Goal: Contribute content: Contribute content

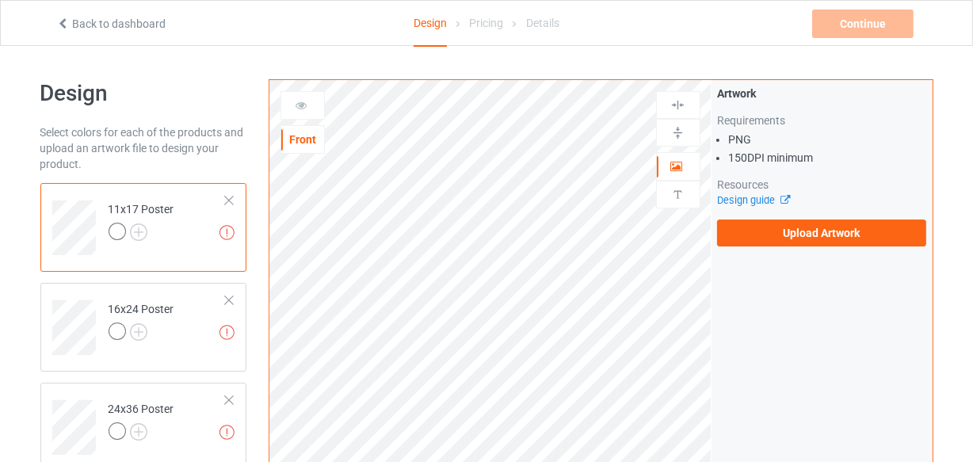
scroll to position [71, 0]
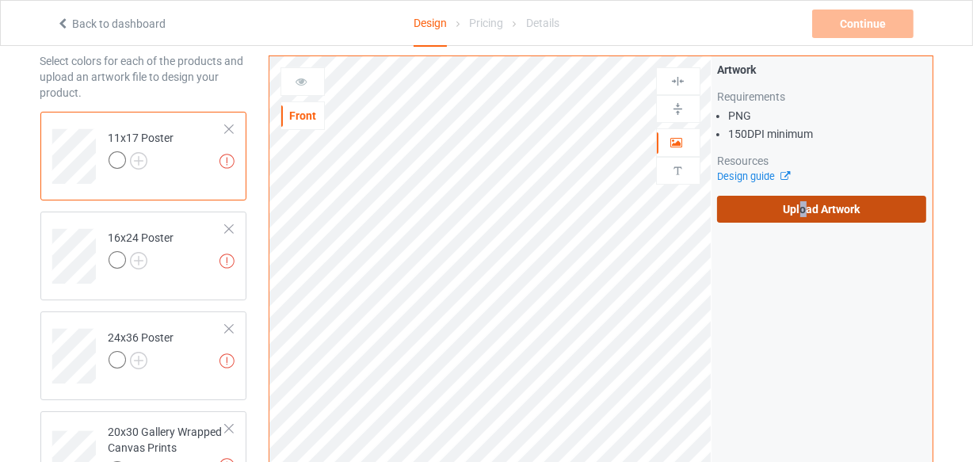
click at [801, 210] on label "Upload Artwork" at bounding box center [822, 209] width 210 height 27
click at [863, 202] on label "Upload Artwork" at bounding box center [822, 209] width 210 height 27
click at [0, 0] on input "Upload Artwork" at bounding box center [0, 0] width 0 height 0
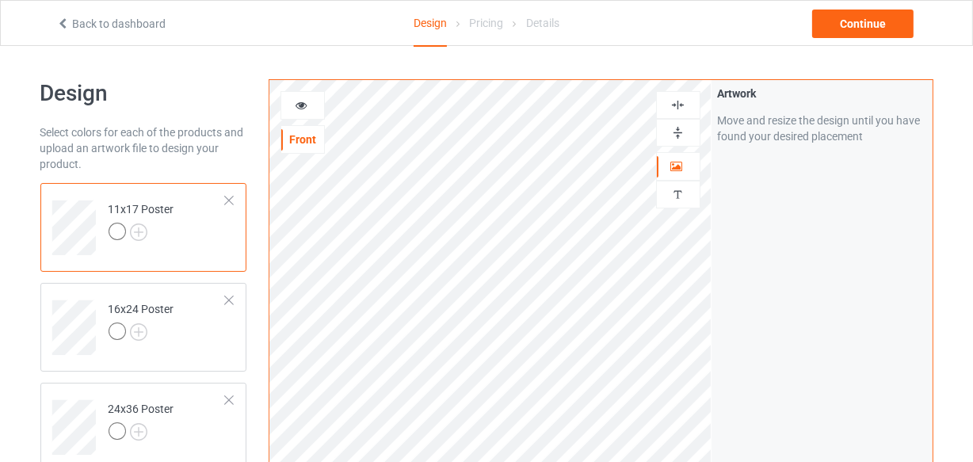
click at [680, 105] on img at bounding box center [677, 104] width 15 height 15
click at [675, 135] on img at bounding box center [677, 132] width 15 height 15
click at [677, 106] on img at bounding box center [677, 104] width 15 height 15
click at [676, 135] on img at bounding box center [677, 132] width 15 height 15
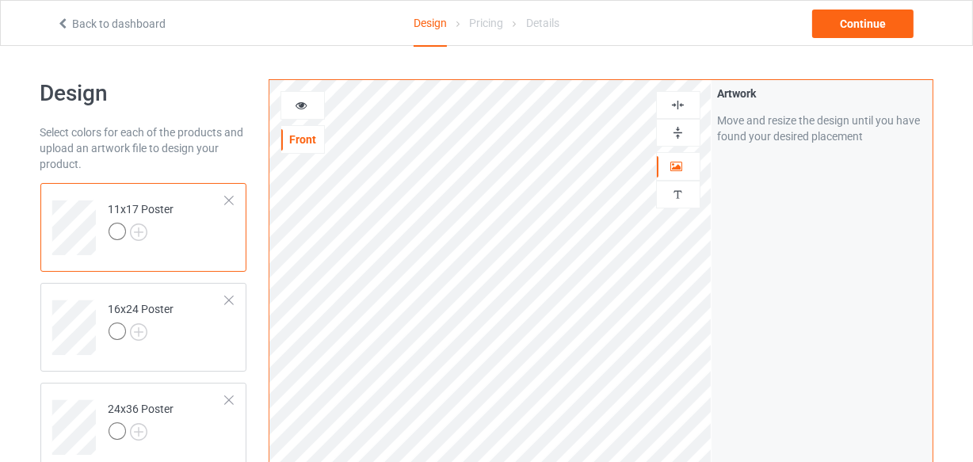
click at [676, 135] on img at bounding box center [677, 132] width 15 height 15
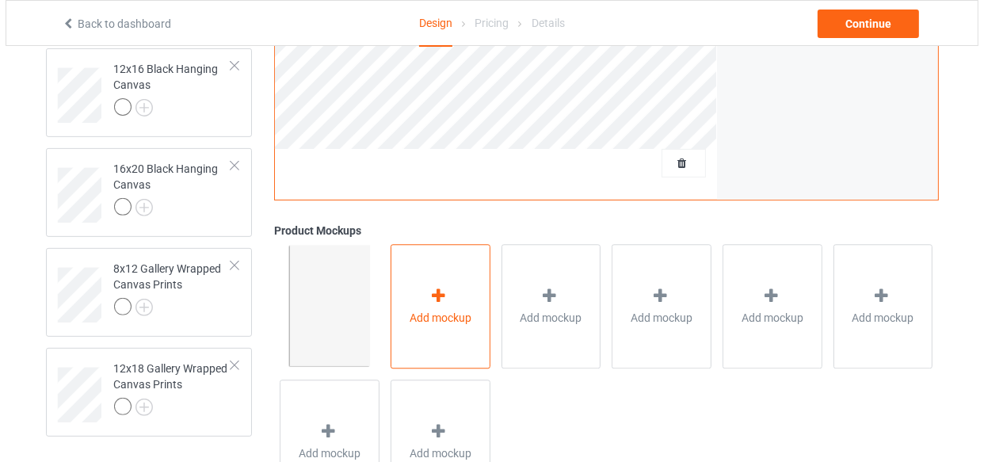
scroll to position [615, 0]
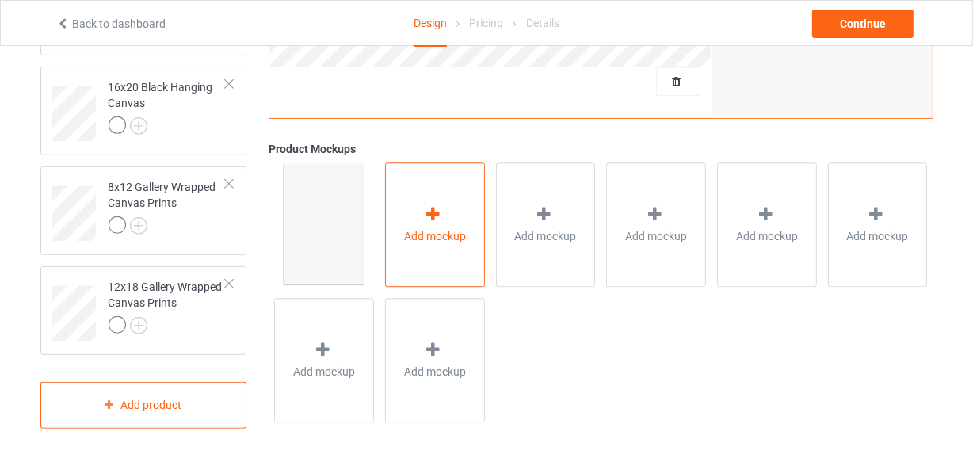
click at [427, 229] on span "Add mockup" at bounding box center [435, 236] width 62 height 16
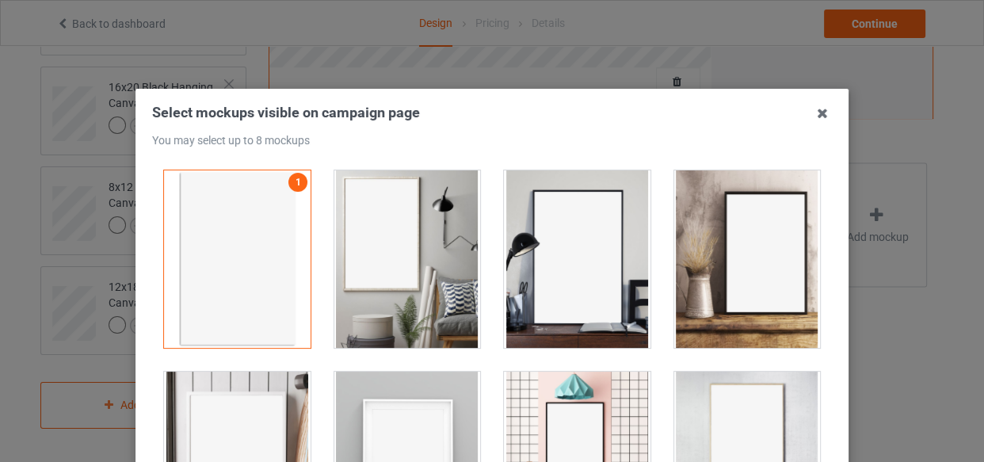
drag, startPoint x: 376, startPoint y: 217, endPoint x: 508, endPoint y: 252, distance: 136.8
click at [376, 219] on div at bounding box center [407, 258] width 147 height 177
click at [543, 252] on div at bounding box center [577, 258] width 147 height 177
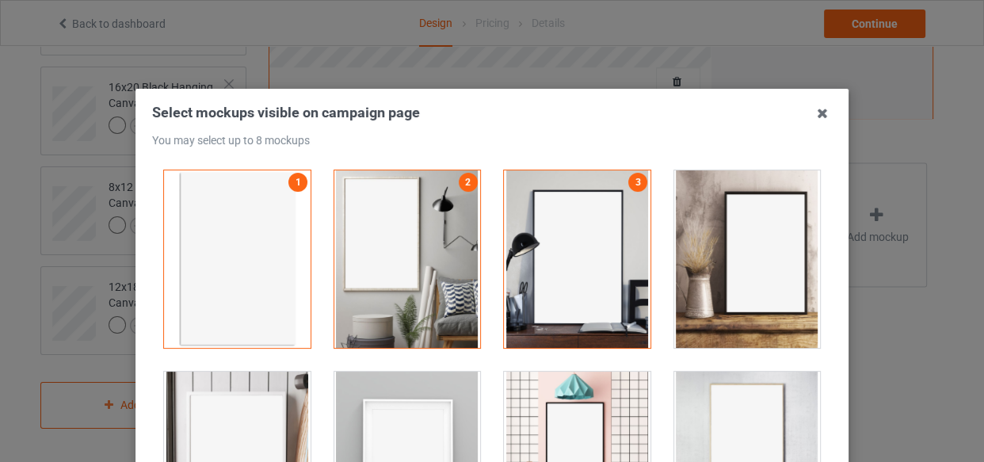
click at [710, 254] on div at bounding box center [747, 258] width 147 height 177
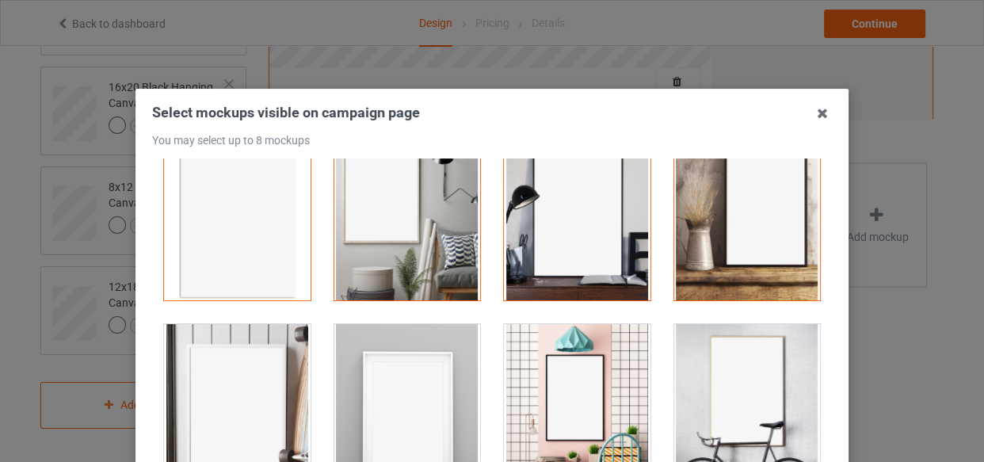
scroll to position [215, 0]
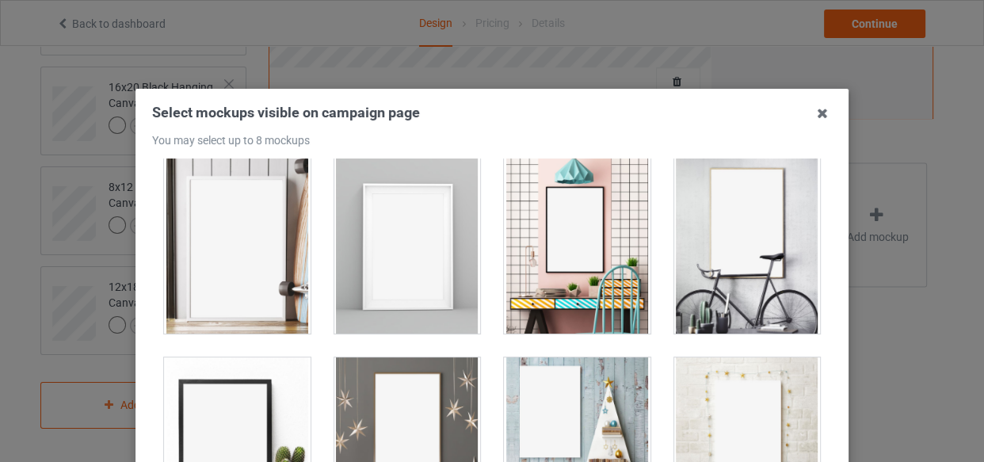
click at [211, 310] on div at bounding box center [237, 244] width 147 height 177
click at [415, 271] on div at bounding box center [407, 244] width 147 height 177
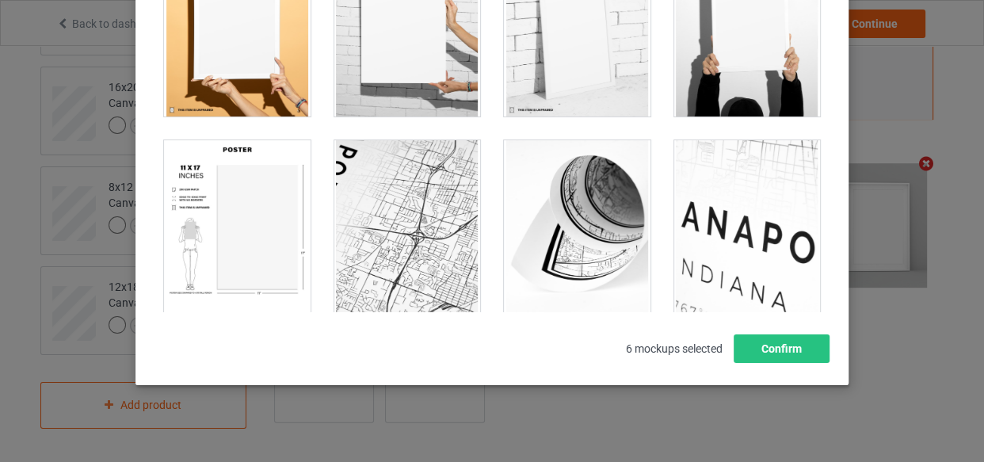
click at [214, 217] on div at bounding box center [237, 228] width 147 height 177
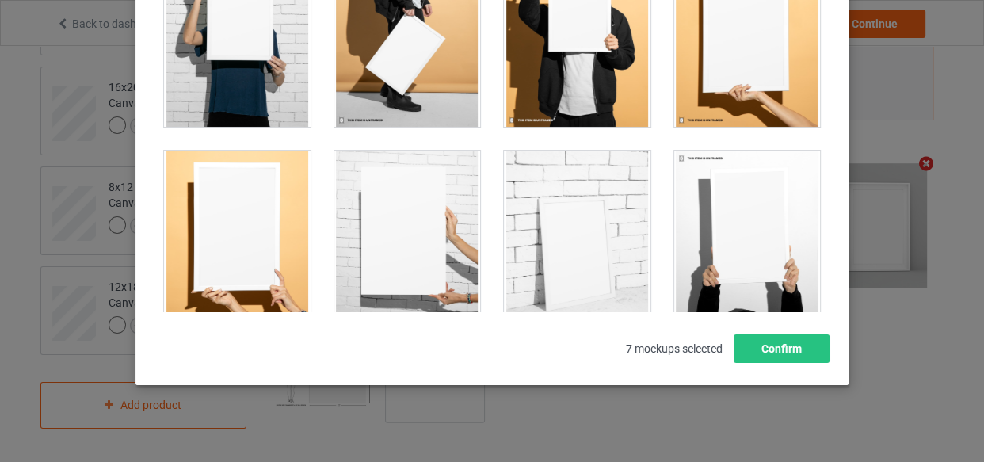
scroll to position [1266, 0]
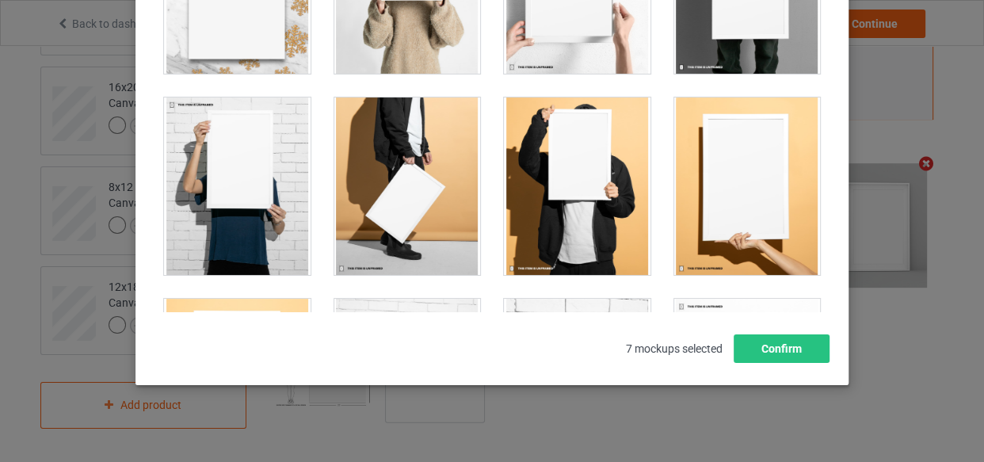
click at [218, 189] on div at bounding box center [237, 185] width 147 height 177
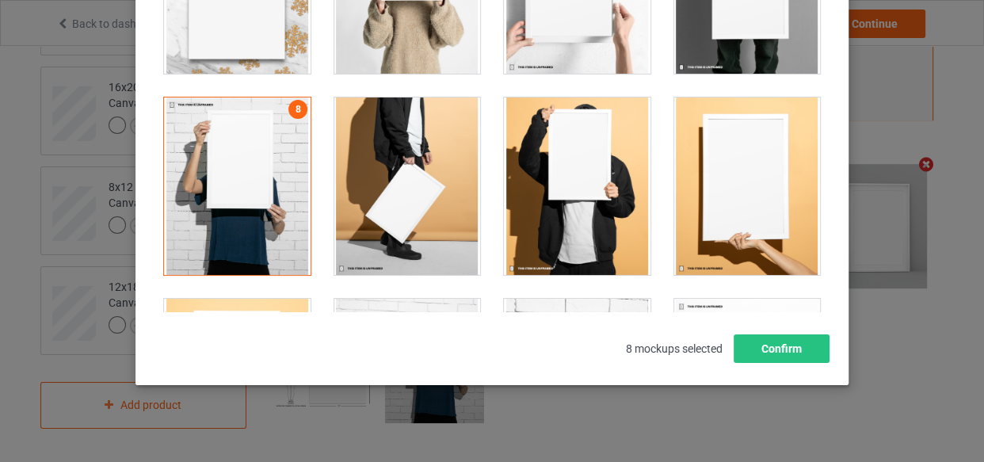
click at [215, 189] on div at bounding box center [237, 185] width 147 height 177
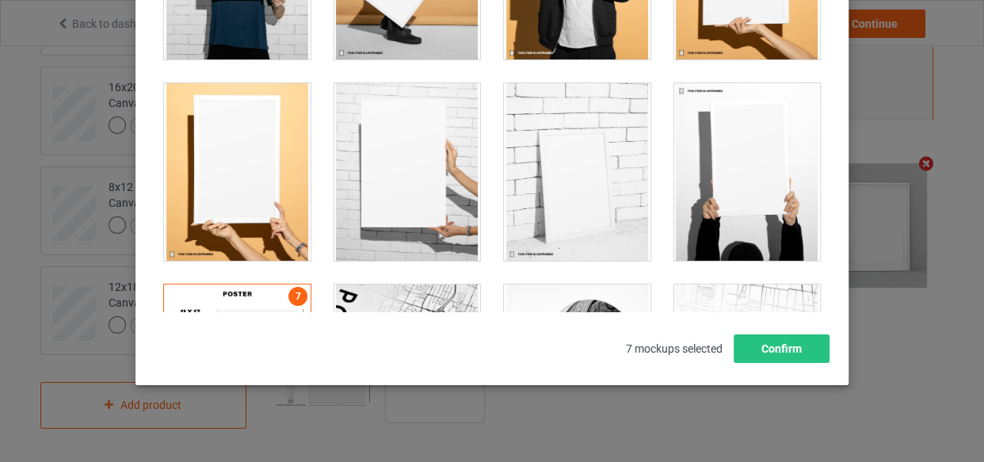
click at [216, 190] on div at bounding box center [237, 171] width 147 height 177
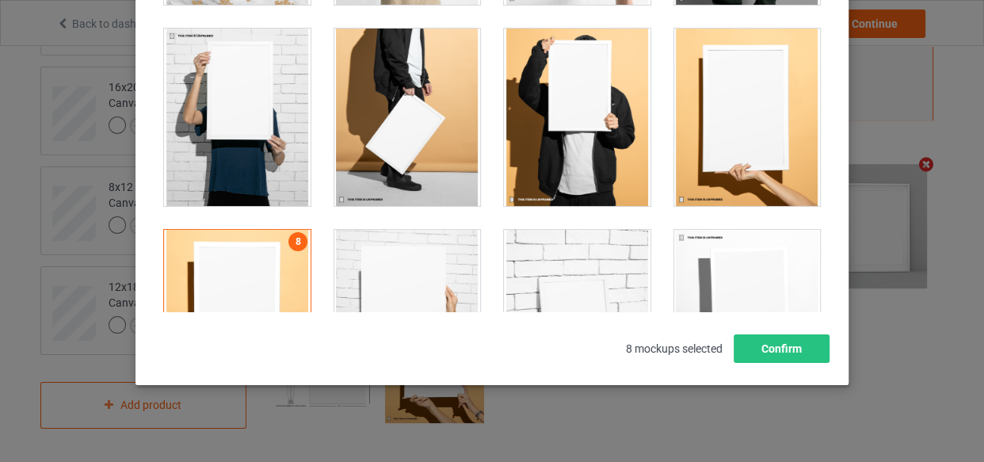
scroll to position [1194, 0]
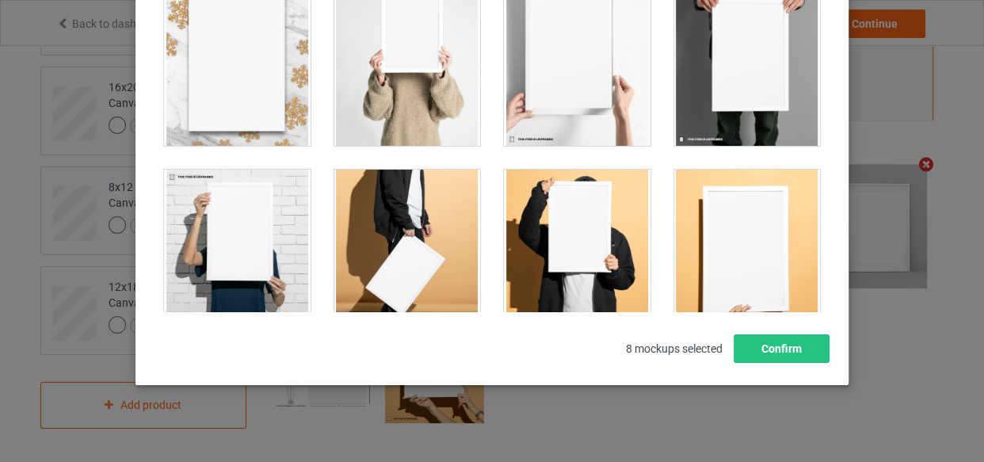
click at [748, 230] on div at bounding box center [747, 257] width 147 height 177
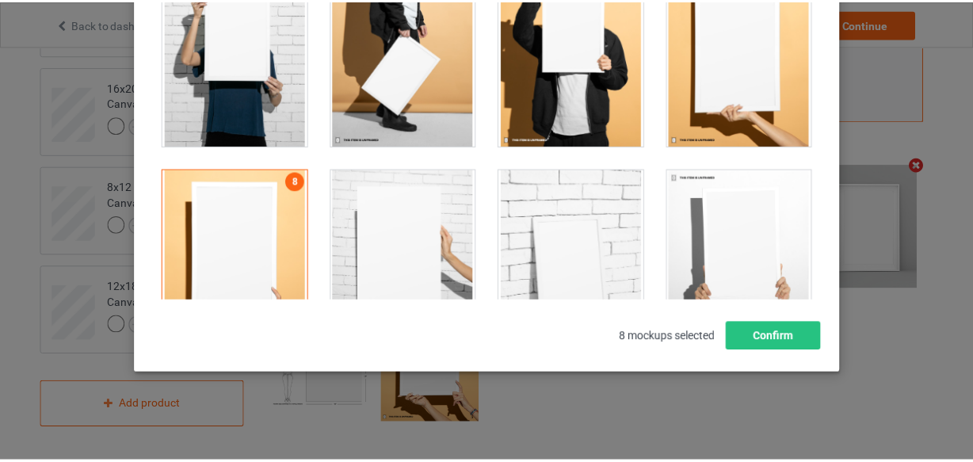
scroll to position [1410, 0]
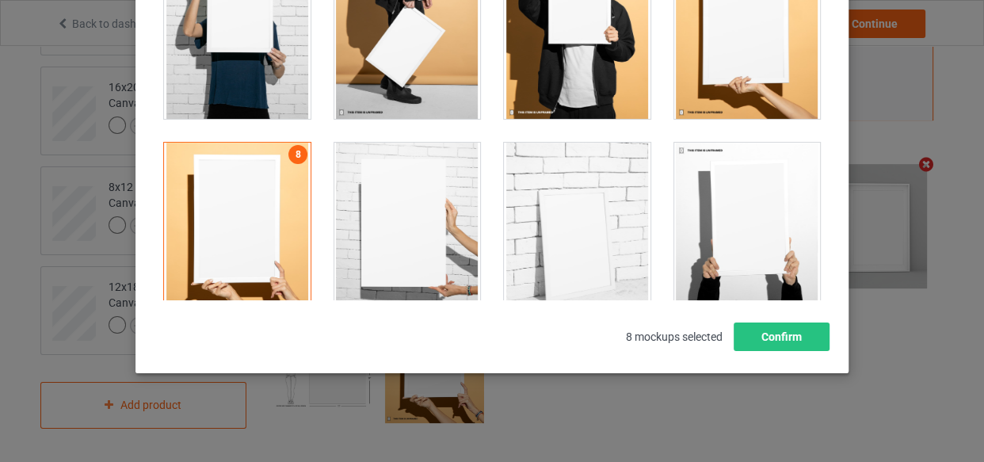
click at [729, 88] on div at bounding box center [747, 29] width 147 height 177
click at [769, 354] on div "Select mockups visible on campaign page You may select up to 8 mockups Cannot s…" at bounding box center [491, 92] width 713 height 561
click at [769, 340] on button "Confirm" at bounding box center [781, 336] width 96 height 29
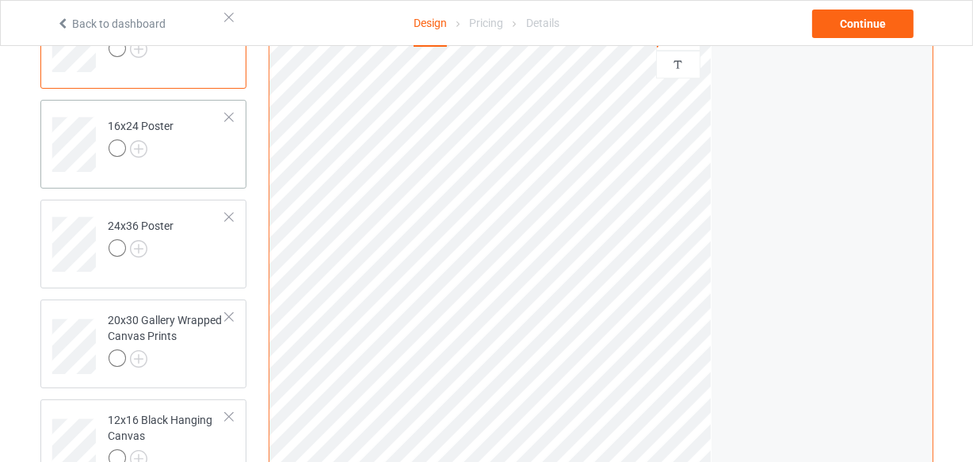
click at [192, 150] on td "16x24 Poster" at bounding box center [167, 139] width 135 height 66
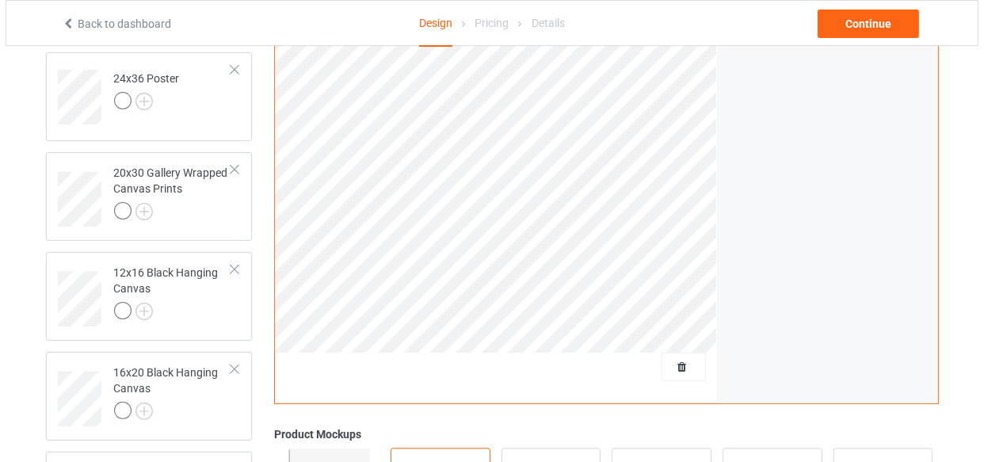
scroll to position [615, 0]
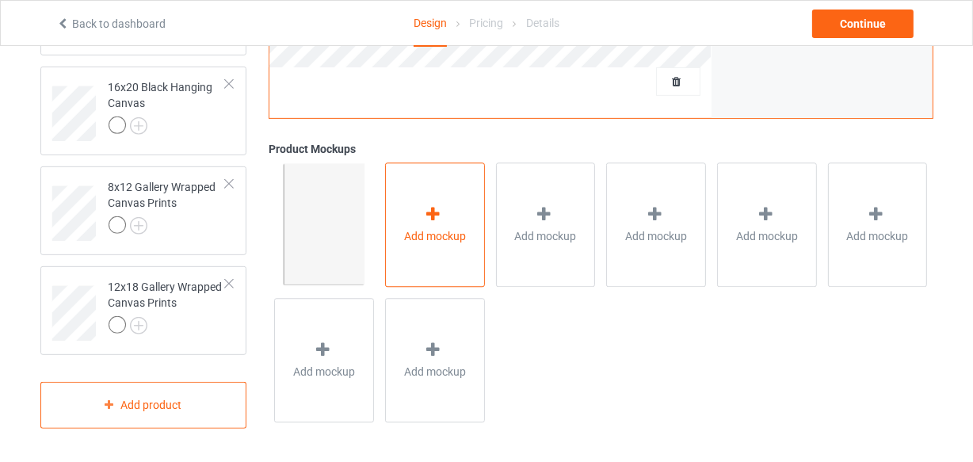
click at [466, 253] on div "Add mockup" at bounding box center [435, 225] width 100 height 124
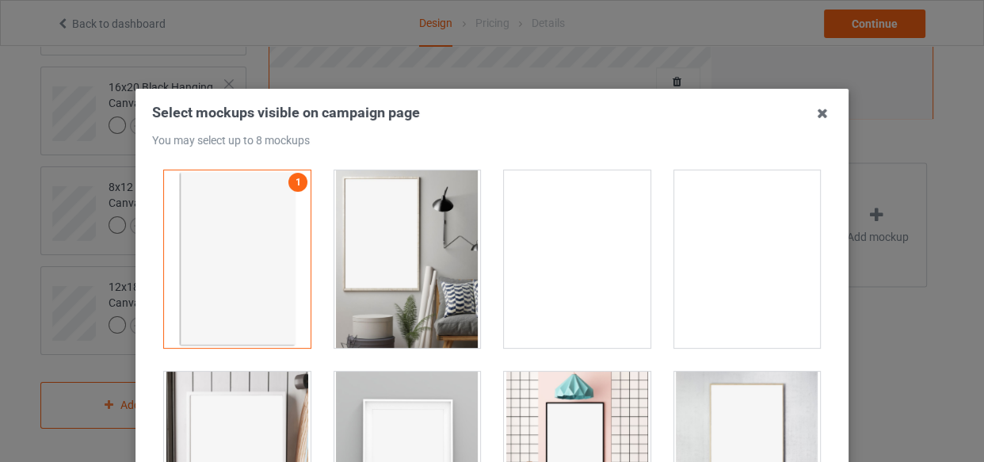
click at [407, 213] on div at bounding box center [407, 258] width 147 height 177
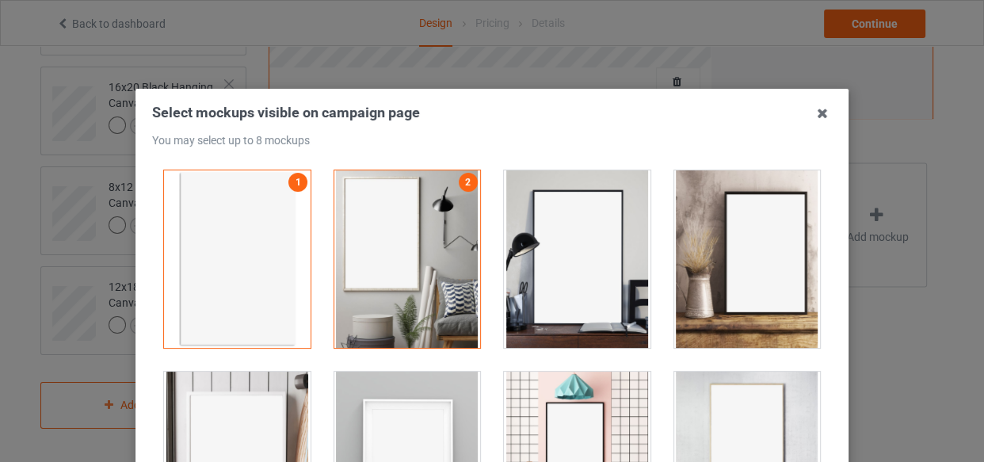
click at [559, 238] on div at bounding box center [577, 258] width 147 height 177
click at [213, 418] on div at bounding box center [237, 459] width 147 height 177
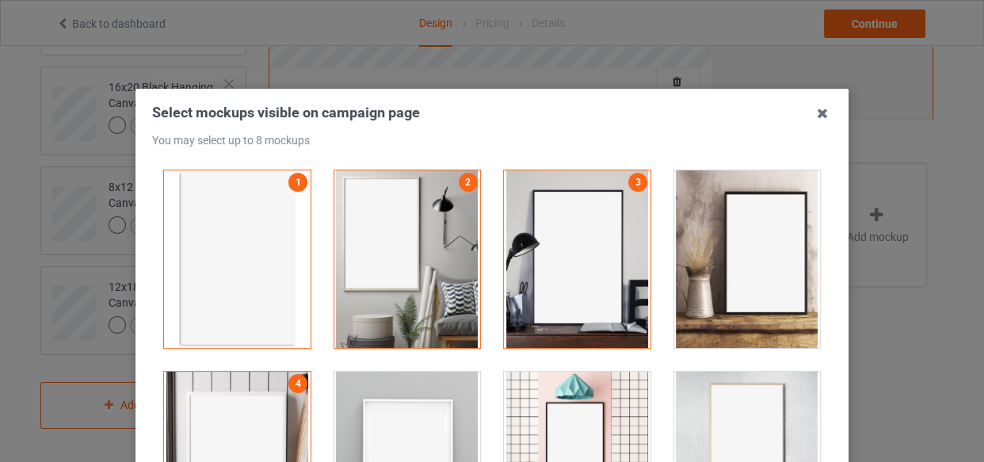
click at [422, 387] on div at bounding box center [407, 459] width 147 height 177
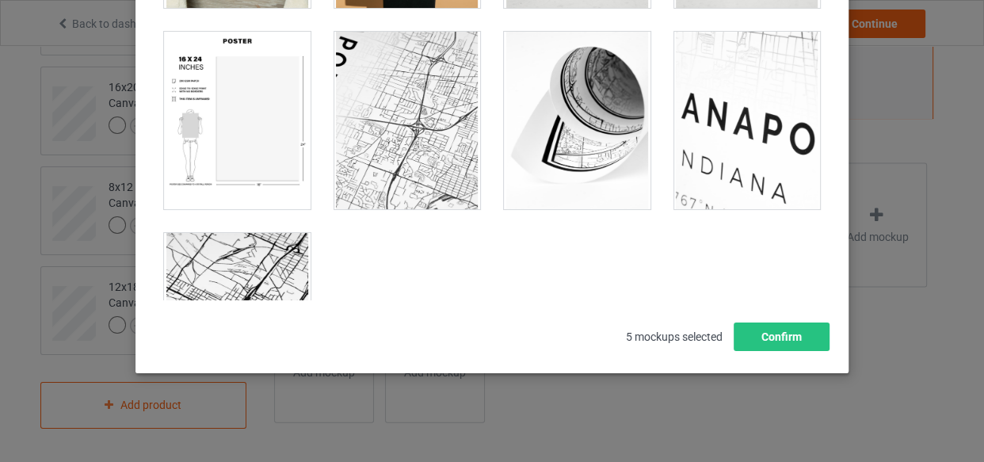
scroll to position [1625, 0]
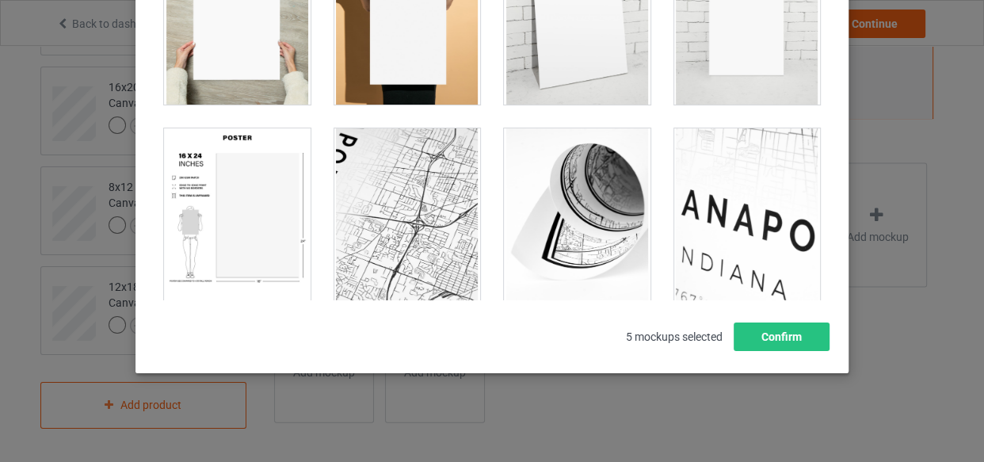
click at [223, 193] on div at bounding box center [237, 216] width 147 height 177
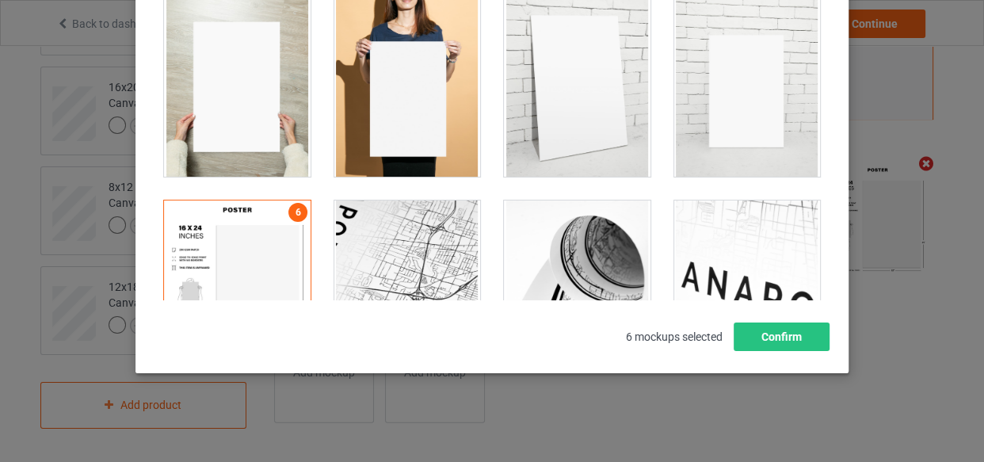
click at [419, 132] on div at bounding box center [407, 87] width 147 height 177
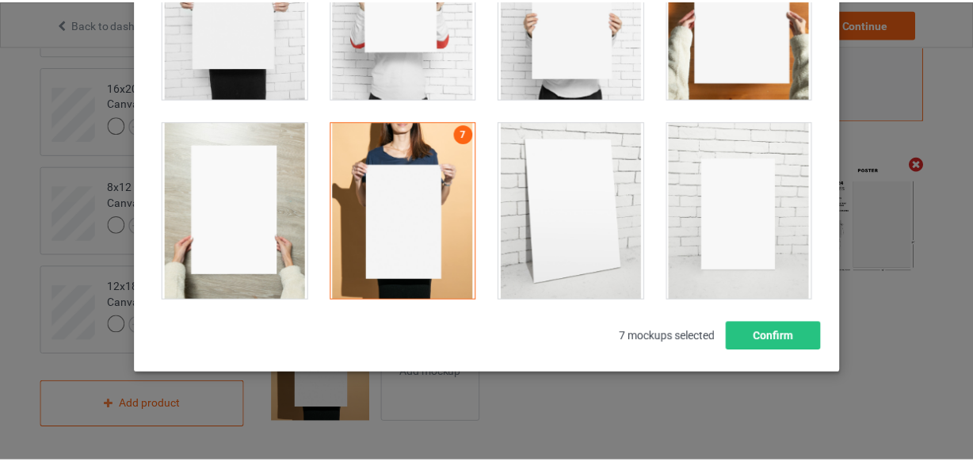
scroll to position [1194, 0]
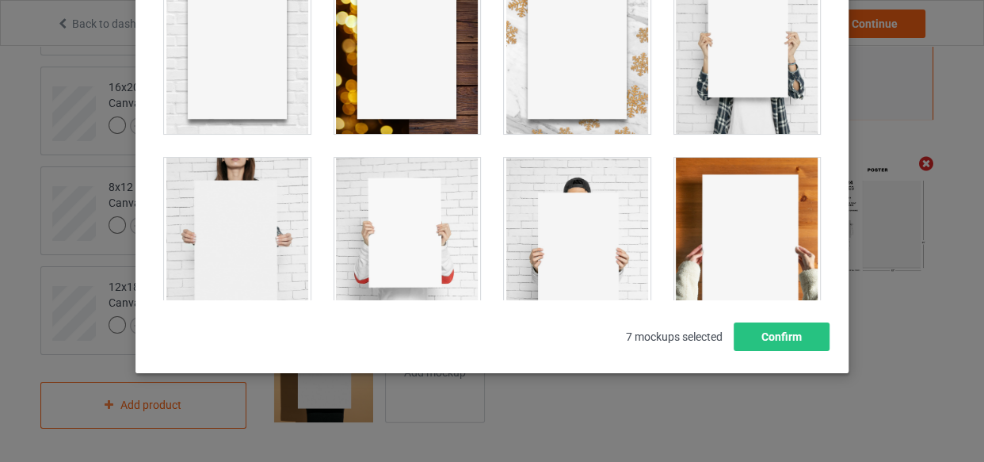
click at [587, 207] on div at bounding box center [577, 246] width 147 height 177
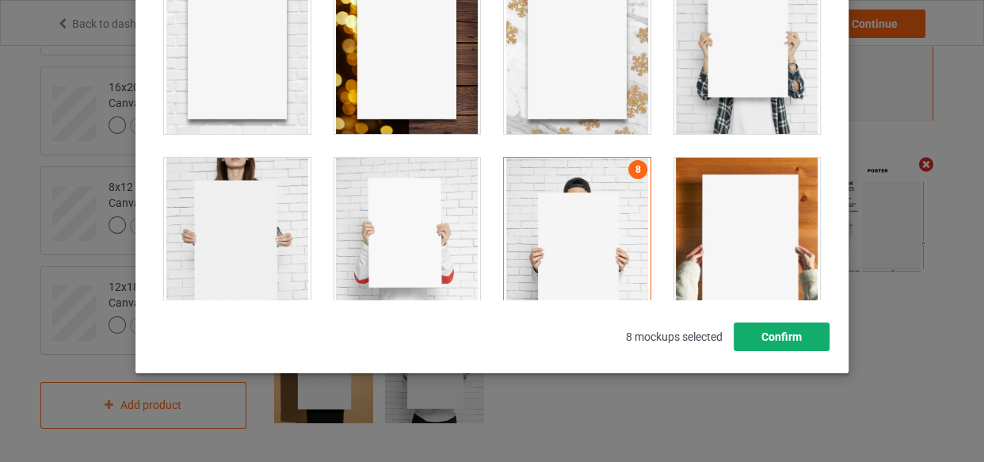
click at [744, 346] on button "Confirm" at bounding box center [781, 336] width 96 height 29
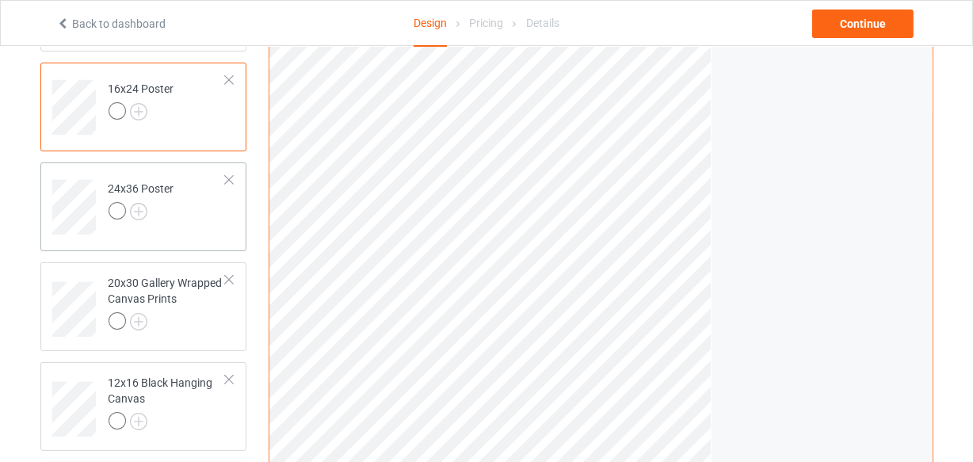
scroll to position [255, 0]
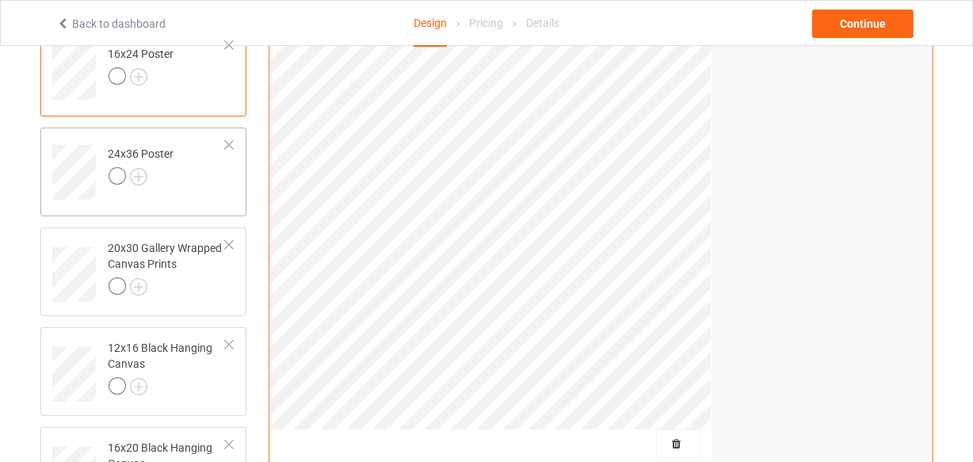
click at [188, 161] on td "24x36 Poster" at bounding box center [167, 167] width 135 height 66
click at [198, 299] on td "20x30 Gallery Wrapped Canvas Prints" at bounding box center [167, 269] width 135 height 70
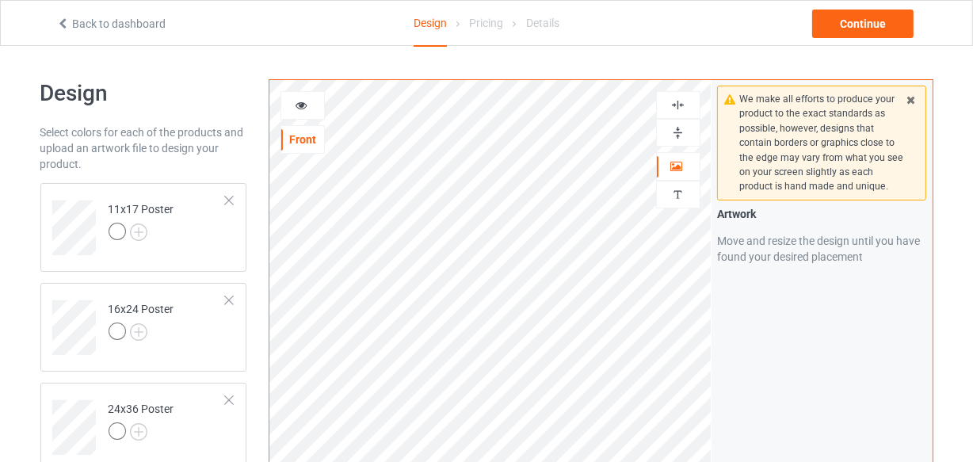
click at [677, 109] on img at bounding box center [677, 104] width 15 height 15
click at [681, 137] on img at bounding box center [677, 132] width 15 height 15
click at [680, 136] on img at bounding box center [677, 132] width 15 height 15
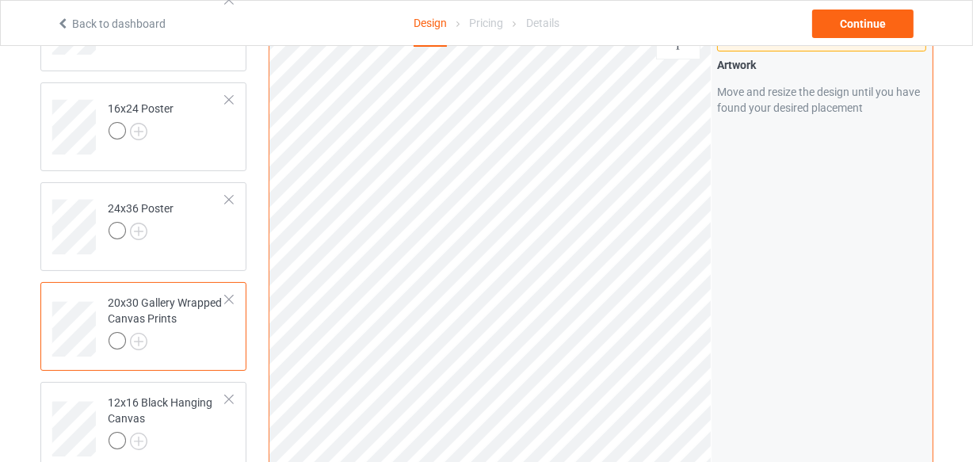
scroll to position [215, 0]
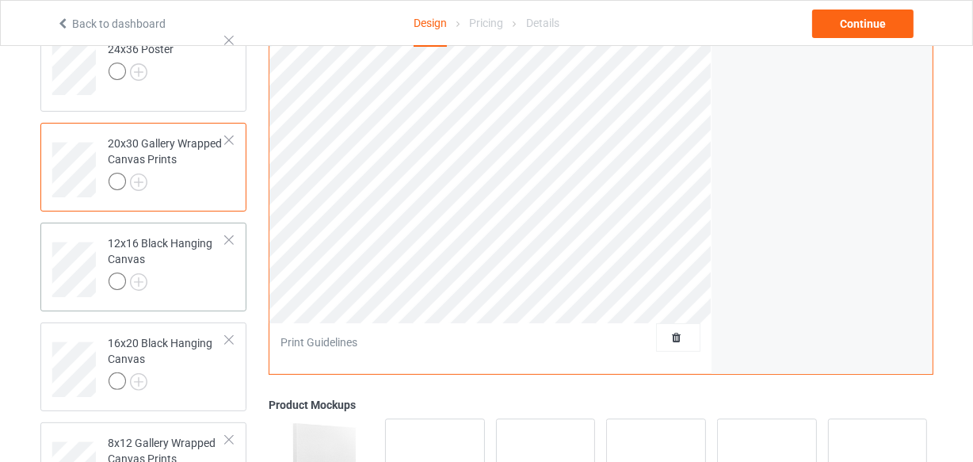
click at [183, 282] on div at bounding box center [168, 283] width 118 height 22
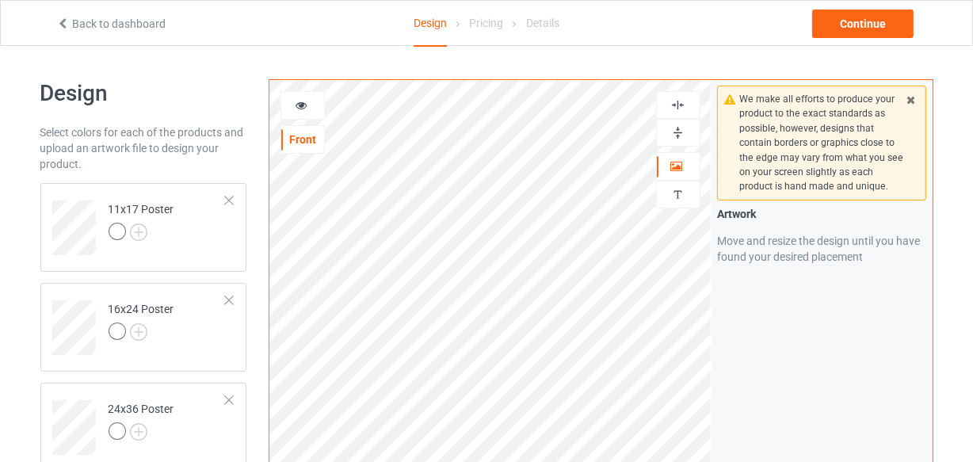
click at [673, 107] on img at bounding box center [677, 104] width 15 height 15
click at [678, 130] on img at bounding box center [677, 132] width 15 height 15
drag, startPoint x: 678, startPoint y: 103, endPoint x: 681, endPoint y: 112, distance: 9.3
click at [680, 103] on img at bounding box center [677, 104] width 15 height 15
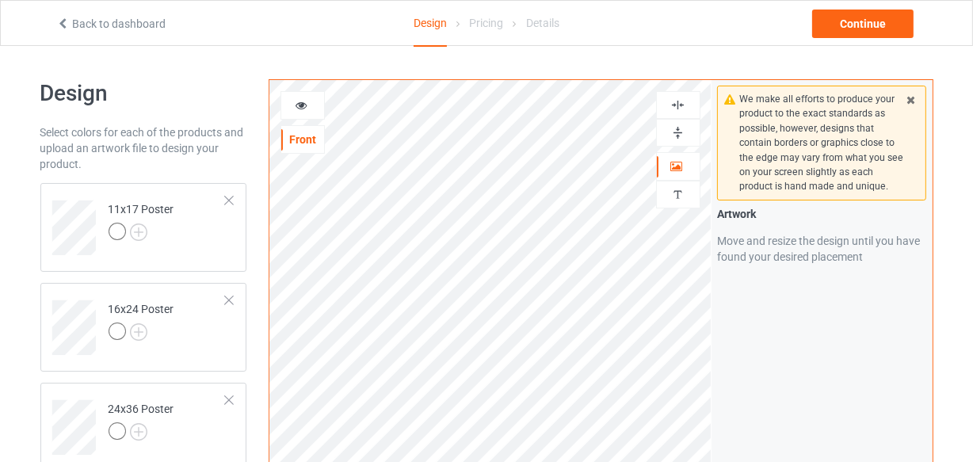
click at [680, 129] on img at bounding box center [677, 132] width 15 height 15
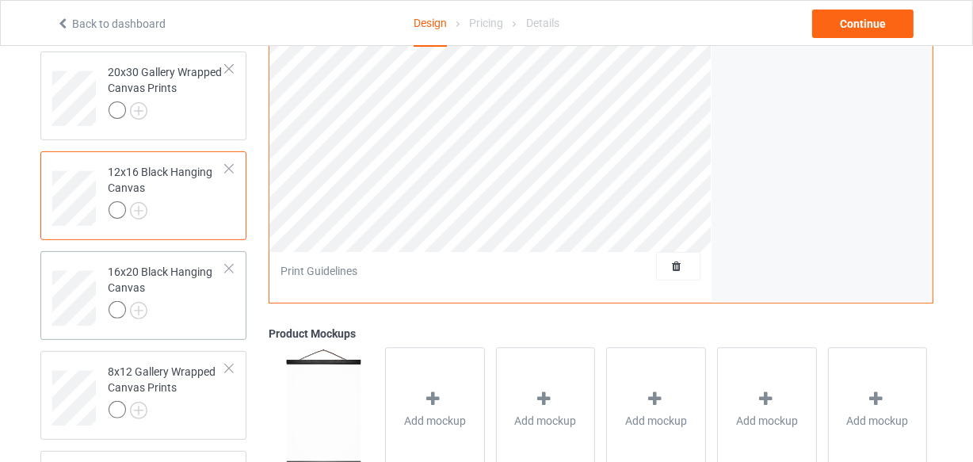
scroll to position [432, 0]
click at [189, 318] on div at bounding box center [168, 311] width 118 height 22
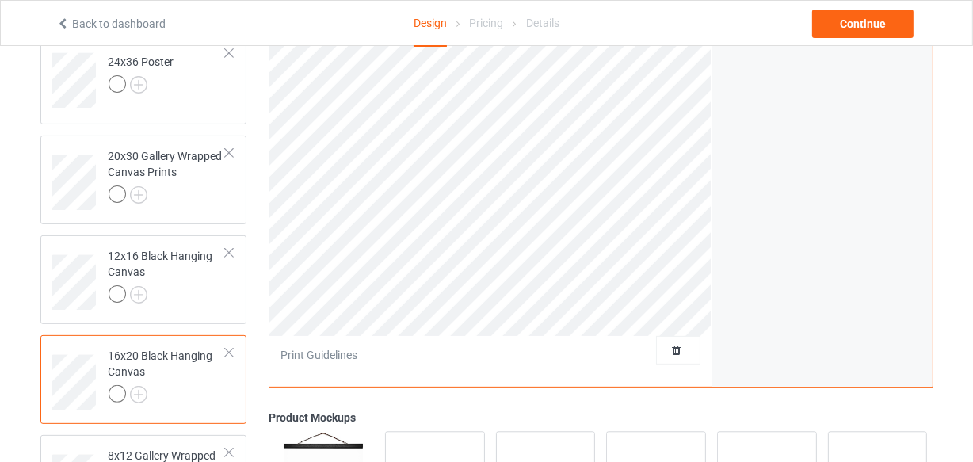
scroll to position [360, 0]
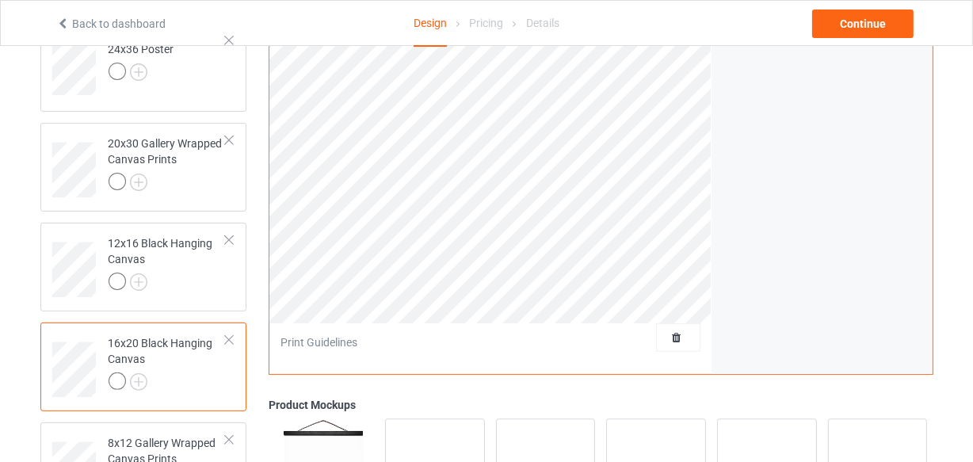
click at [697, 341] on div "Print quality: Great ( 13.10 " x 19.50 " @ 328 DPI) Front Artwork Personalized …" at bounding box center [490, 73] width 442 height 602
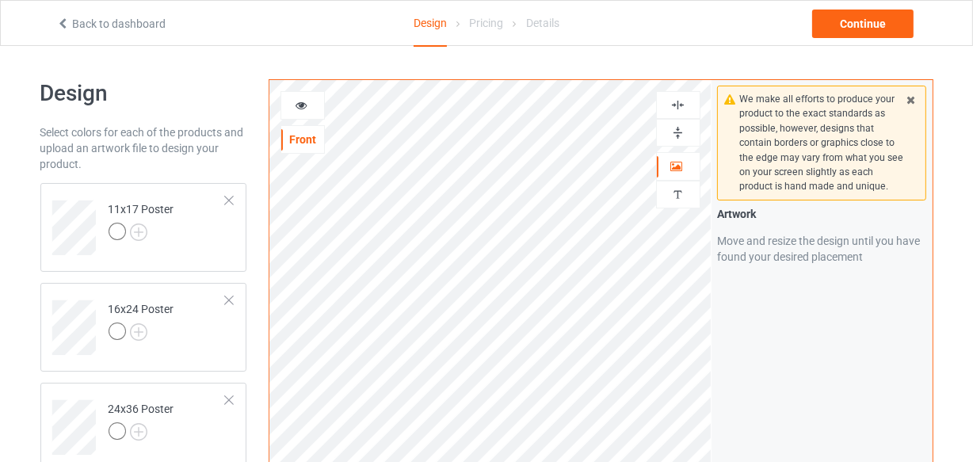
click at [683, 107] on img at bounding box center [677, 104] width 15 height 15
click at [680, 135] on img at bounding box center [677, 132] width 15 height 15
drag, startPoint x: 682, startPoint y: 97, endPoint x: 682, endPoint y: 114, distance: 16.6
click at [682, 98] on img at bounding box center [677, 104] width 15 height 15
click at [681, 127] on img at bounding box center [677, 132] width 15 height 15
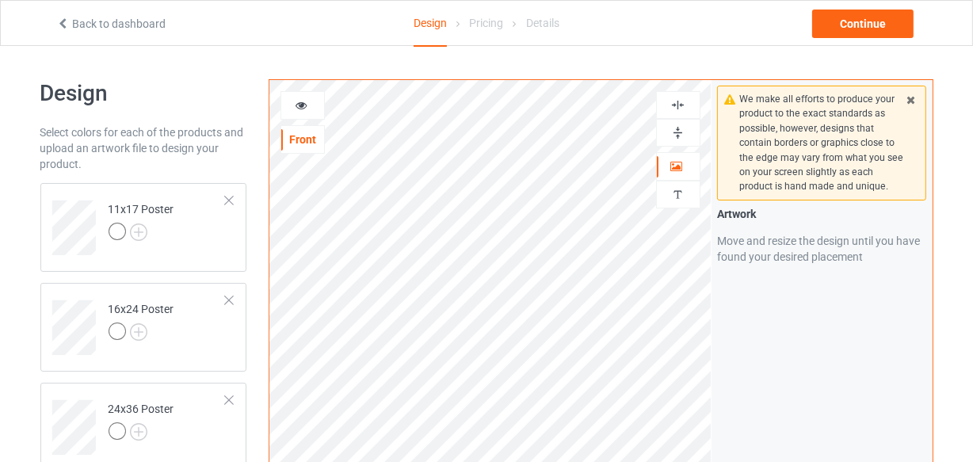
click at [681, 127] on img at bounding box center [677, 132] width 15 height 15
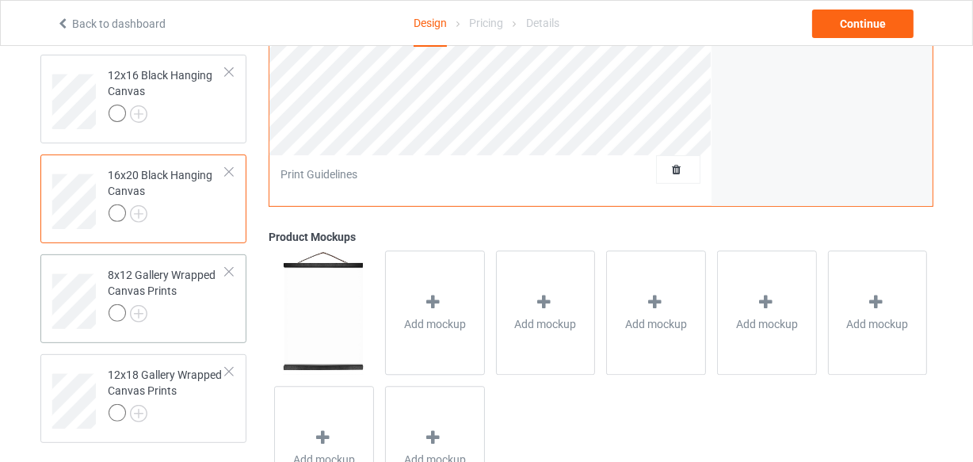
scroll to position [576, 0]
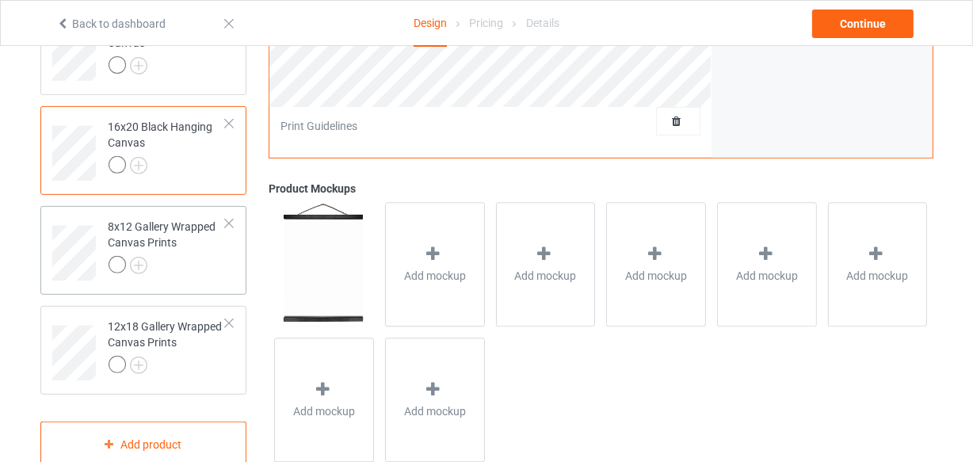
click at [201, 268] on div at bounding box center [168, 267] width 118 height 22
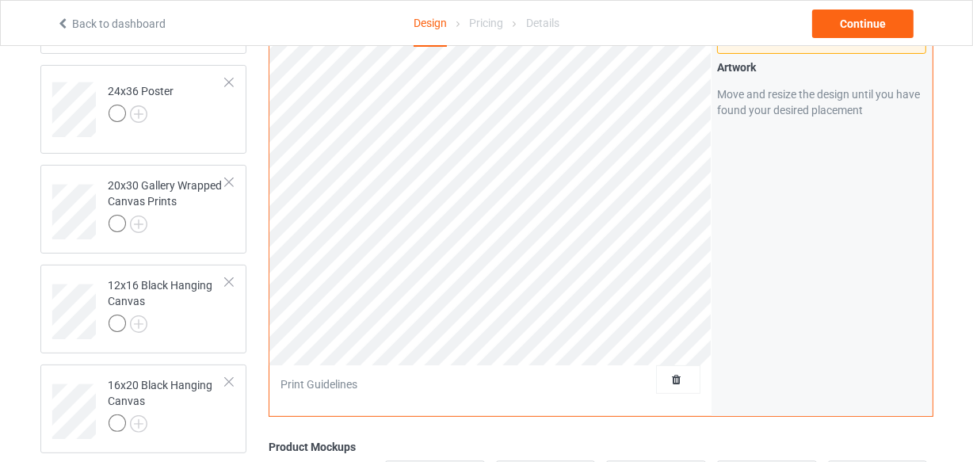
scroll to position [215, 0]
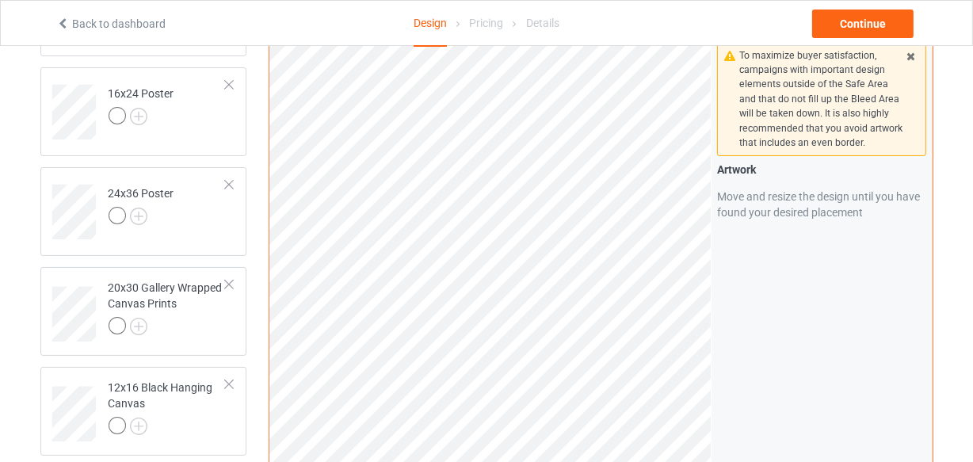
click at [673, 246] on html "Back to dashboard Design Pricing Details Continue Design Select colors for each…" at bounding box center [486, 16] width 973 height 462
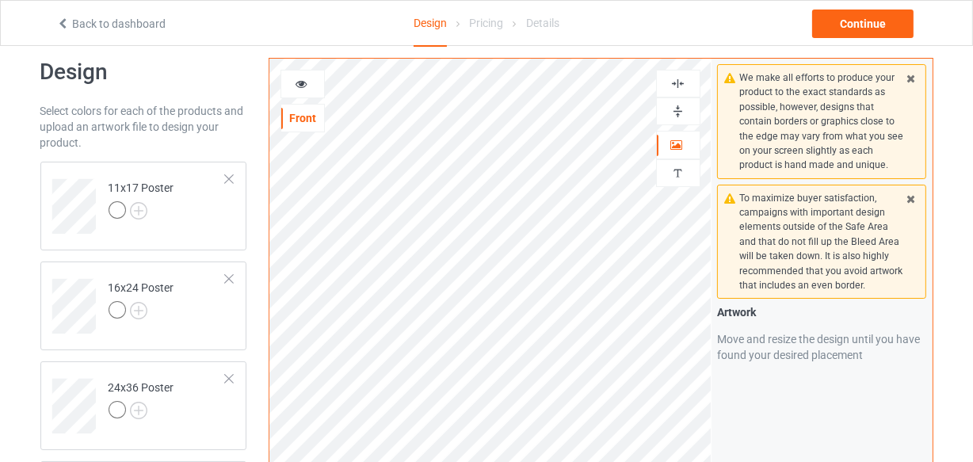
scroll to position [0, 0]
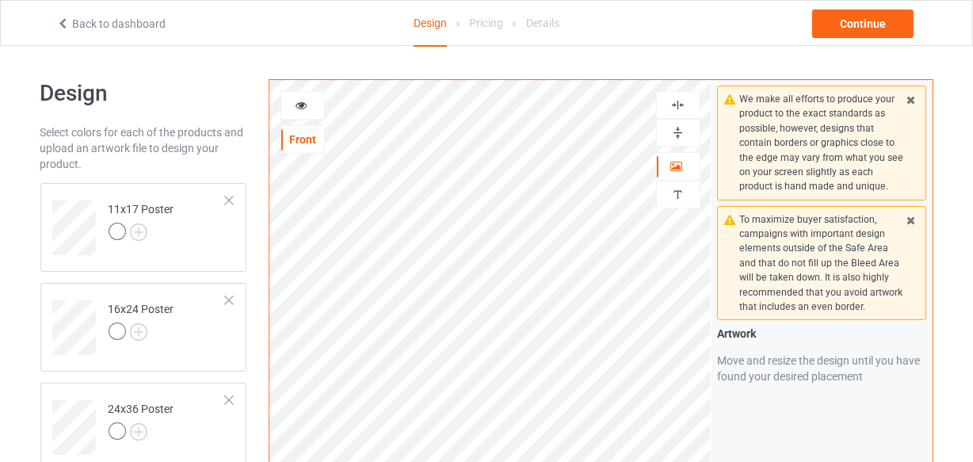
drag, startPoint x: 681, startPoint y: 109, endPoint x: 681, endPoint y: 128, distance: 19.8
click at [681, 109] on img at bounding box center [677, 104] width 15 height 15
click at [680, 133] on img at bounding box center [677, 132] width 15 height 15
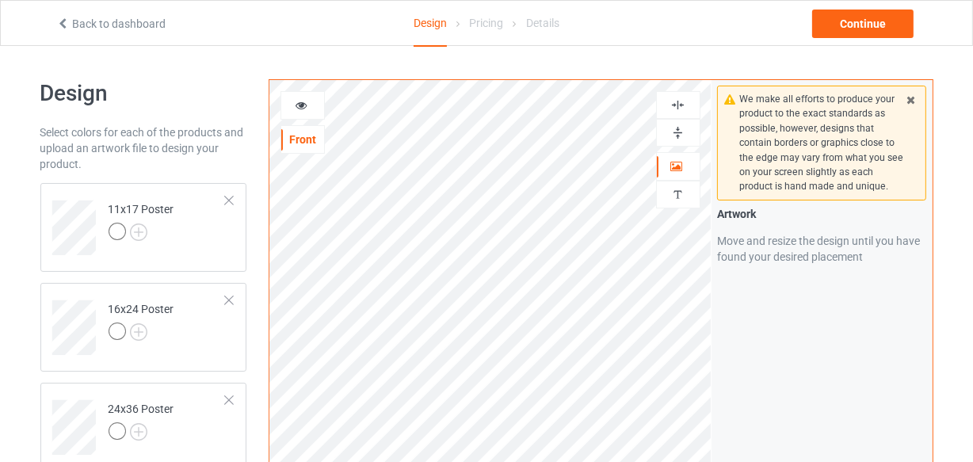
click at [680, 133] on img at bounding box center [677, 132] width 15 height 15
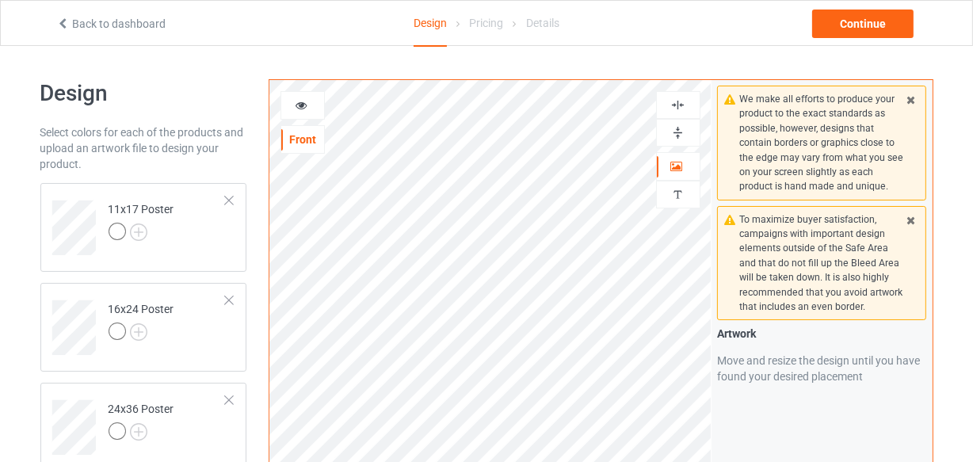
click at [681, 111] on img at bounding box center [677, 104] width 15 height 15
click at [678, 131] on img at bounding box center [677, 132] width 15 height 15
click at [680, 104] on img at bounding box center [677, 104] width 15 height 15
click at [677, 132] on img at bounding box center [677, 132] width 15 height 15
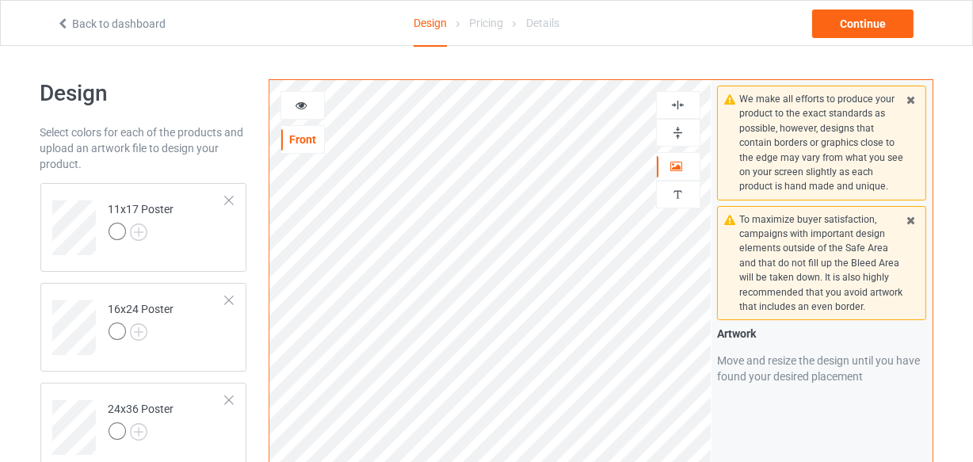
click at [677, 132] on img at bounding box center [677, 132] width 15 height 15
click at [684, 97] on img at bounding box center [677, 104] width 15 height 15
click at [683, 103] on img at bounding box center [677, 104] width 15 height 15
click at [675, 142] on div at bounding box center [678, 133] width 44 height 28
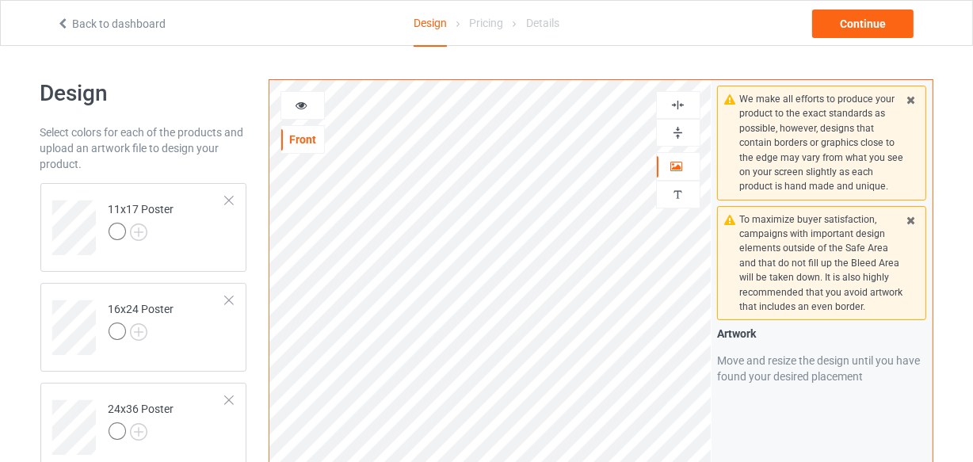
click at [683, 131] on img at bounding box center [677, 132] width 15 height 15
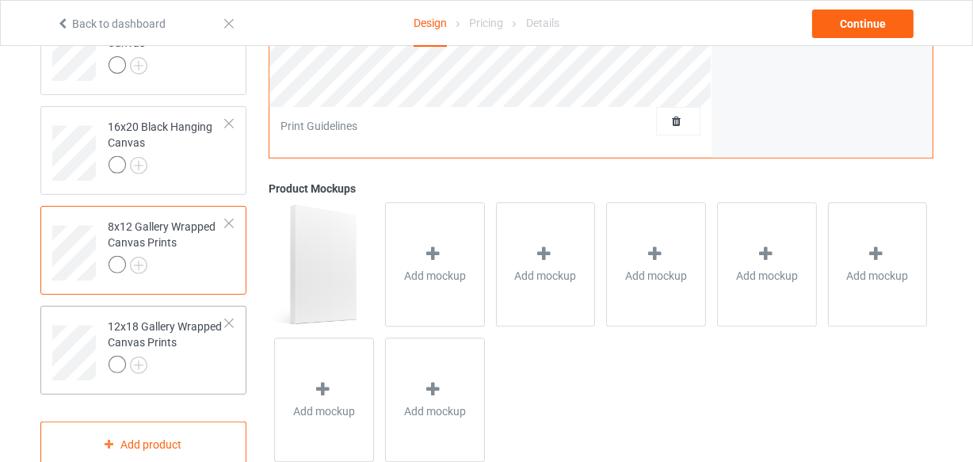
click at [185, 380] on td "12x18 Gallery Wrapped Canvas Prints" at bounding box center [167, 347] width 135 height 70
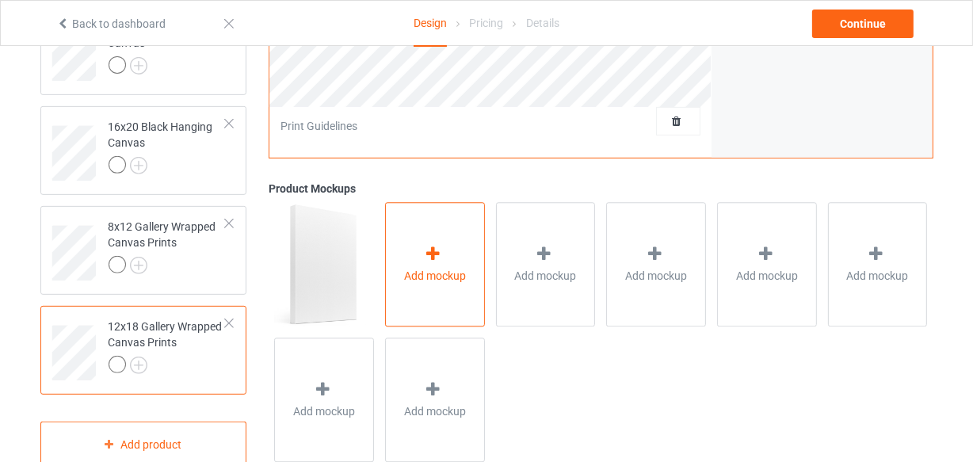
click at [449, 274] on span "Add mockup" at bounding box center [435, 276] width 62 height 16
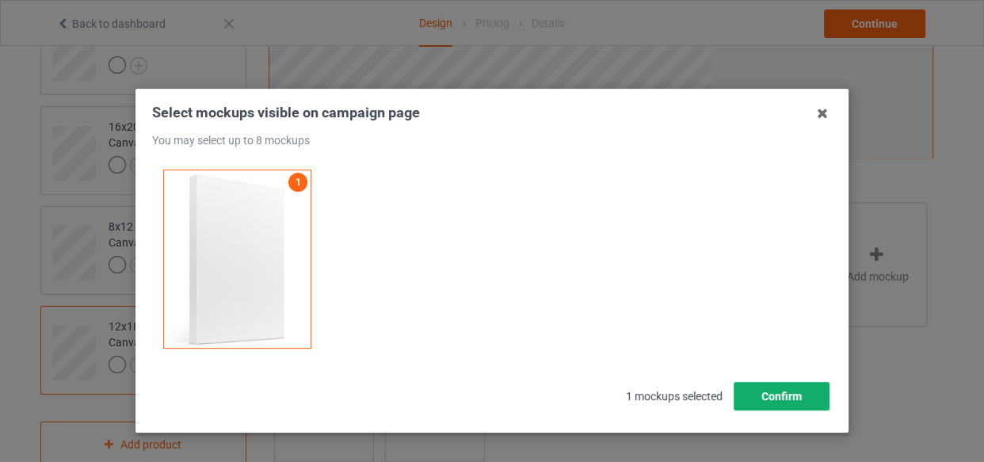
click at [752, 397] on button "Confirm" at bounding box center [781, 396] width 96 height 29
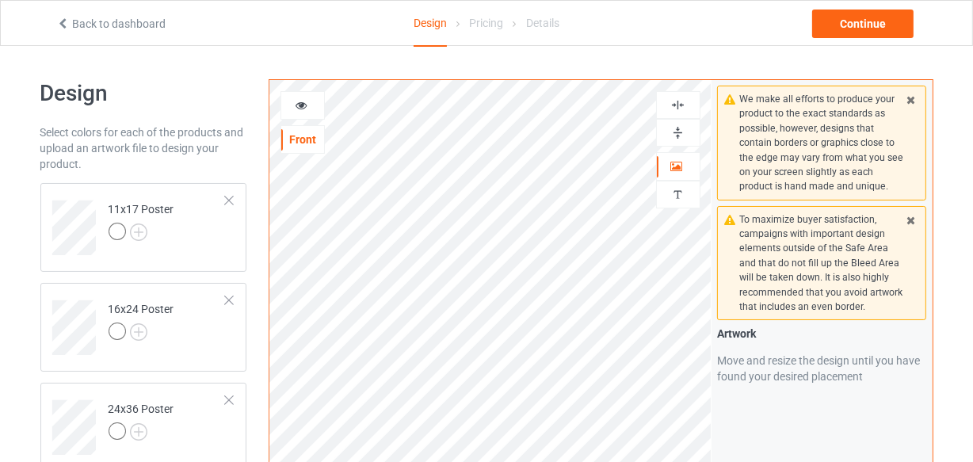
click at [678, 102] on img at bounding box center [677, 104] width 15 height 15
click at [673, 132] on img at bounding box center [677, 132] width 15 height 15
click at [677, 102] on img at bounding box center [677, 104] width 15 height 15
click at [680, 131] on img at bounding box center [677, 132] width 15 height 15
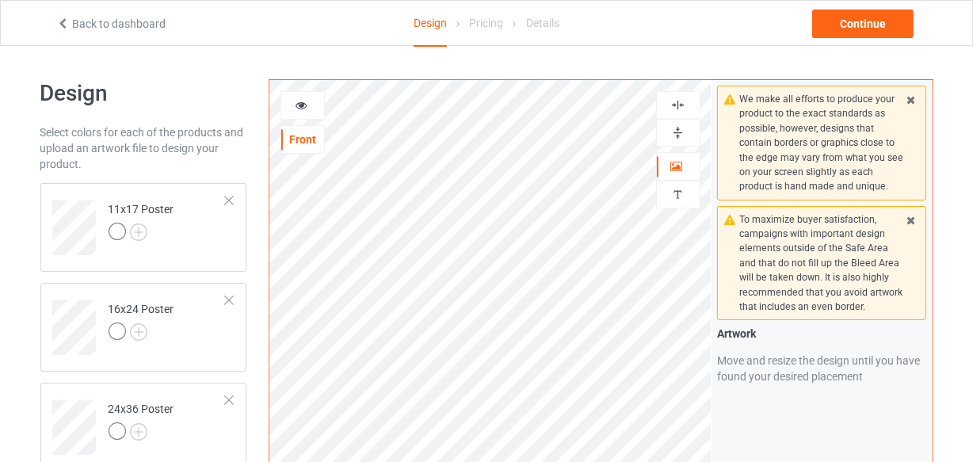
click at [680, 131] on img at bounding box center [677, 132] width 15 height 15
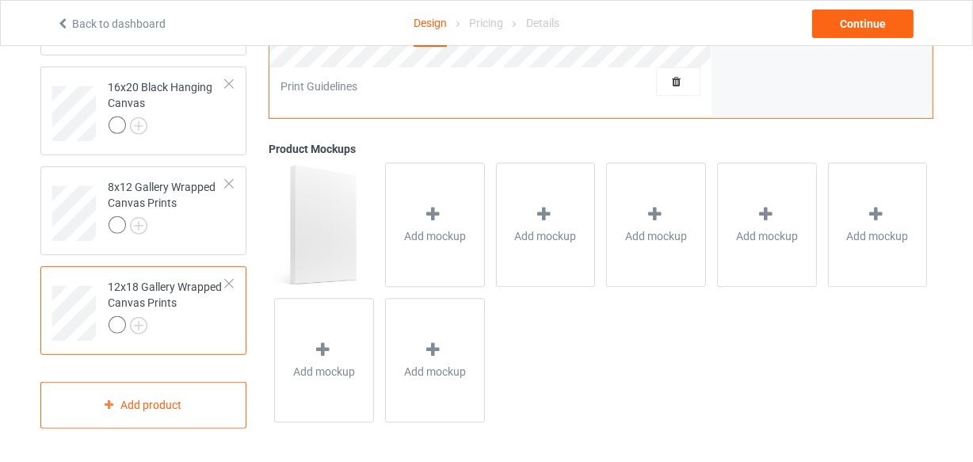
click at [192, 291] on div "12x18 Gallery Wrapped Canvas Prints" at bounding box center [168, 306] width 118 height 54
click at [199, 222] on div at bounding box center [168, 227] width 118 height 22
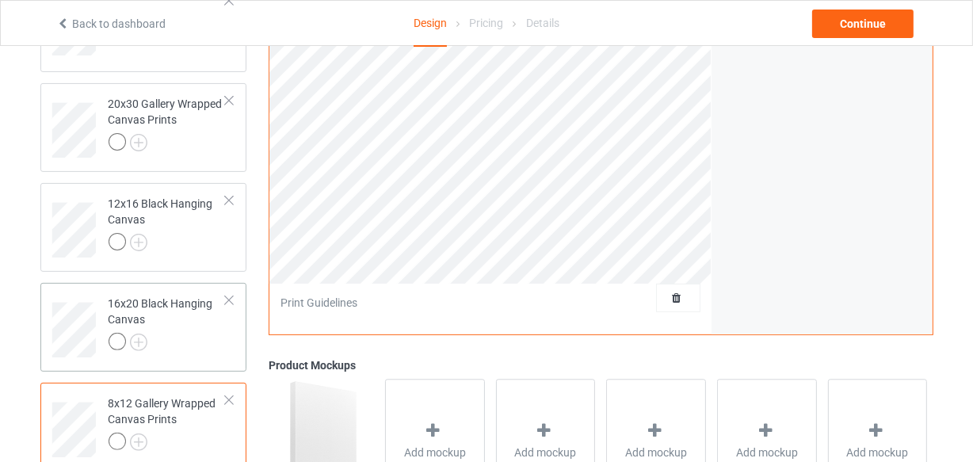
click at [178, 337] on div at bounding box center [168, 344] width 118 height 22
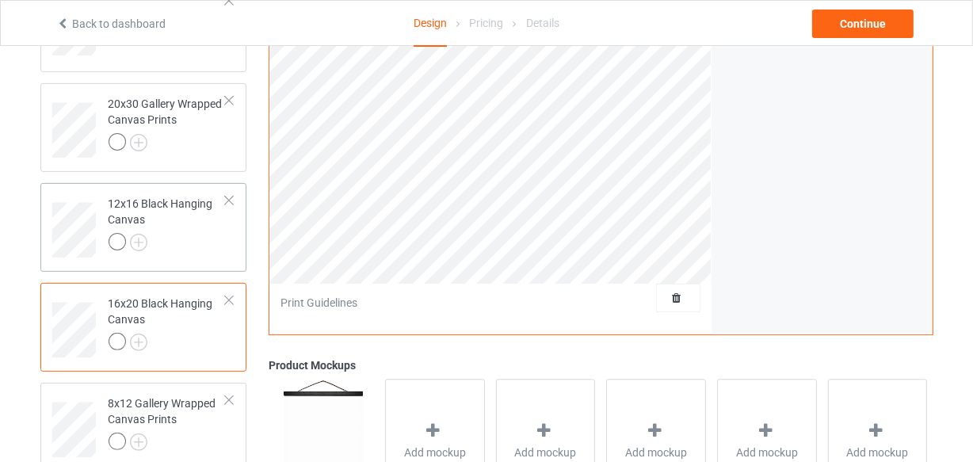
click at [192, 246] on div at bounding box center [168, 244] width 118 height 22
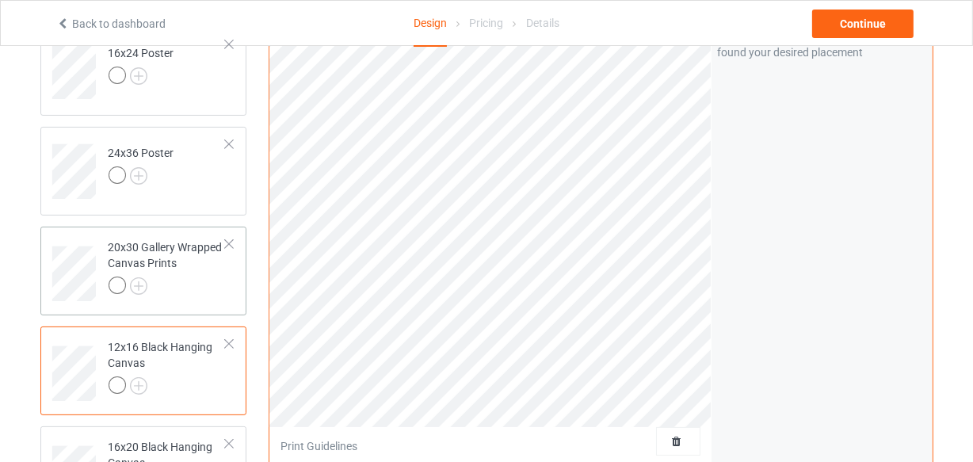
scroll to position [255, 0]
click at [192, 272] on div "20x30 Gallery Wrapped Canvas Prints" at bounding box center [168, 267] width 118 height 54
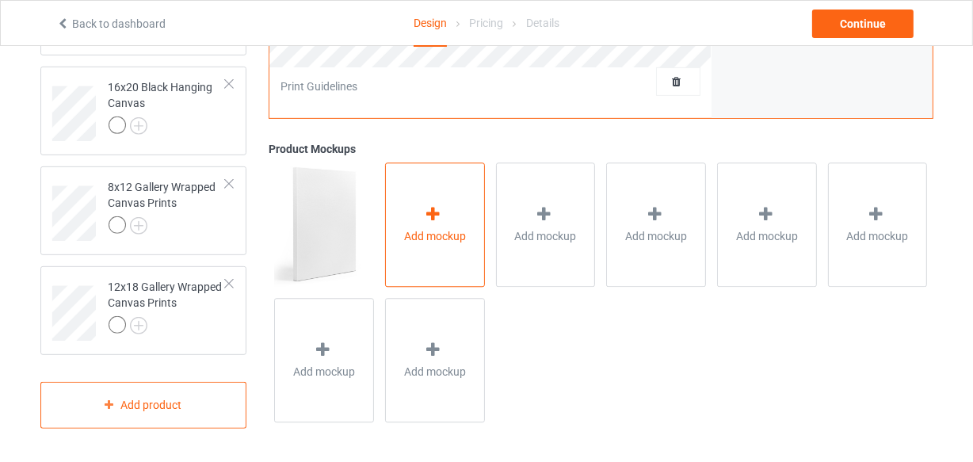
click at [444, 215] on div at bounding box center [435, 217] width 22 height 23
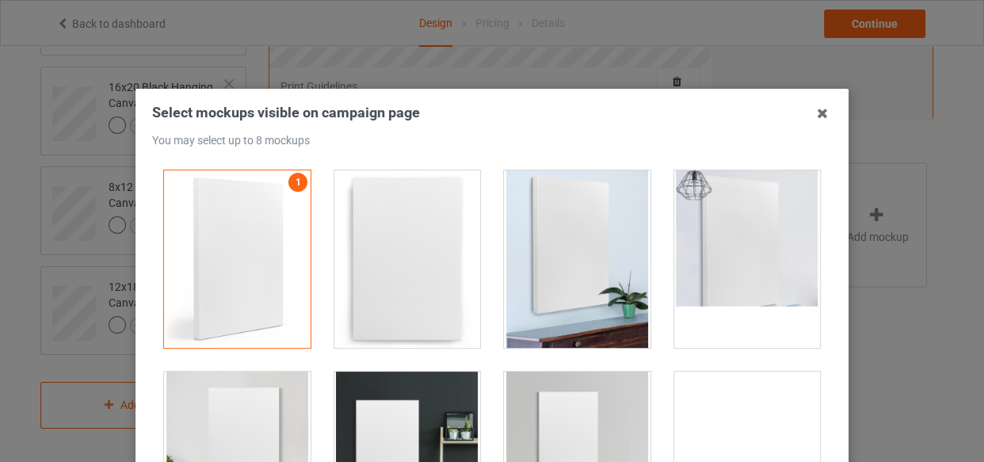
click at [427, 268] on div at bounding box center [407, 258] width 147 height 177
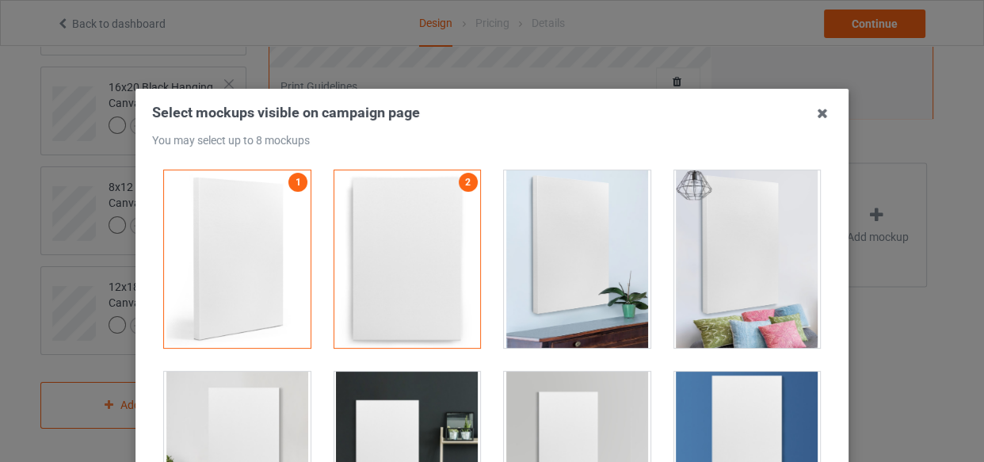
drag, startPoint x: 594, startPoint y: 275, endPoint x: 739, endPoint y: 274, distance: 144.9
click at [594, 276] on div at bounding box center [577, 258] width 147 height 177
click at [740, 274] on div at bounding box center [747, 258] width 147 height 177
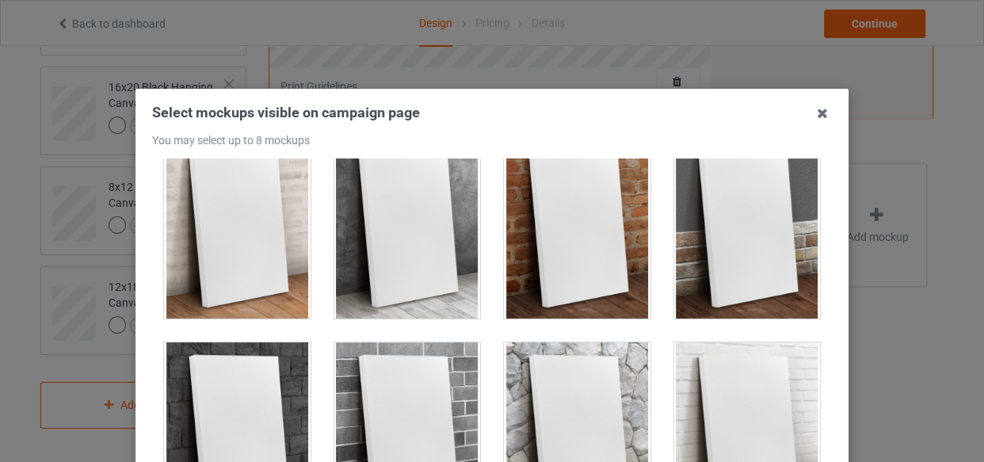
drag, startPoint x: 463, startPoint y: 253, endPoint x: 424, endPoint y: 261, distance: 39.5
click at [463, 253] on div at bounding box center [407, 229] width 147 height 177
click at [256, 277] on div at bounding box center [237, 229] width 147 height 177
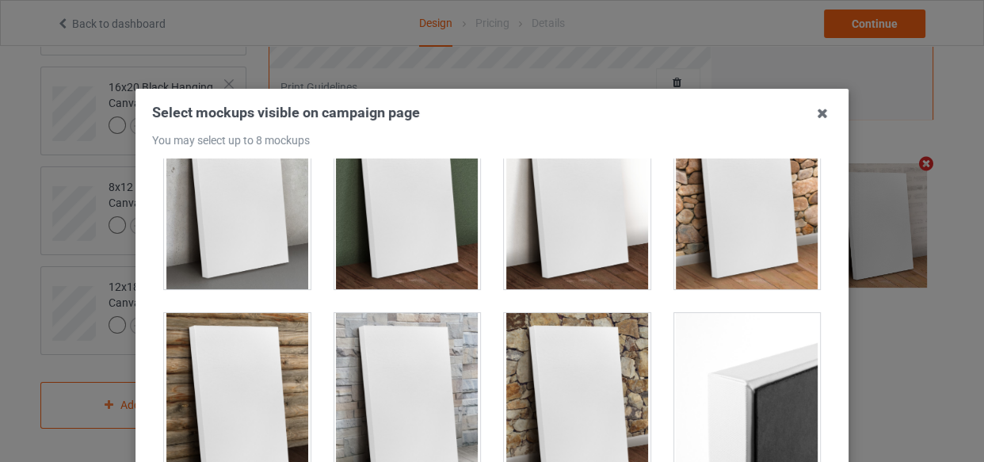
click at [619, 275] on div at bounding box center [577, 200] width 147 height 177
drag, startPoint x: 333, startPoint y: 328, endPoint x: 318, endPoint y: 339, distance: 18.7
click at [334, 329] on div at bounding box center [407, 401] width 147 height 177
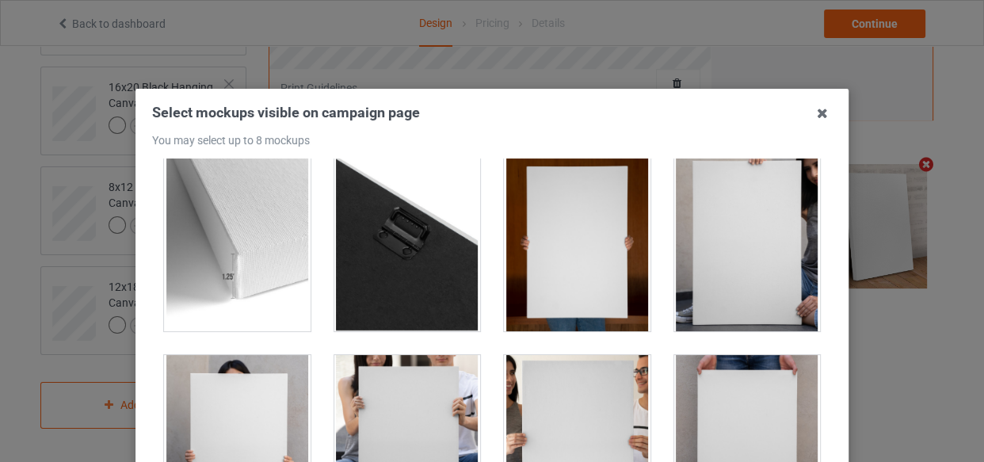
click at [290, 387] on div at bounding box center [237, 443] width 147 height 177
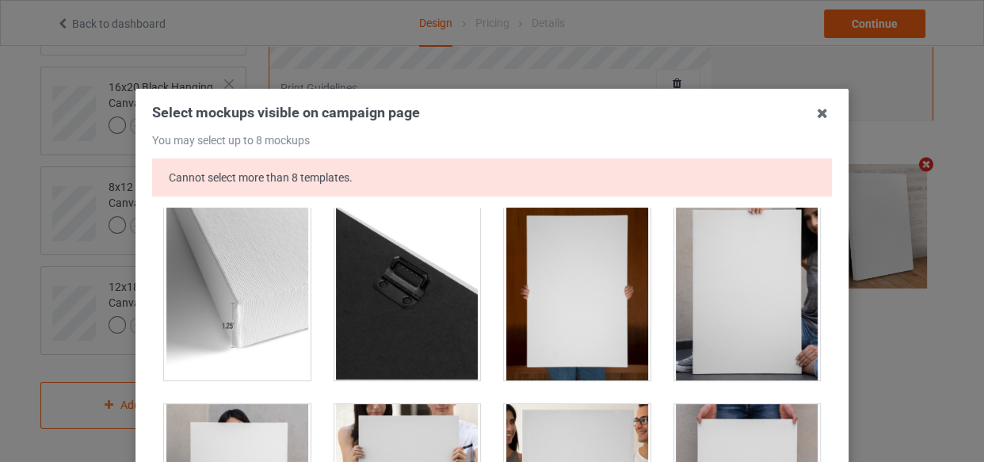
click at [362, 294] on div at bounding box center [407, 291] width 147 height 177
click at [383, 295] on div at bounding box center [407, 291] width 147 height 177
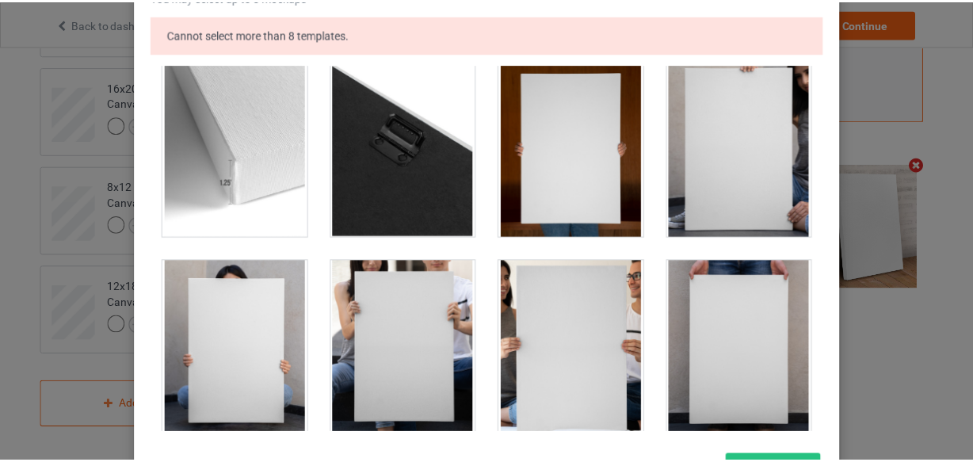
scroll to position [276, 0]
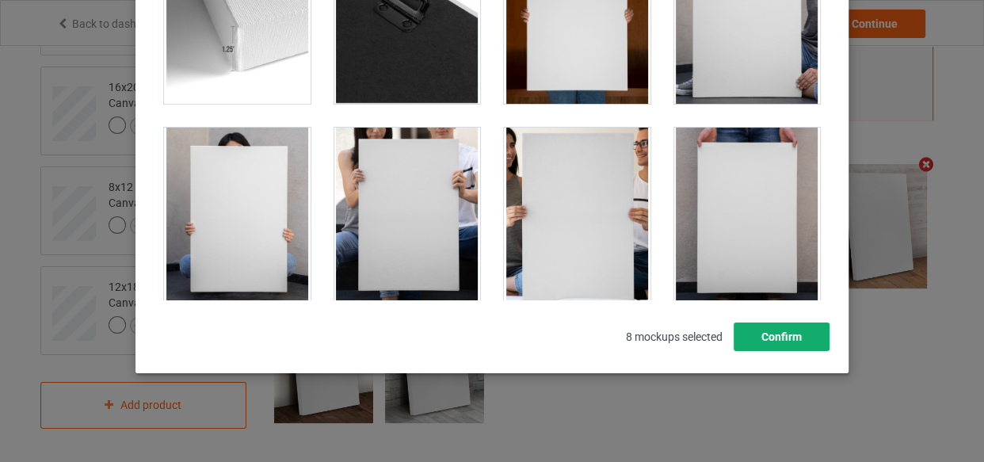
click at [791, 343] on button "Confirm" at bounding box center [781, 336] width 96 height 29
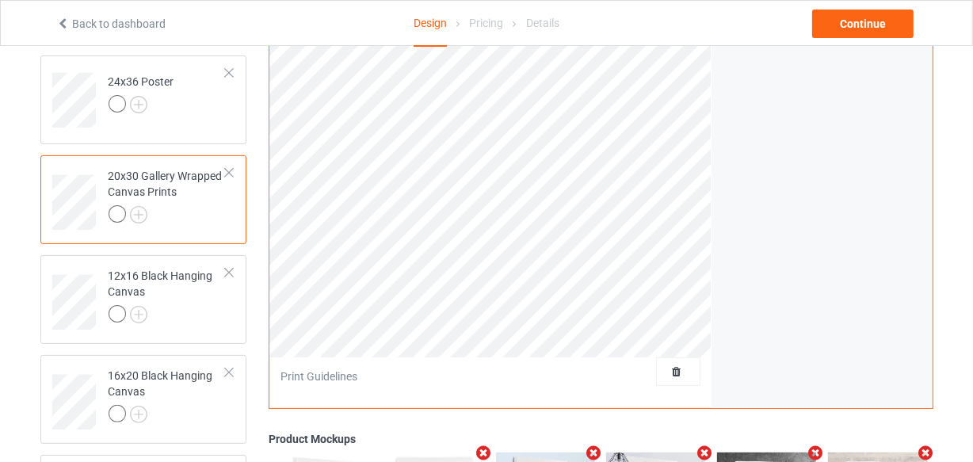
click at [191, 225] on div at bounding box center [168, 216] width 118 height 22
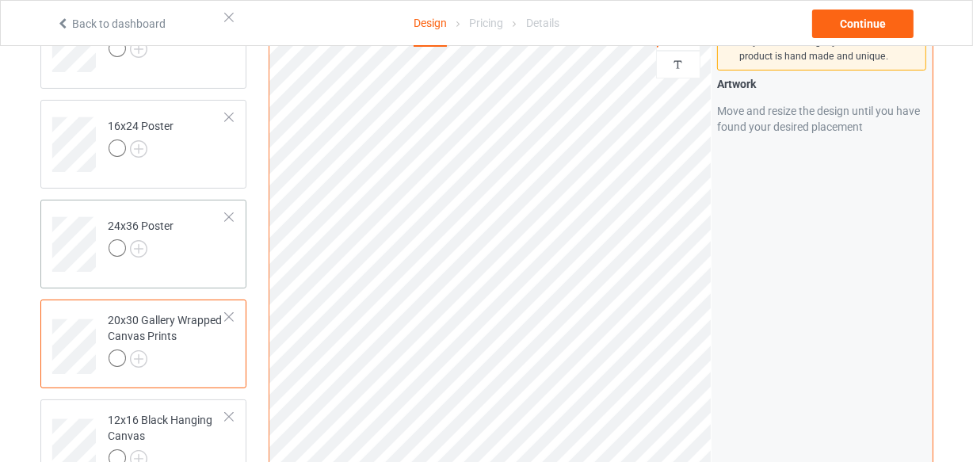
click at [193, 253] on td "24x36 Poster" at bounding box center [167, 239] width 135 height 66
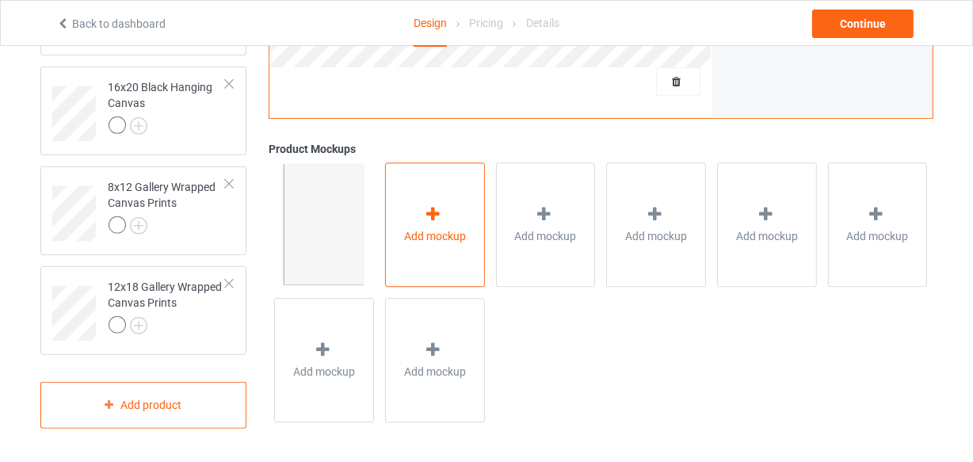
click at [413, 252] on div "Add mockup" at bounding box center [435, 225] width 100 height 124
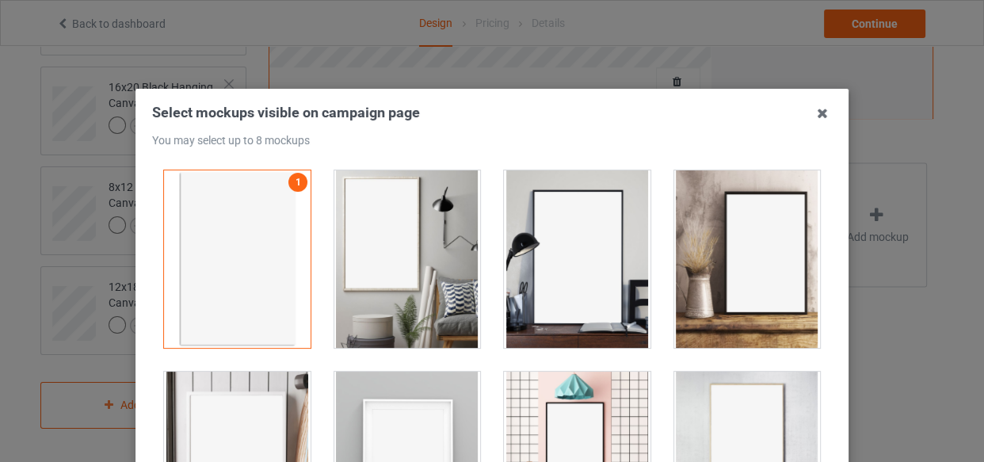
drag, startPoint x: 420, startPoint y: 244, endPoint x: 452, endPoint y: 261, distance: 36.9
click at [420, 244] on div at bounding box center [407, 258] width 147 height 177
click at [577, 262] on div at bounding box center [577, 258] width 147 height 177
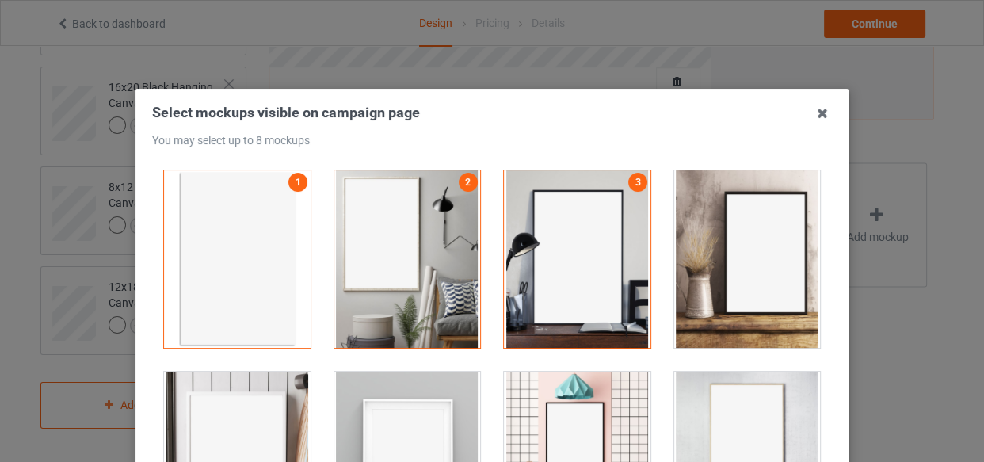
click at [749, 257] on div at bounding box center [747, 258] width 147 height 177
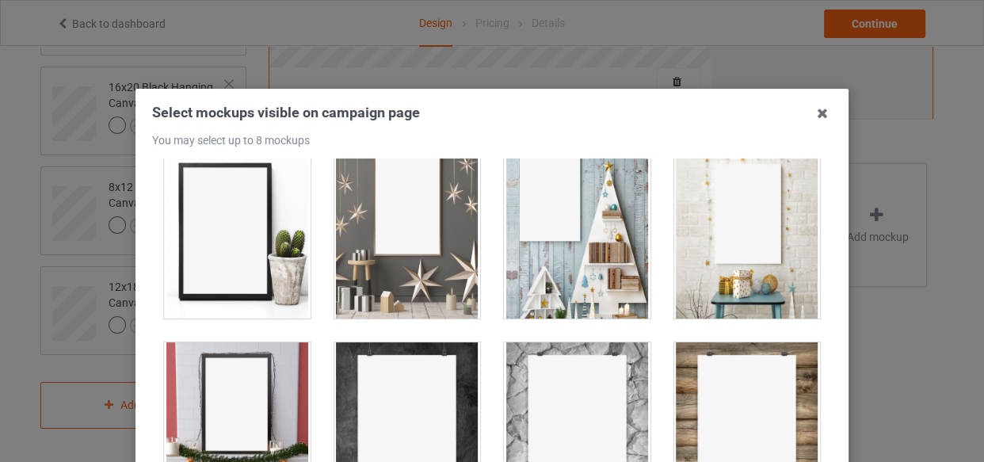
click at [269, 268] on div at bounding box center [237, 229] width 147 height 177
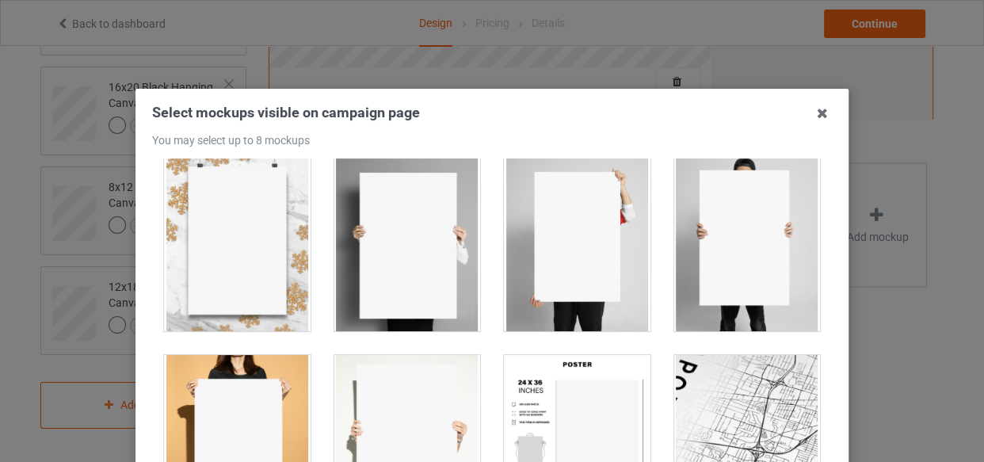
click at [578, 374] on div at bounding box center [577, 443] width 147 height 177
click at [175, 398] on div at bounding box center [237, 443] width 147 height 177
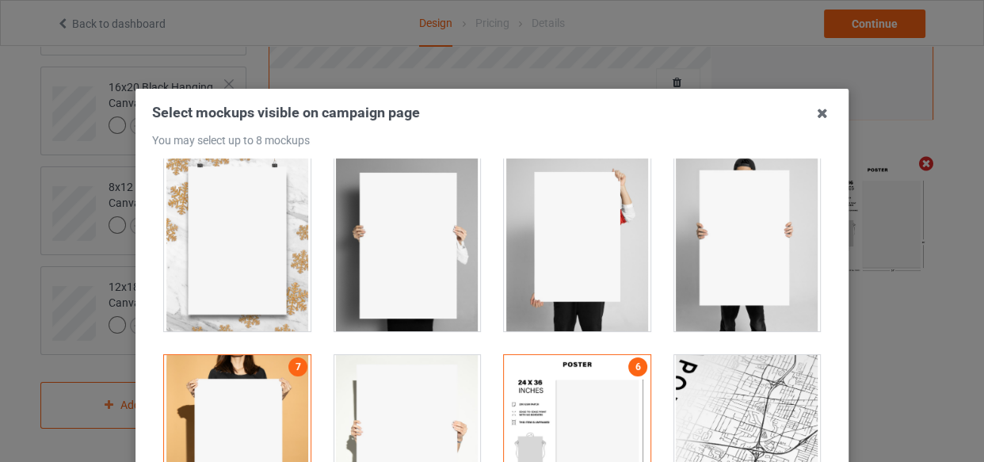
click at [766, 266] on div at bounding box center [747, 242] width 147 height 177
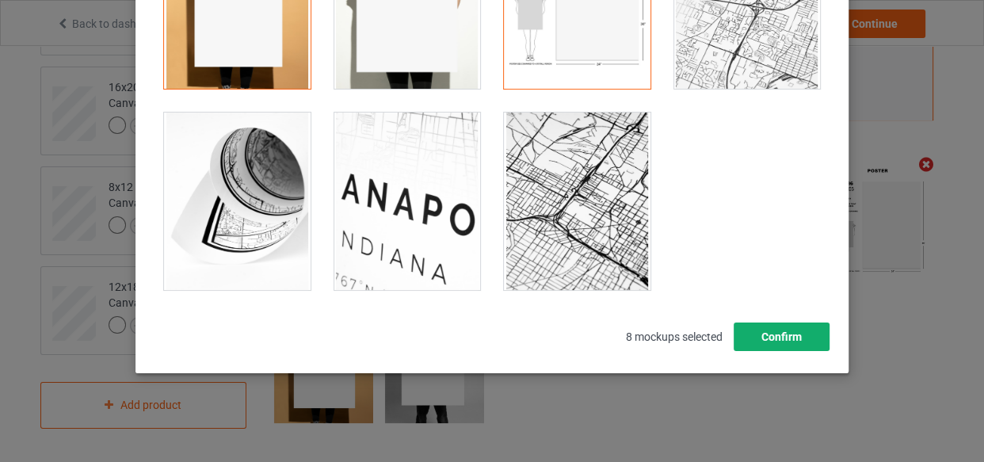
click at [797, 345] on button "Confirm" at bounding box center [781, 336] width 96 height 29
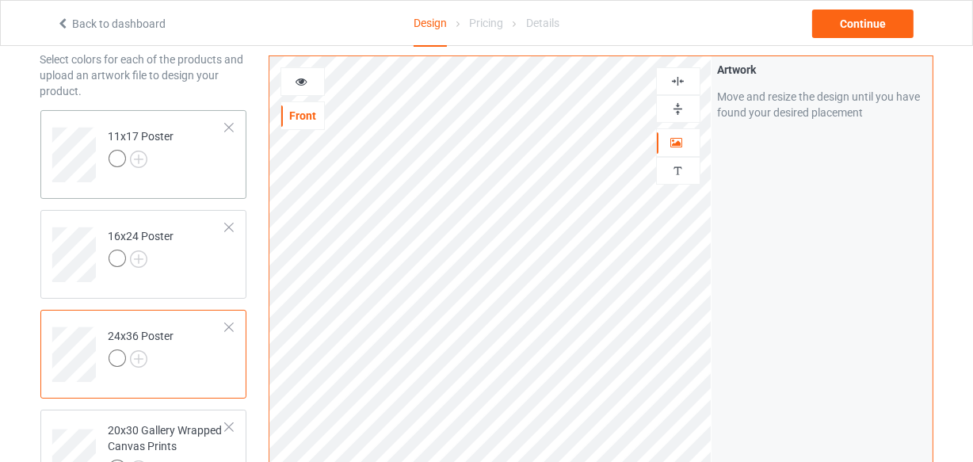
scroll to position [7, 0]
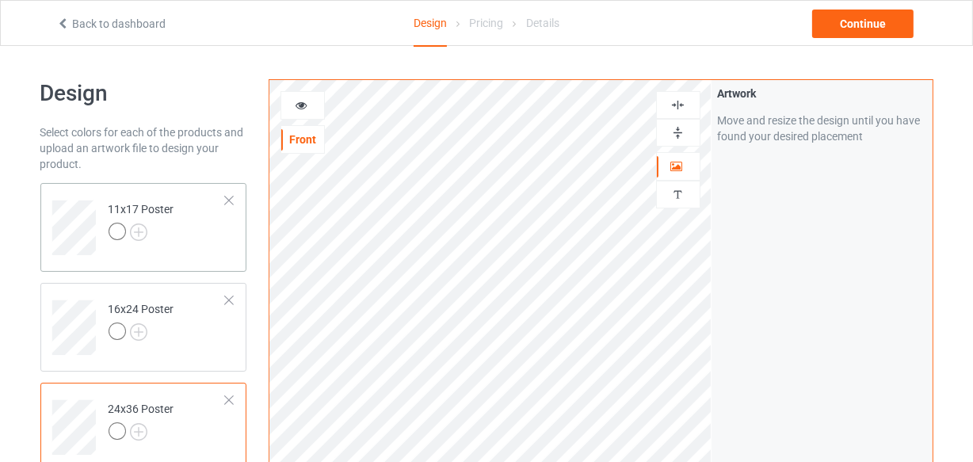
click at [192, 214] on td "11x17 Poster" at bounding box center [167, 222] width 135 height 66
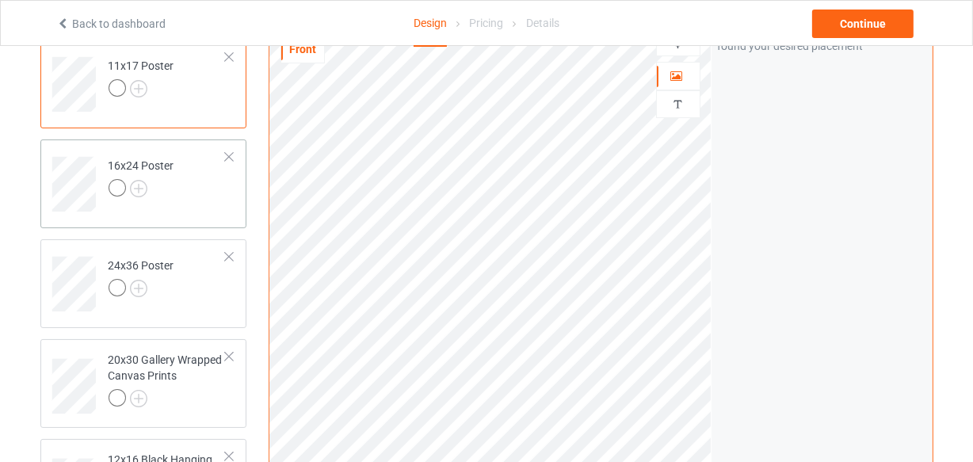
click at [204, 198] on td "16x24 Poster" at bounding box center [167, 179] width 135 height 66
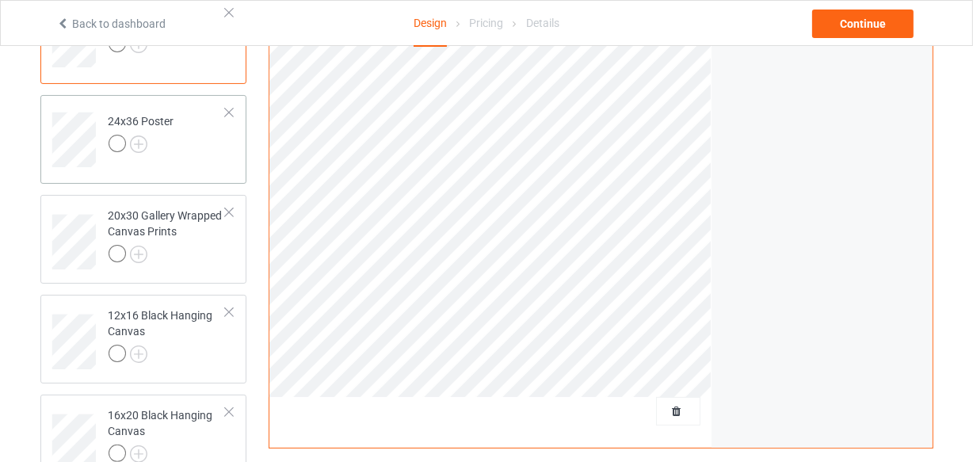
click at [201, 158] on td "24x36 Poster" at bounding box center [167, 134] width 135 height 66
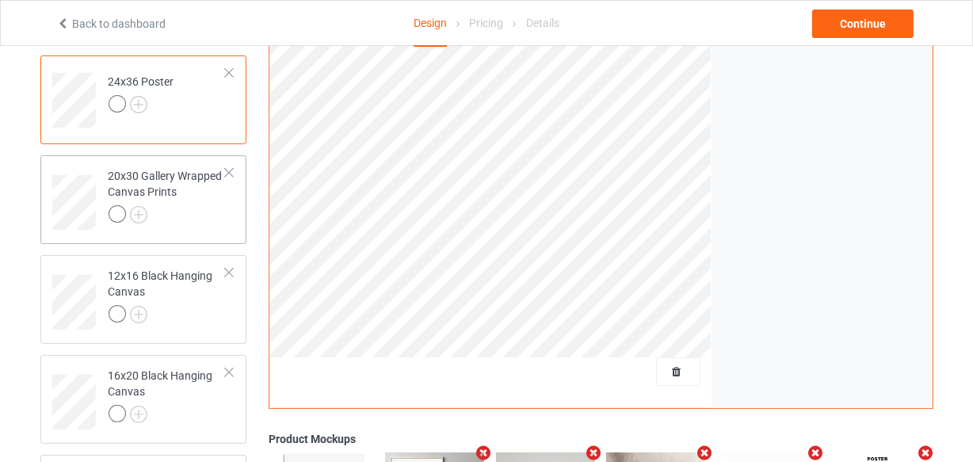
click at [185, 210] on div at bounding box center [168, 216] width 118 height 22
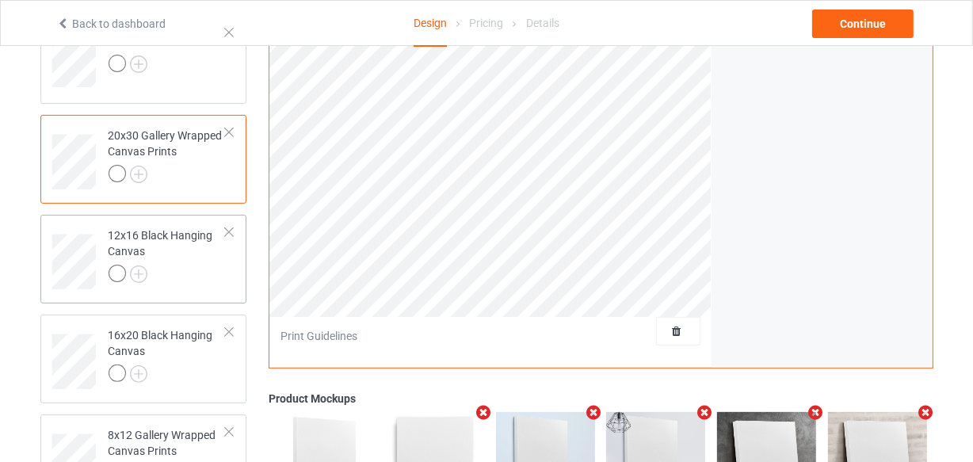
scroll to position [360, 0]
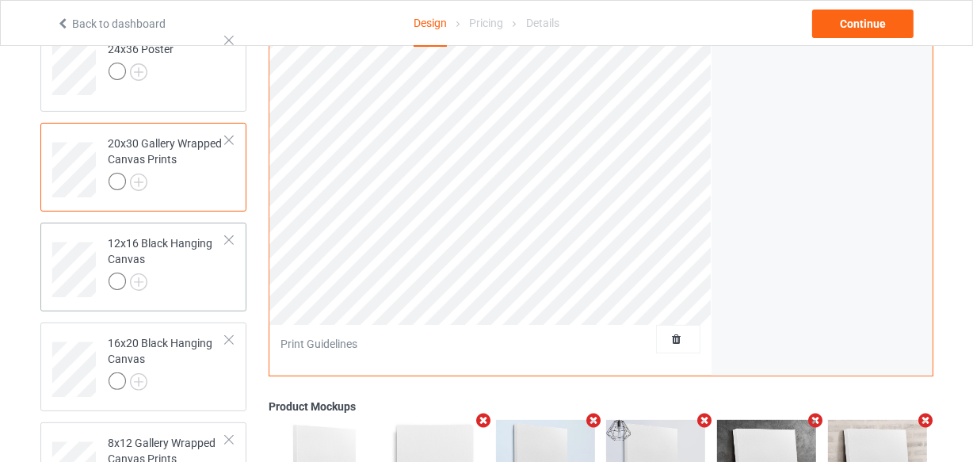
click at [192, 272] on div at bounding box center [168, 283] width 118 height 22
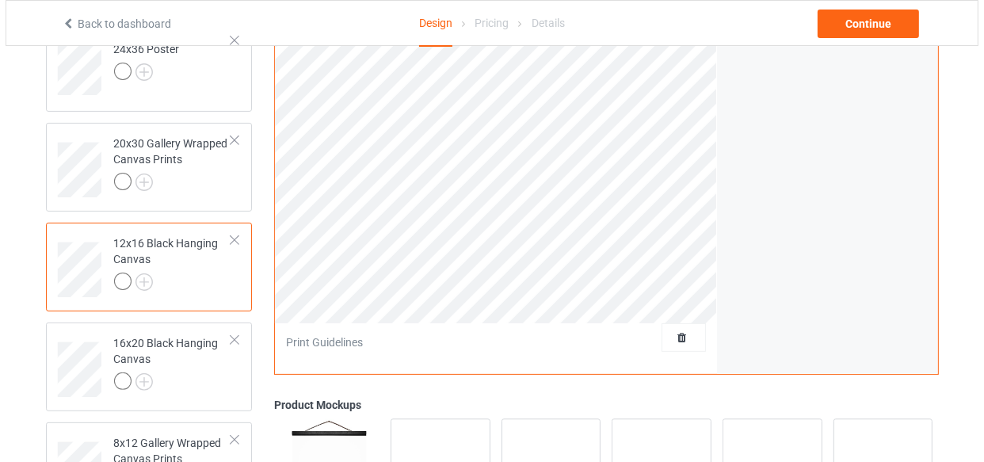
scroll to position [615, 0]
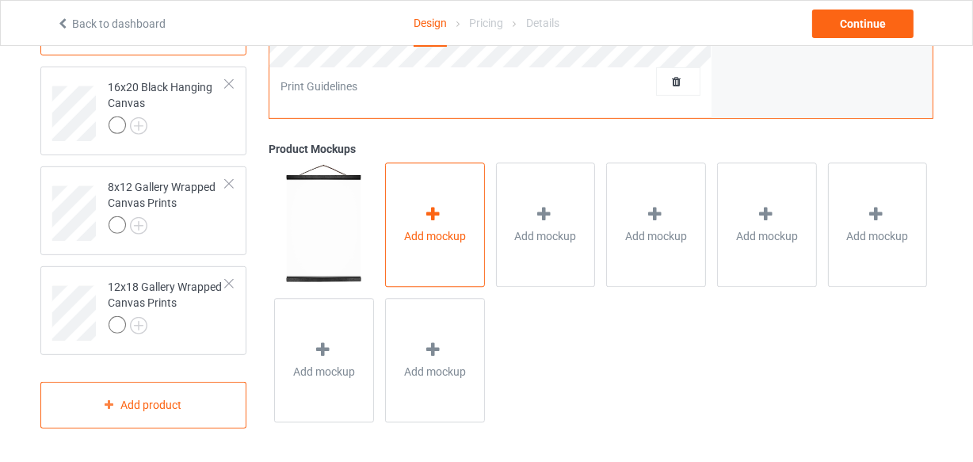
click at [417, 230] on span "Add mockup" at bounding box center [435, 236] width 62 height 16
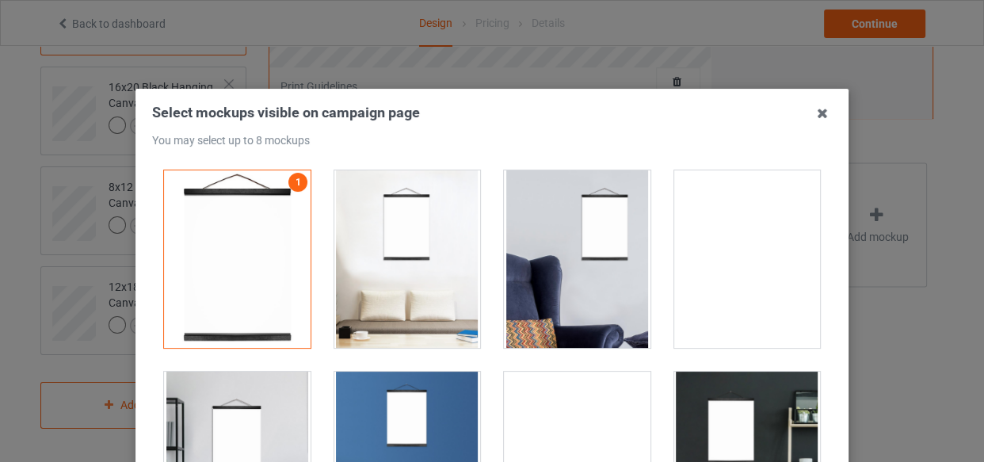
drag, startPoint x: 449, startPoint y: 313, endPoint x: 457, endPoint y: 320, distance: 10.7
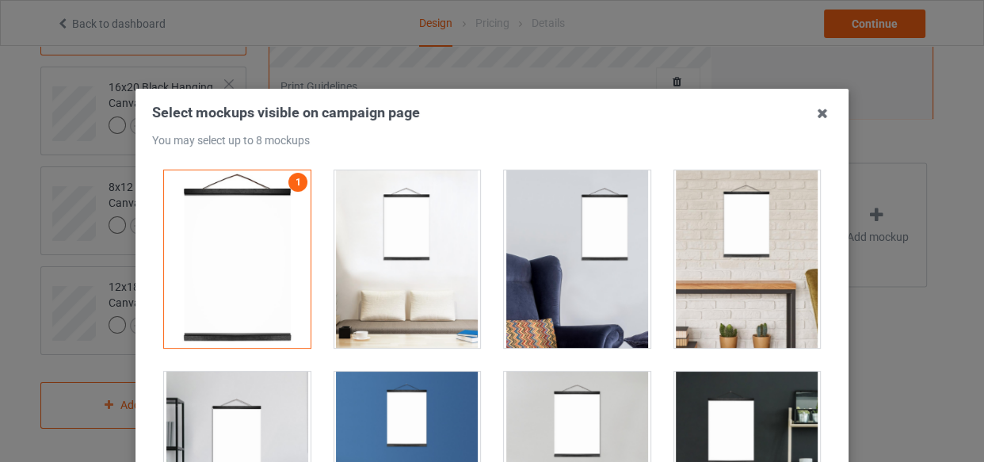
click at [447, 317] on div at bounding box center [407, 258] width 147 height 177
click at [680, 307] on div at bounding box center [747, 258] width 147 height 177
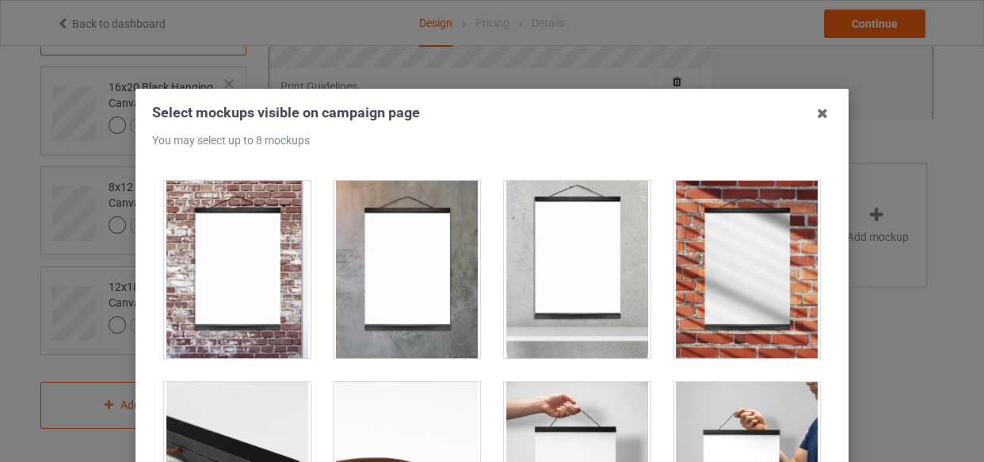
scroll to position [1007, 0]
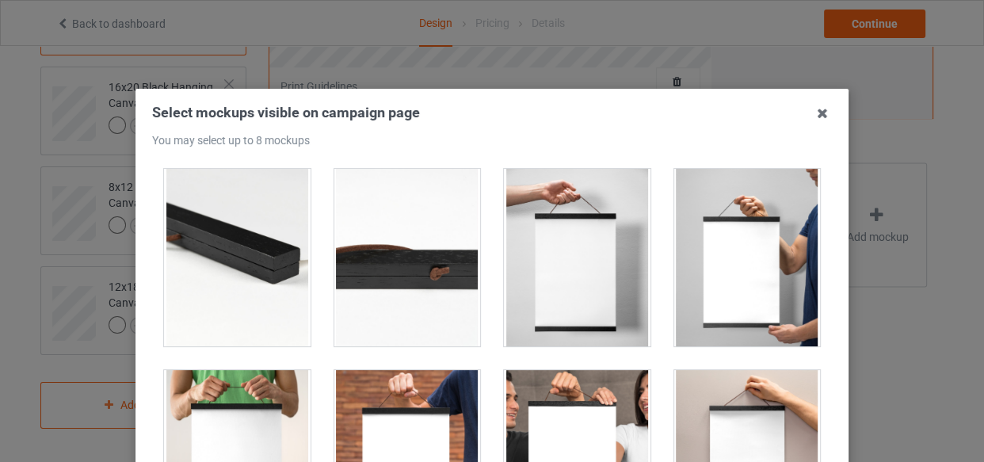
click at [306, 301] on div at bounding box center [237, 257] width 170 height 201
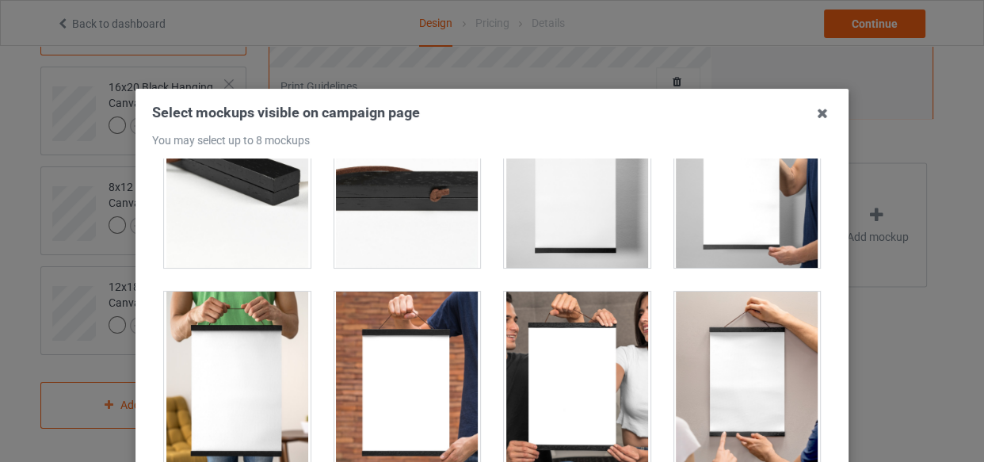
scroll to position [1152, 0]
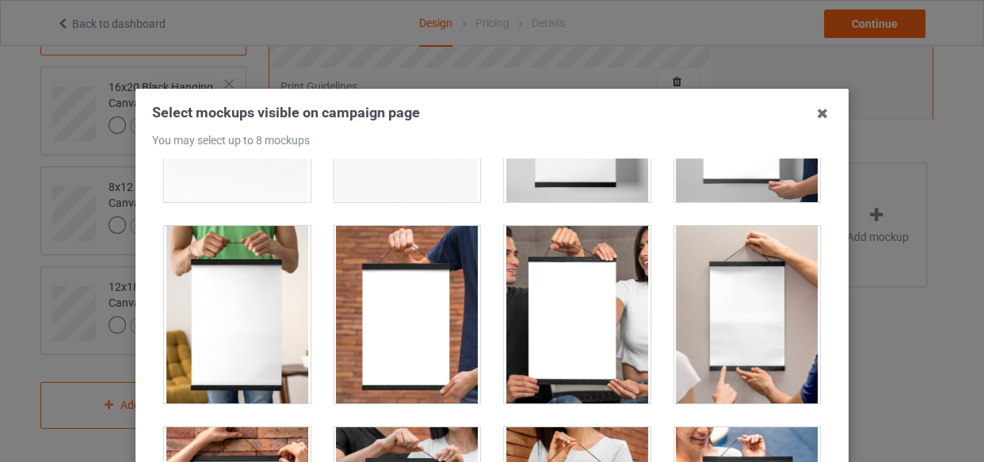
click at [414, 300] on div at bounding box center [407, 314] width 147 height 177
drag, startPoint x: 574, startPoint y: 329, endPoint x: 782, endPoint y: 330, distance: 208.3
click at [576, 329] on div at bounding box center [577, 314] width 147 height 177
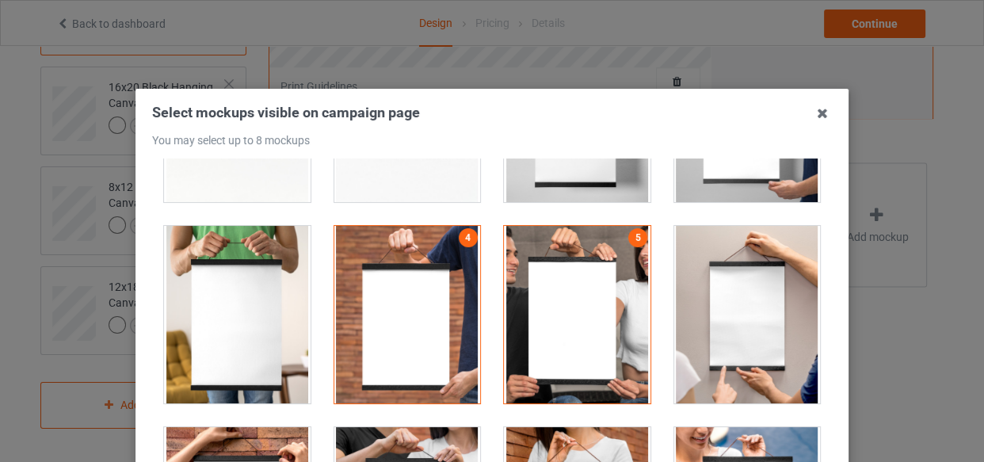
drag, startPoint x: 782, startPoint y: 330, endPoint x: 761, endPoint y: 333, distance: 21.5
click at [772, 332] on div at bounding box center [747, 314] width 147 height 177
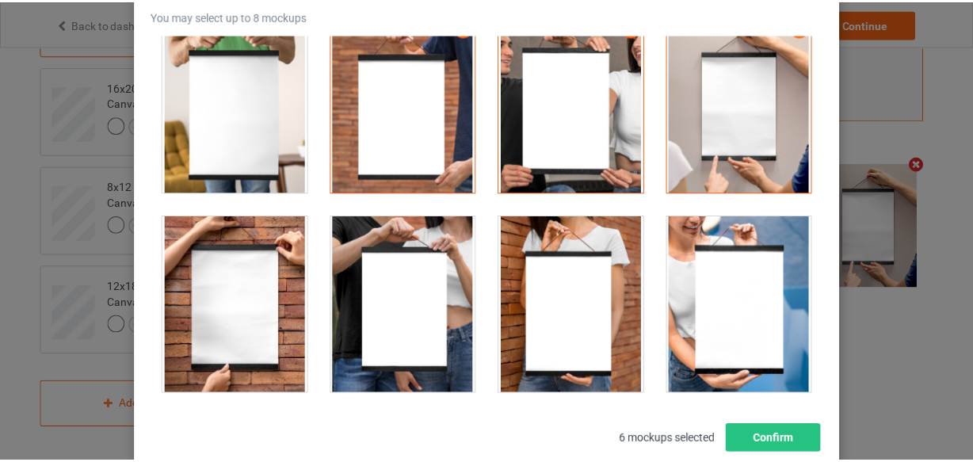
scroll to position [227, 0]
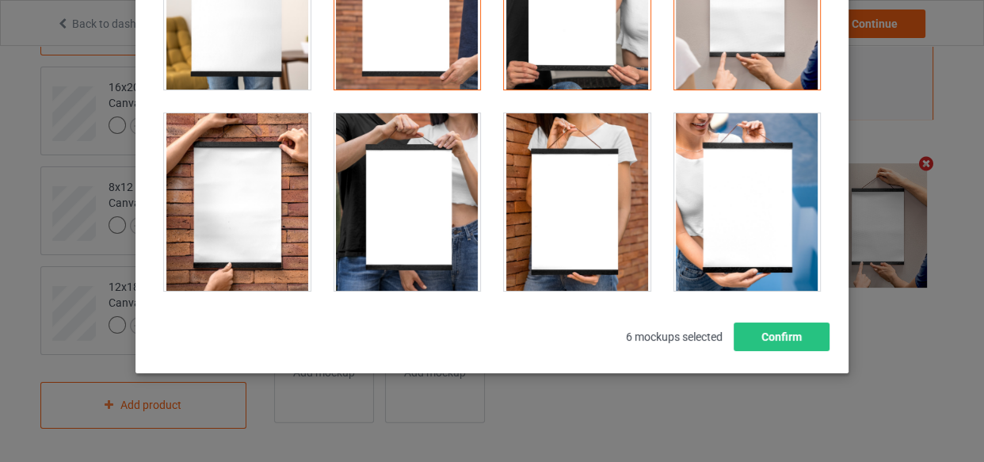
click at [689, 195] on div at bounding box center [747, 201] width 147 height 177
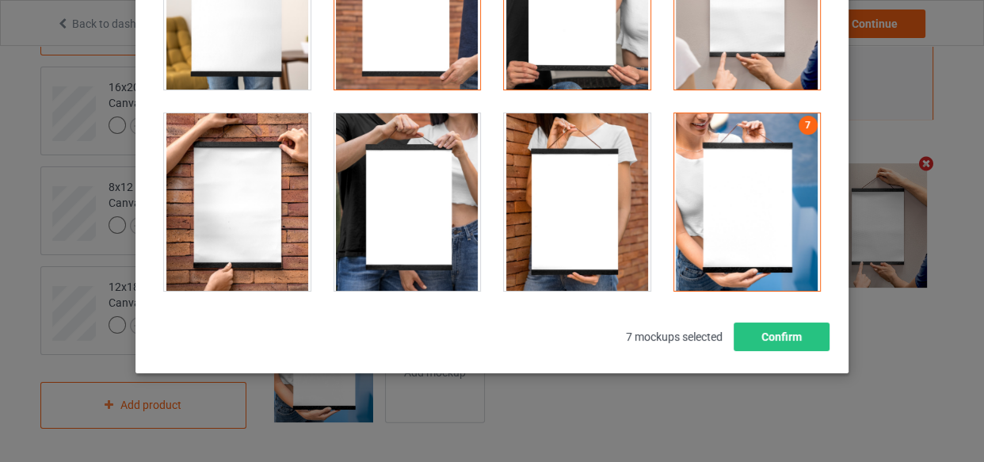
click at [549, 238] on div at bounding box center [577, 201] width 147 height 177
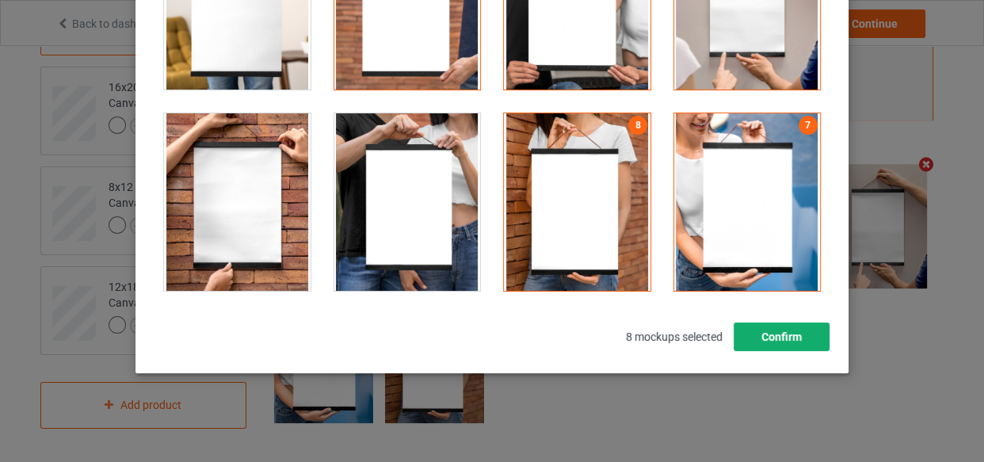
click at [763, 346] on button "Confirm" at bounding box center [781, 336] width 96 height 29
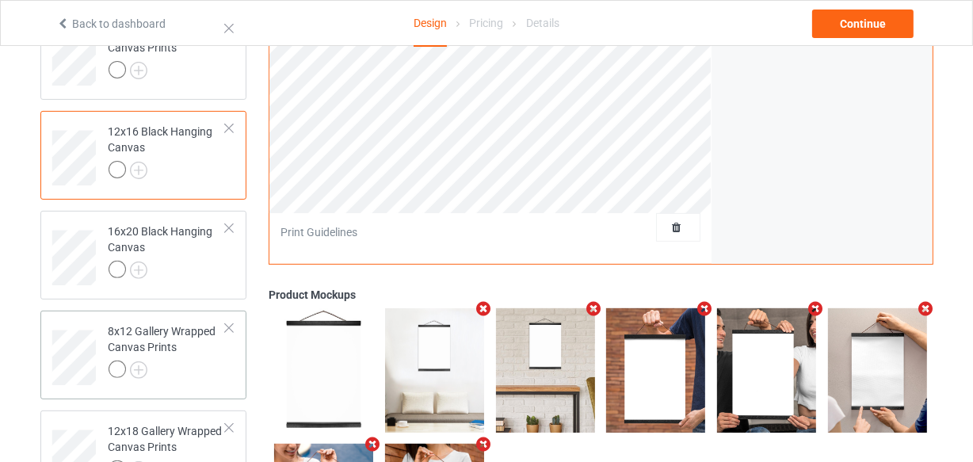
scroll to position [543, 0]
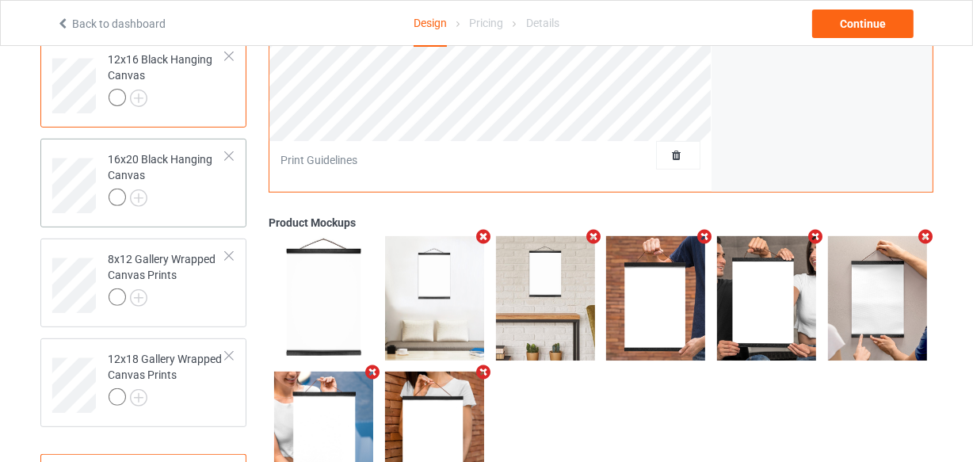
click at [192, 195] on div at bounding box center [168, 199] width 118 height 22
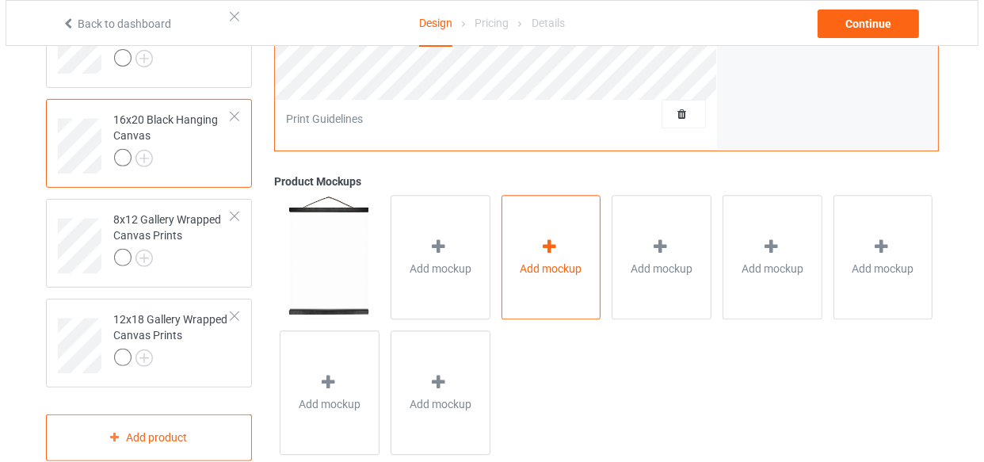
scroll to position [615, 0]
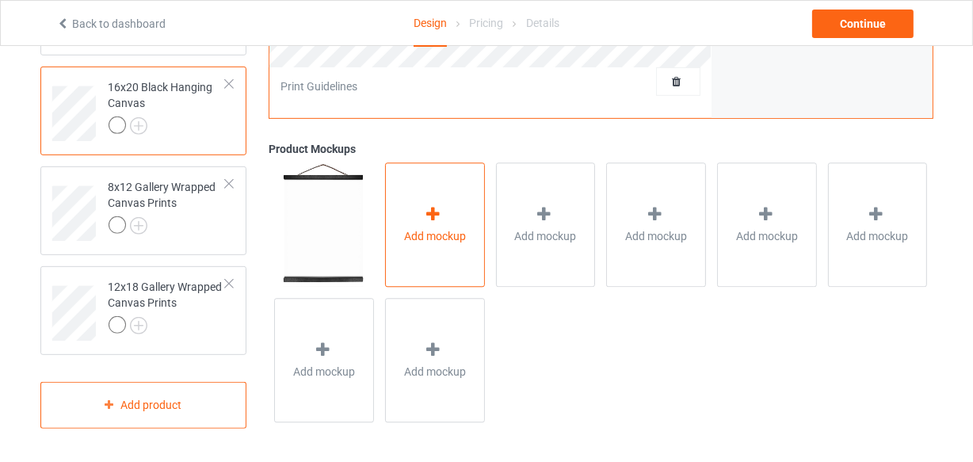
click at [447, 195] on div "Add mockup" at bounding box center [435, 225] width 100 height 124
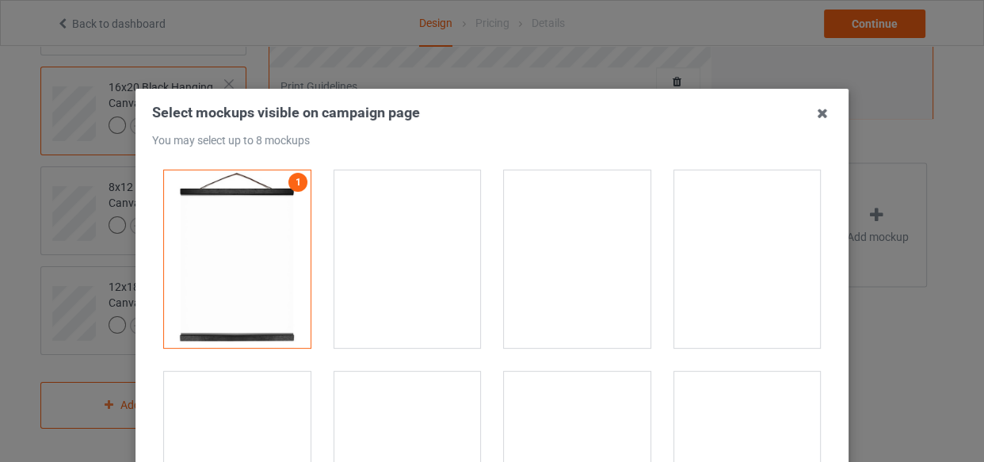
drag, startPoint x: 418, startPoint y: 260, endPoint x: 483, endPoint y: 269, distance: 65.6
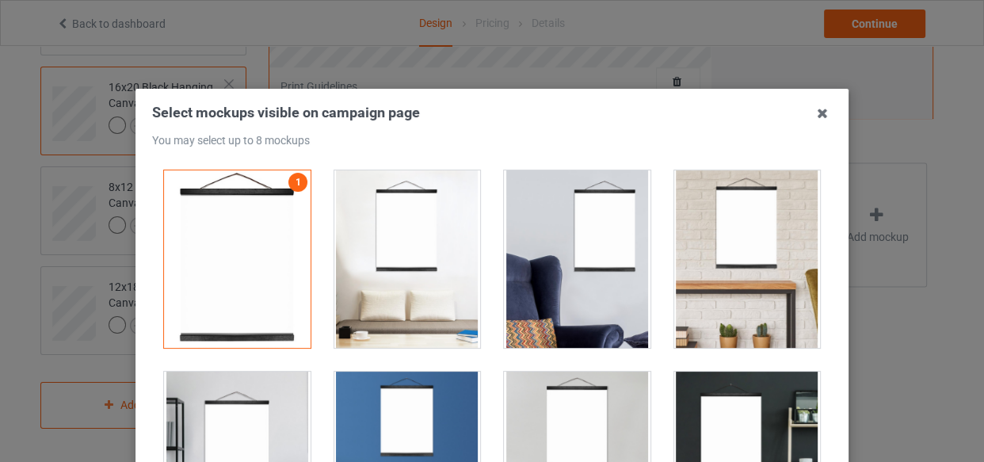
click at [418, 261] on div at bounding box center [407, 258] width 147 height 177
drag, startPoint x: 516, startPoint y: 270, endPoint x: 746, endPoint y: 278, distance: 230.6
click at [536, 277] on div at bounding box center [577, 258] width 147 height 177
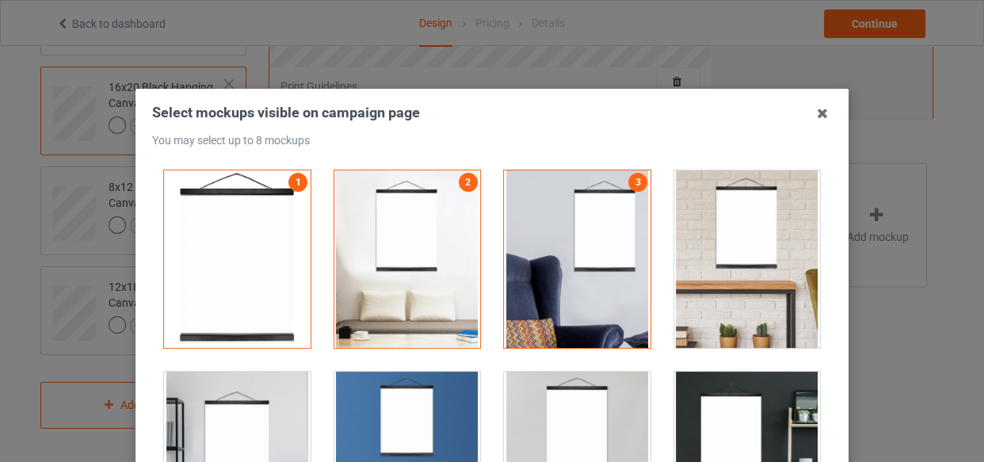
drag, startPoint x: 740, startPoint y: 281, endPoint x: 729, endPoint y: 284, distance: 10.8
click at [735, 283] on div at bounding box center [747, 258] width 147 height 177
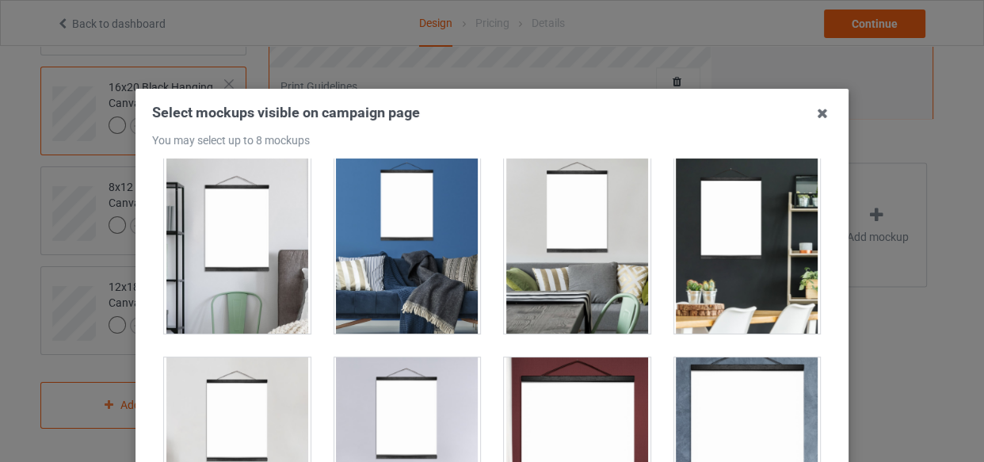
click at [366, 272] on div at bounding box center [407, 244] width 147 height 177
click at [550, 268] on div at bounding box center [577, 244] width 147 height 177
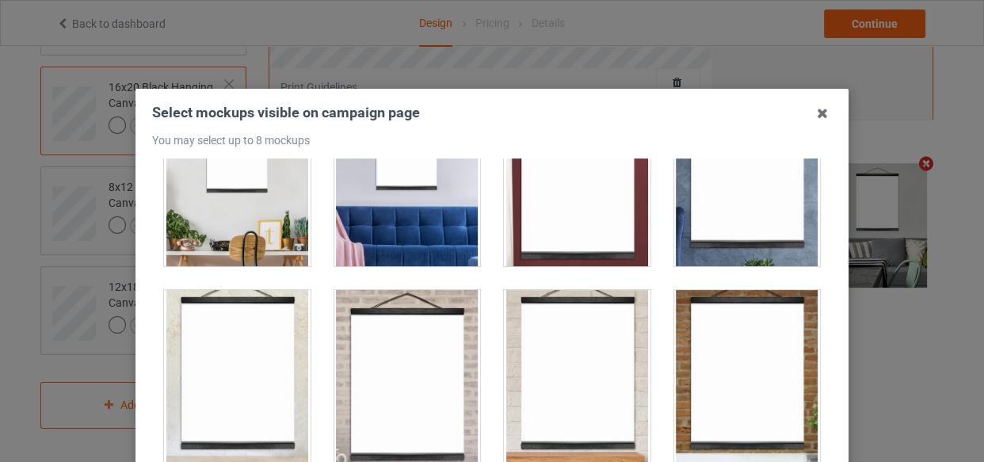
scroll to position [504, 0]
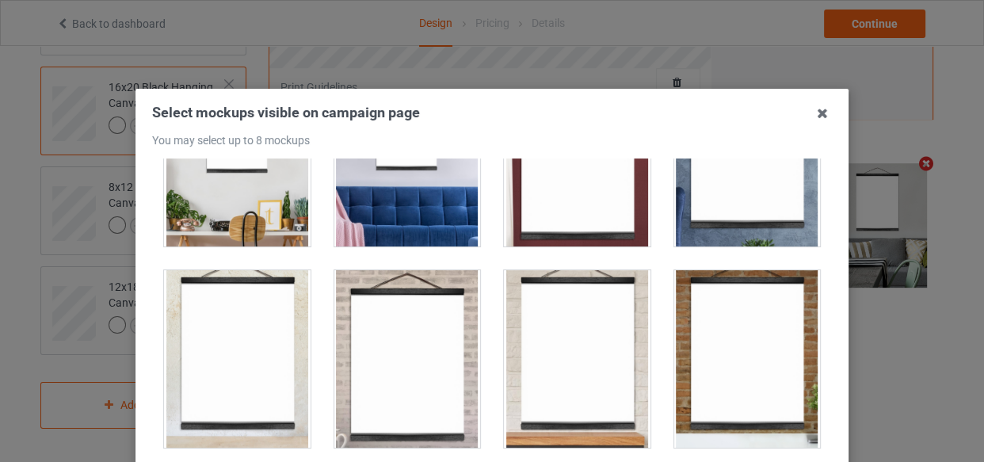
click at [736, 246] on div at bounding box center [747, 157] width 170 height 201
click at [723, 210] on div at bounding box center [747, 157] width 147 height 177
click at [379, 228] on div at bounding box center [407, 157] width 147 height 177
click at [252, 227] on div at bounding box center [237, 157] width 147 height 177
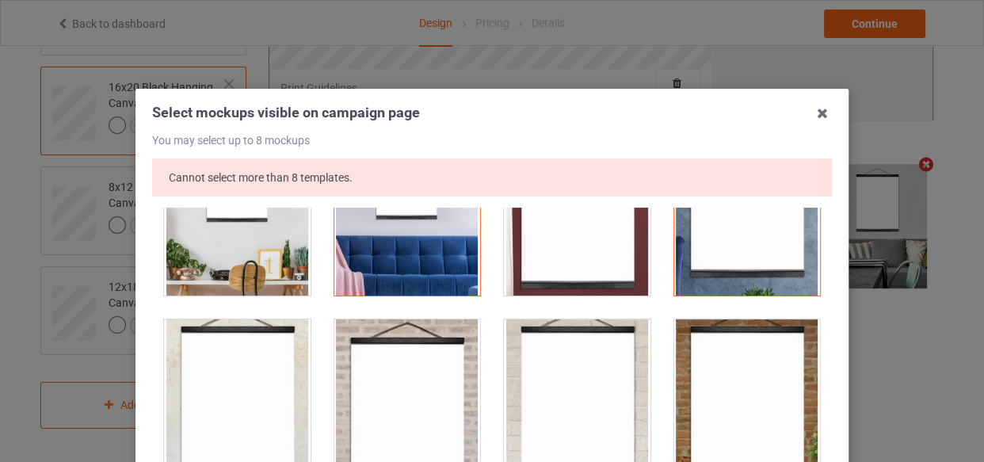
click at [255, 360] on div at bounding box center [237, 407] width 147 height 177
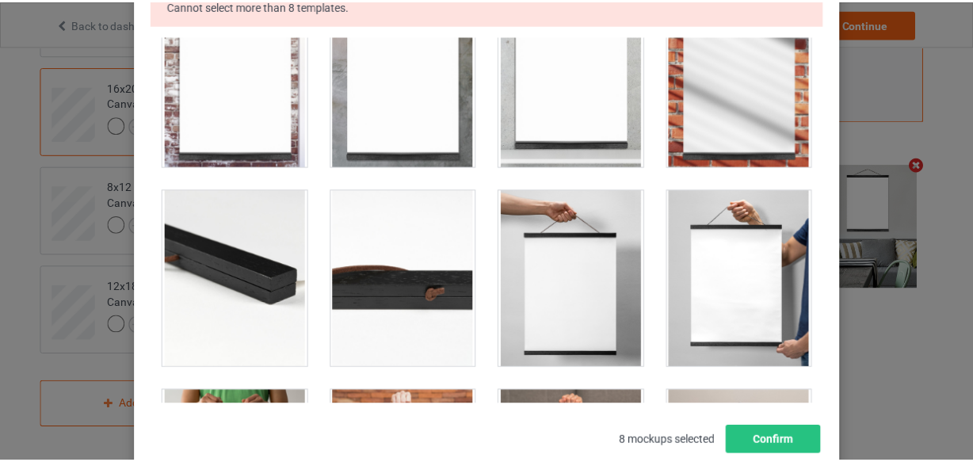
scroll to position [276, 0]
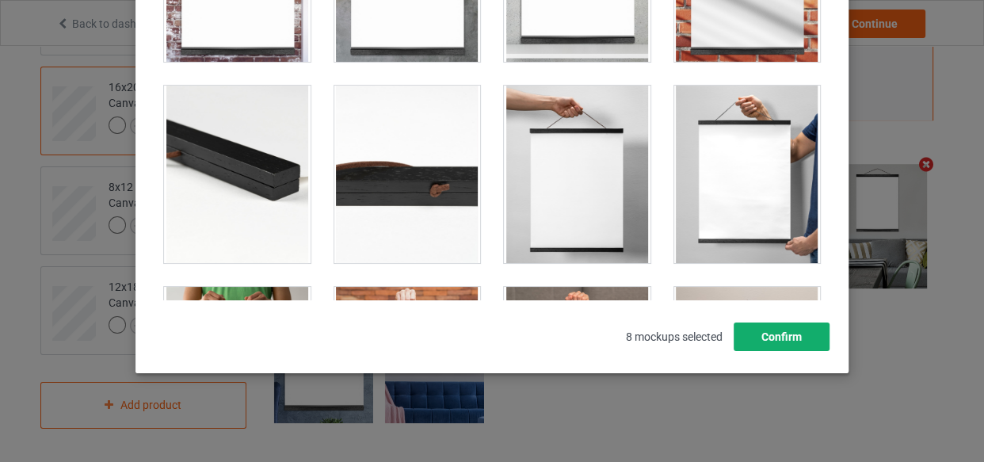
click at [786, 345] on button "Confirm" at bounding box center [781, 336] width 96 height 29
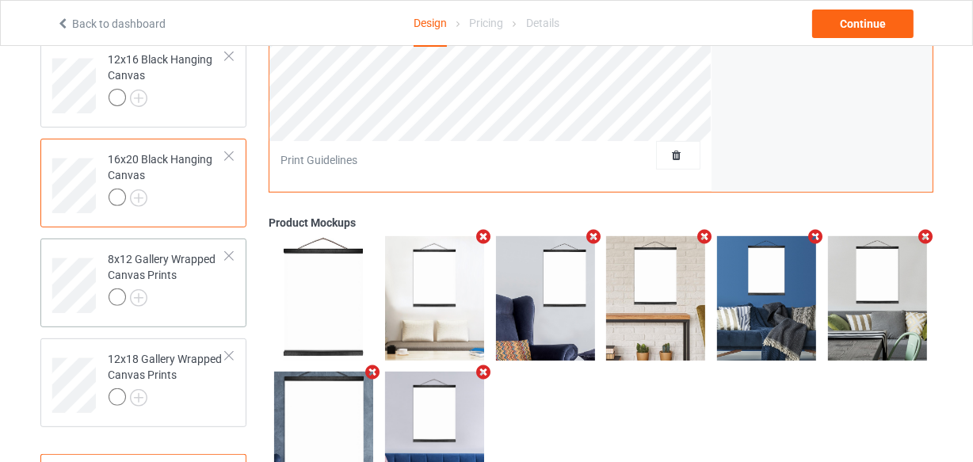
drag, startPoint x: 185, startPoint y: 281, endPoint x: 220, endPoint y: 308, distance: 44.7
click at [185, 282] on div "8x12 Gallery Wrapped Canvas Prints" at bounding box center [168, 278] width 118 height 54
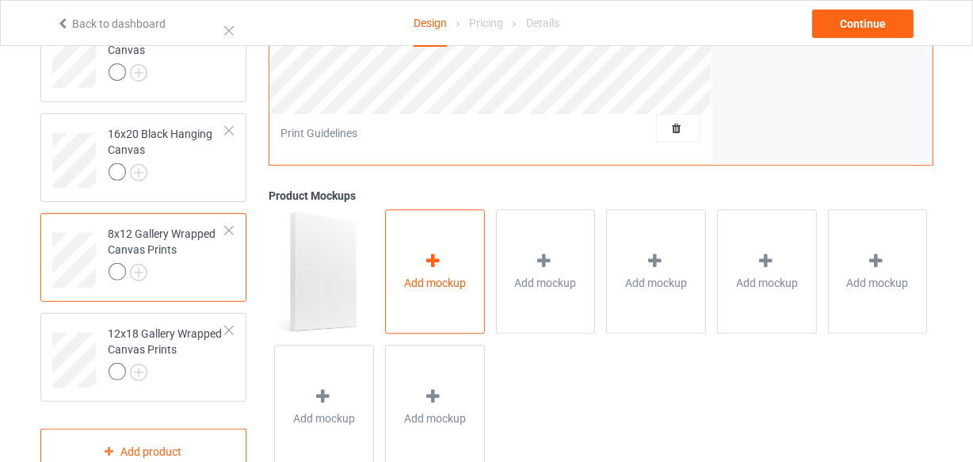
scroll to position [543, 0]
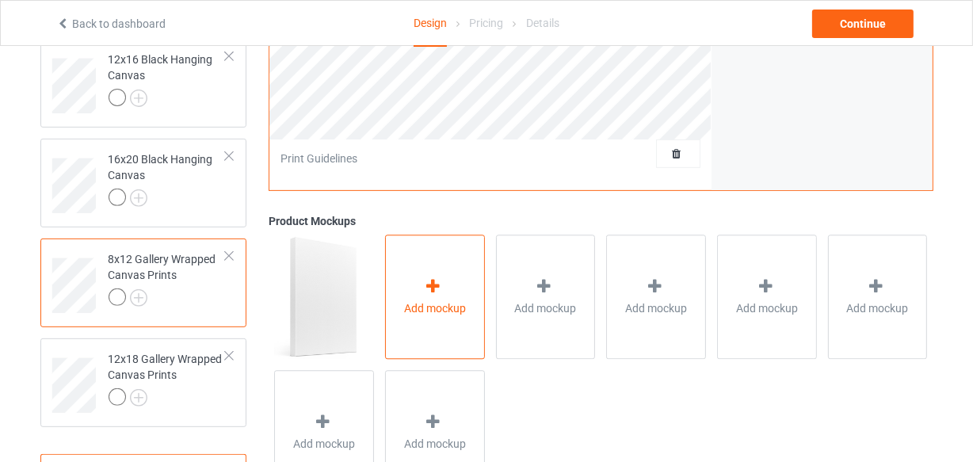
click at [436, 265] on div "Add mockup" at bounding box center [435, 297] width 100 height 124
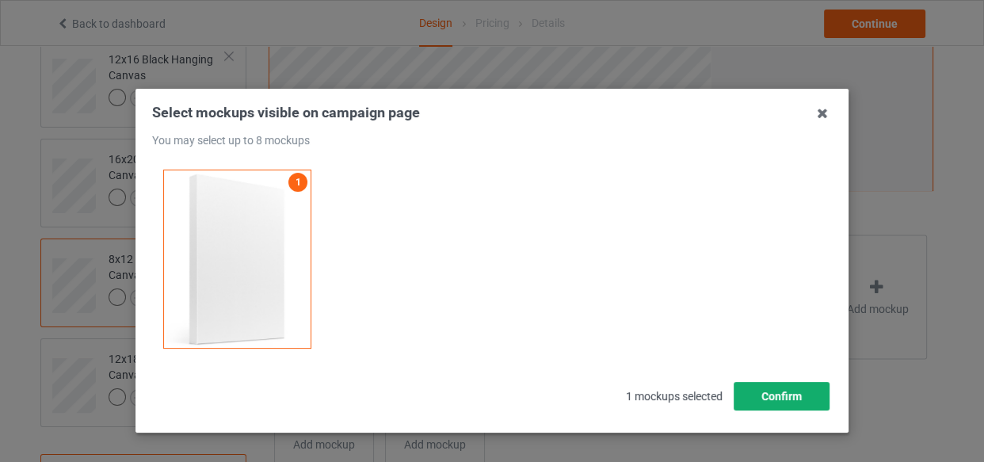
click at [781, 389] on button "Confirm" at bounding box center [781, 396] width 96 height 29
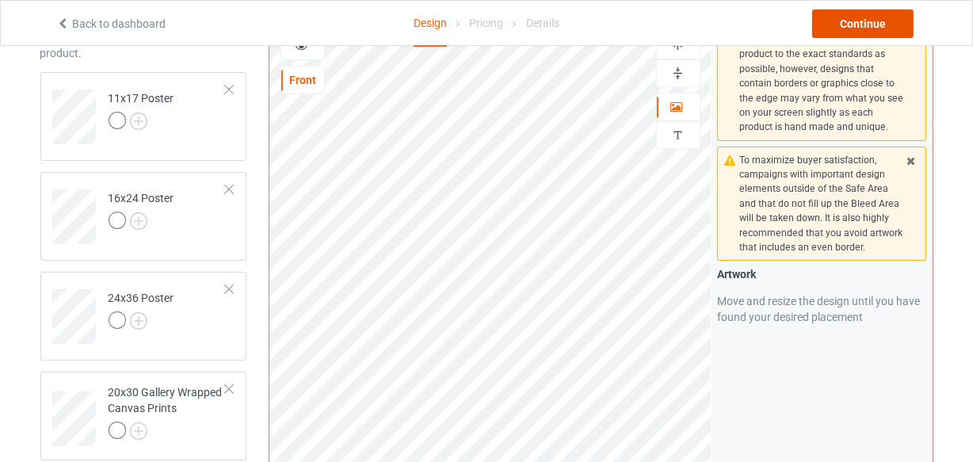
click at [841, 23] on div "Continue" at bounding box center [862, 24] width 101 height 29
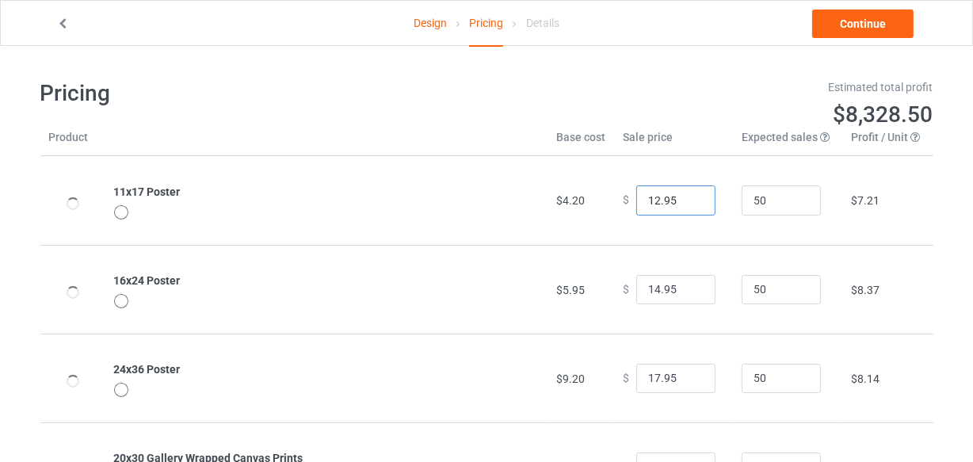
click at [688, 197] on input "12.95" at bounding box center [675, 200] width 79 height 30
type input "13.95"
click at [688, 196] on input "13.95" at bounding box center [675, 200] width 79 height 30
type input "15.95"
click at [688, 284] on input "15.95" at bounding box center [675, 290] width 79 height 30
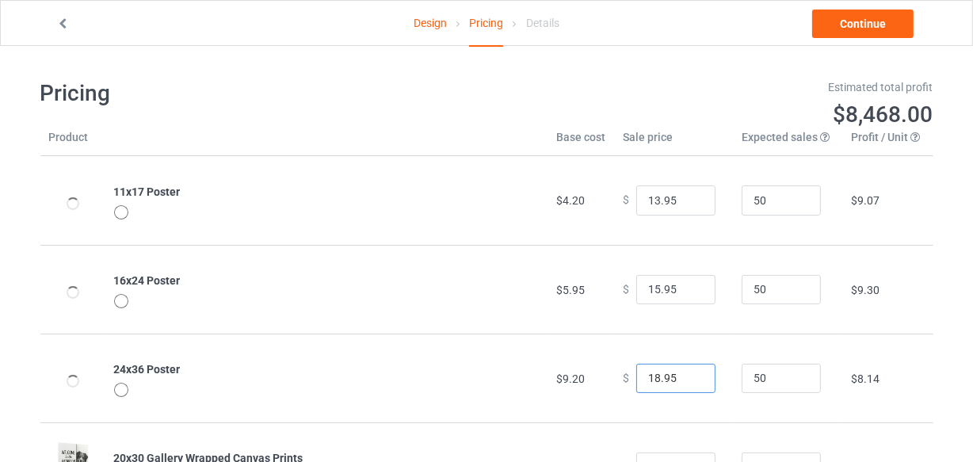
type input "18.95"
click at [689, 371] on input "18.95" at bounding box center [675, 379] width 79 height 30
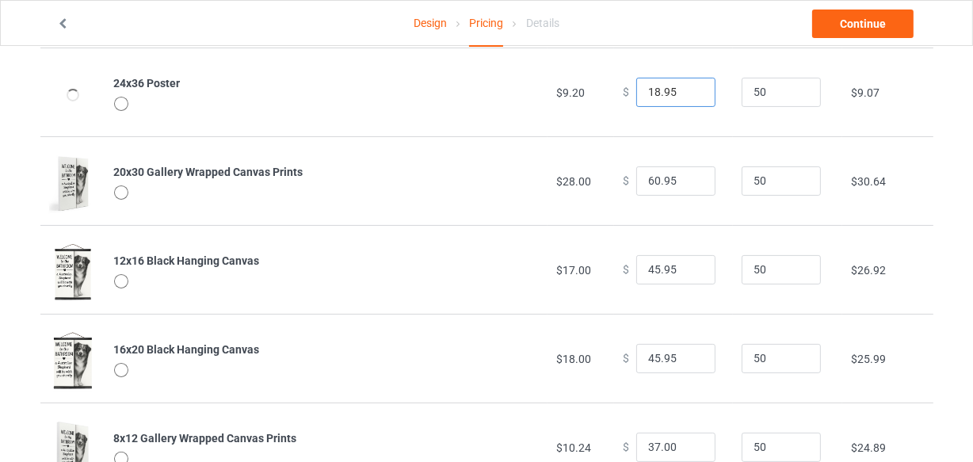
scroll to position [287, 0]
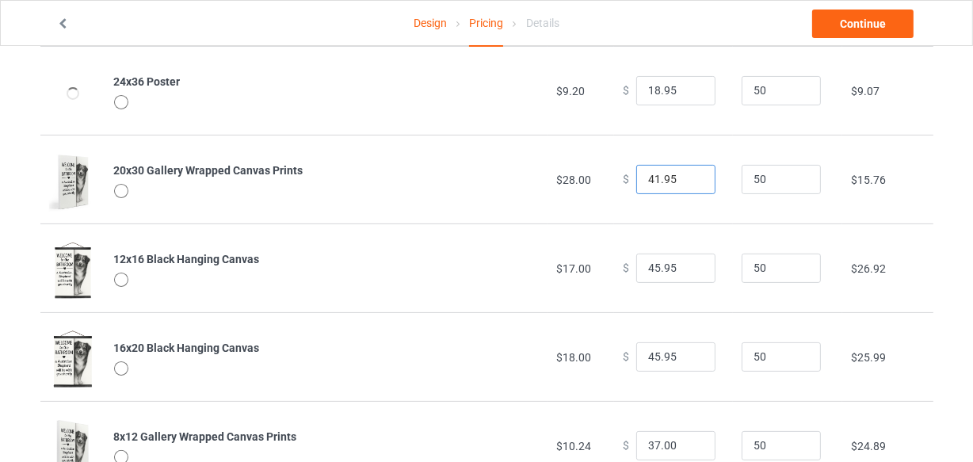
click at [691, 181] on input "41.95" at bounding box center [675, 180] width 79 height 30
click at [691, 181] on input "40.95" at bounding box center [675, 180] width 79 height 30
click at [691, 181] on input "39.95" at bounding box center [675, 180] width 79 height 30
click at [691, 181] on input "38.95" at bounding box center [675, 180] width 79 height 30
click at [691, 181] on input "37.95" at bounding box center [675, 180] width 79 height 30
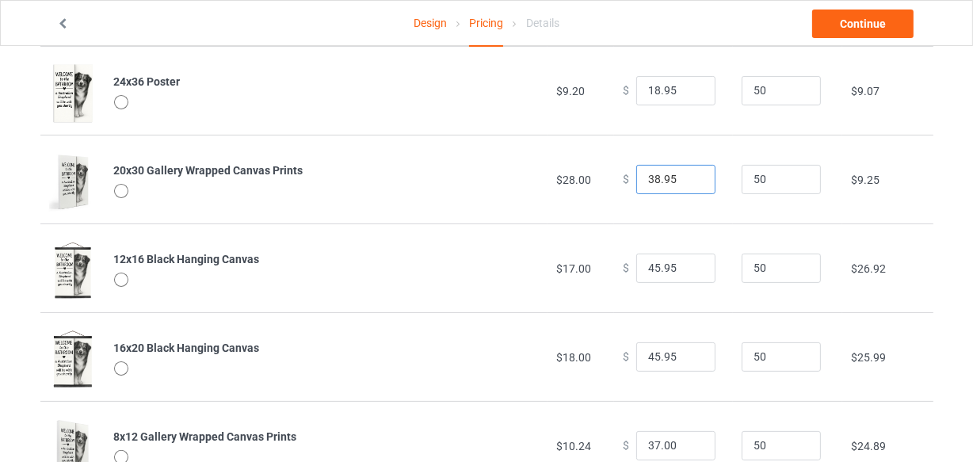
type input "38.95"
click at [687, 175] on input "38.95" at bounding box center [675, 180] width 79 height 30
click at [688, 268] on input "44.95" at bounding box center [675, 268] width 79 height 30
click at [688, 268] on input "43.95" at bounding box center [675, 268] width 79 height 30
click at [688, 268] on input "23.95" at bounding box center [675, 268] width 79 height 30
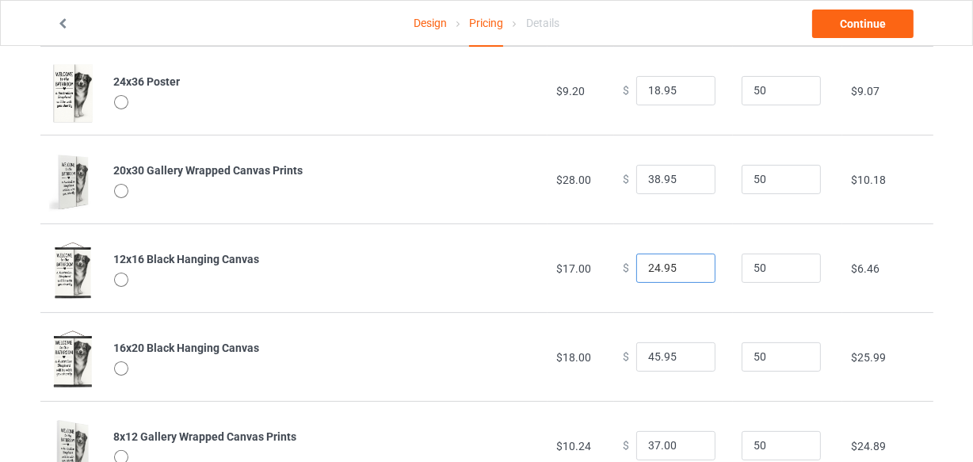
click at [688, 265] on input "24.95" at bounding box center [675, 268] width 79 height 30
click at [688, 265] on input "25.95" at bounding box center [675, 268] width 79 height 30
click at [688, 265] on input "26.95" at bounding box center [675, 268] width 79 height 30
click at [688, 265] on input "27.95" at bounding box center [675, 268] width 79 height 30
click at [688, 265] on input "28.95" at bounding box center [675, 268] width 79 height 30
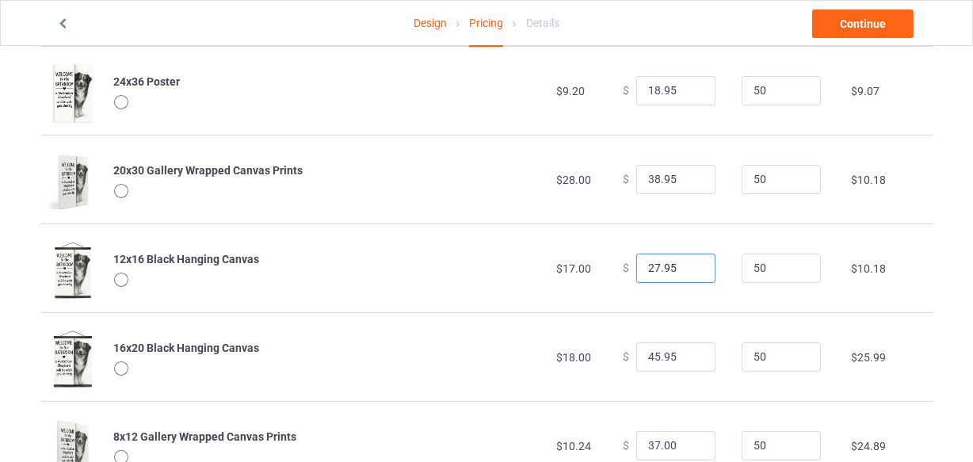
type input "27.95"
click at [688, 268] on input "27.95" at bounding box center [675, 268] width 79 height 30
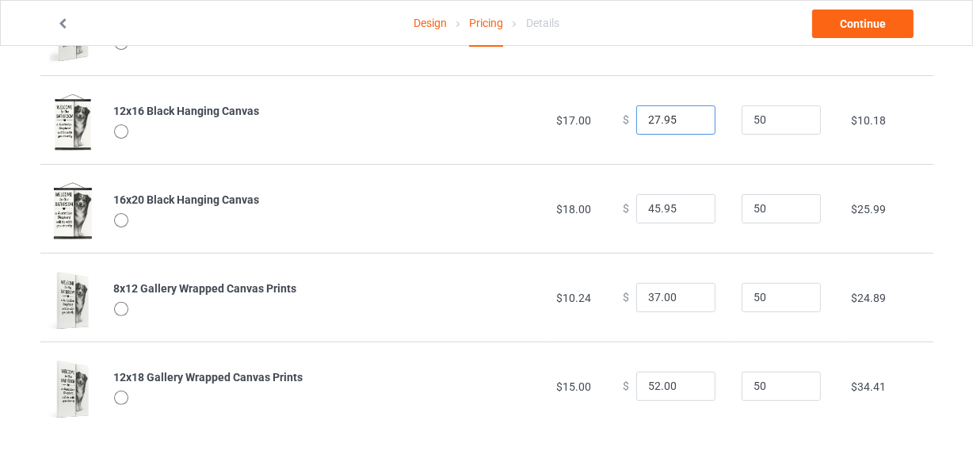
scroll to position [436, 0]
click at [691, 208] on input "33.95" at bounding box center [675, 208] width 79 height 30
click at [691, 208] on input "32.95" at bounding box center [675, 208] width 79 height 30
click at [691, 208] on input "31.95" at bounding box center [675, 208] width 79 height 30
click at [691, 208] on input "30.95" at bounding box center [675, 208] width 79 height 30
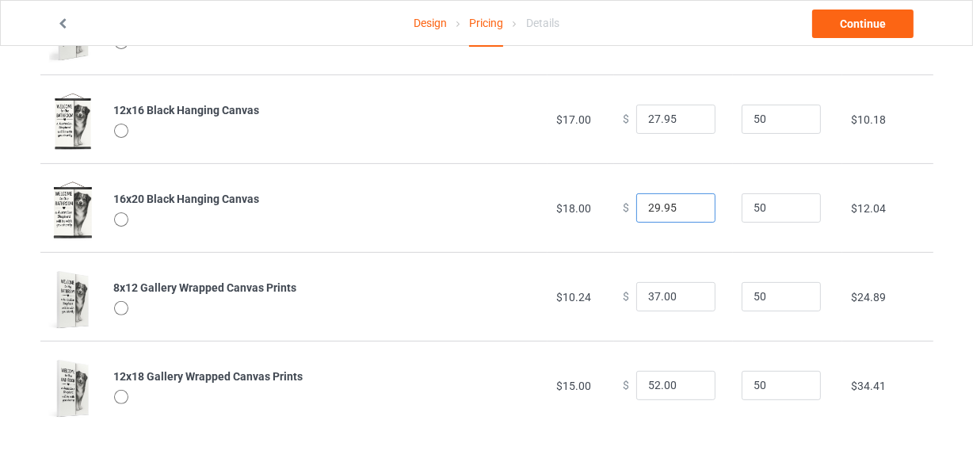
click at [691, 208] on input "29.95" at bounding box center [675, 208] width 79 height 30
type input "28.95"
click at [691, 208] on input "28.95" at bounding box center [675, 208] width 79 height 30
click at [688, 297] on input "23" at bounding box center [675, 297] width 79 height 30
click at [688, 297] on input "22" at bounding box center [675, 297] width 79 height 30
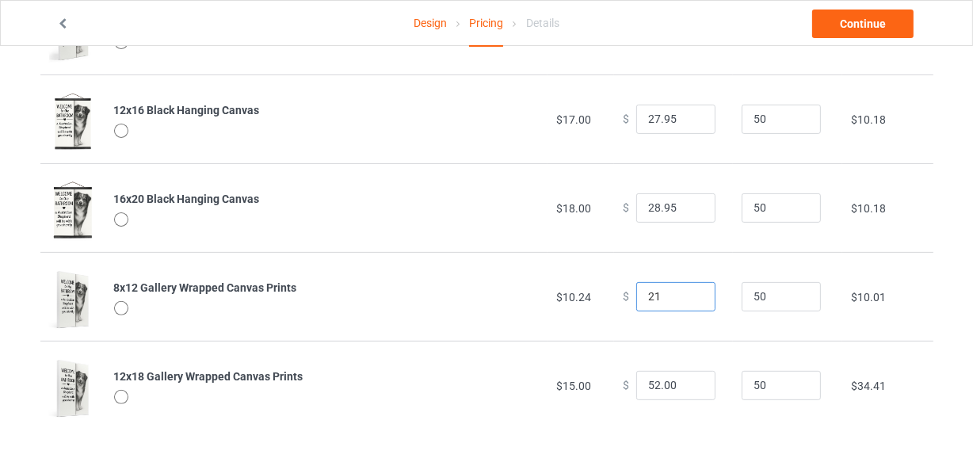
click at [688, 297] on input "21" at bounding box center [675, 297] width 79 height 30
type input "21.00"
click at [689, 387] on input "51" at bounding box center [675, 386] width 79 height 30
click at [689, 387] on input "50" at bounding box center [675, 386] width 79 height 30
click at [689, 387] on input "41" at bounding box center [675, 386] width 79 height 30
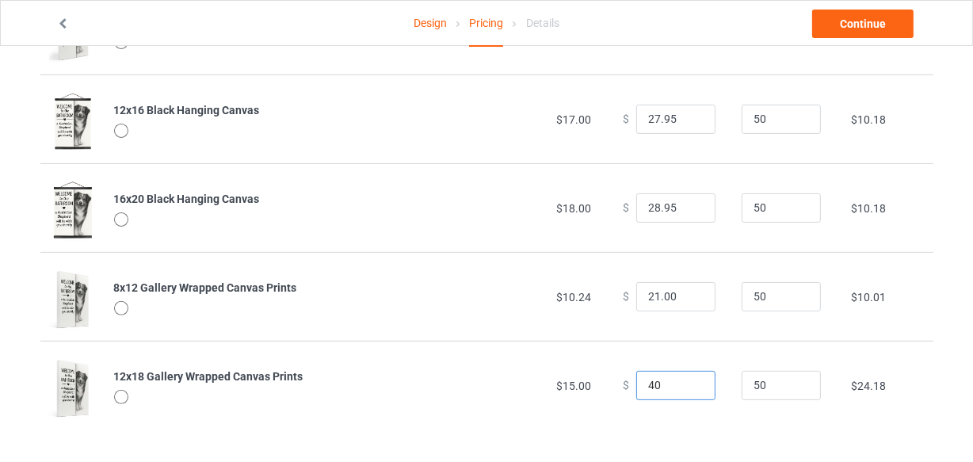
click at [689, 387] on input "40" at bounding box center [675, 386] width 79 height 30
click at [689, 387] on input "39" at bounding box center [675, 386] width 79 height 30
click at [689, 387] on input "38" at bounding box center [675, 386] width 79 height 30
click at [689, 387] on input "29" at bounding box center [675, 386] width 79 height 30
click at [689, 387] on input "28" at bounding box center [675, 386] width 79 height 30
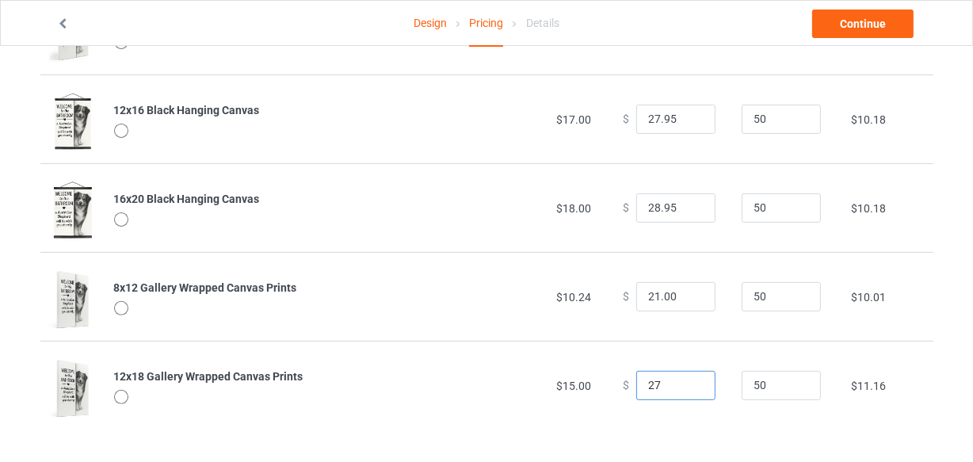
click at [689, 387] on input "27" at bounding box center [675, 386] width 79 height 30
click at [689, 387] on input "26" at bounding box center [675, 386] width 79 height 30
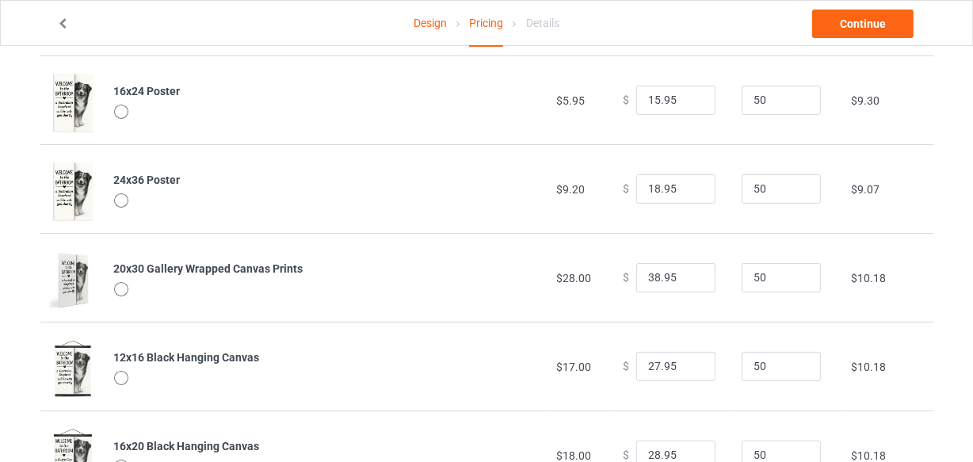
scroll to position [0, 0]
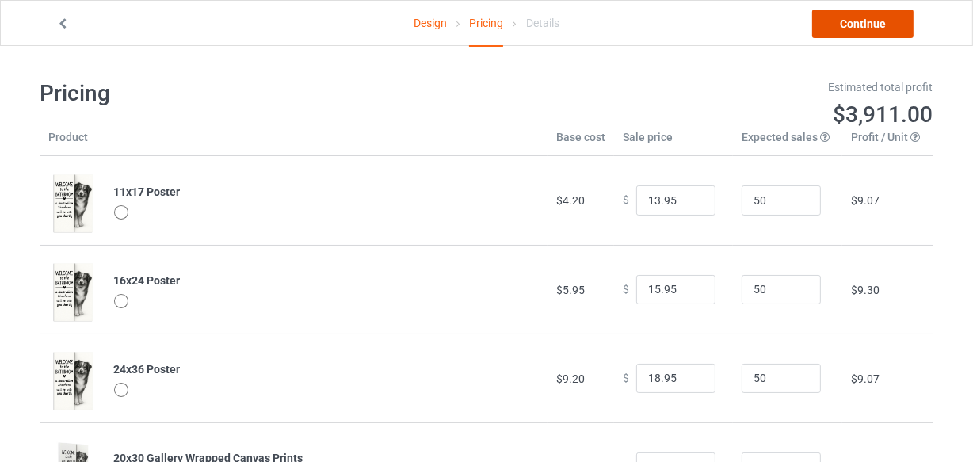
type input "26.00"
click at [862, 29] on link "Continue" at bounding box center [862, 24] width 101 height 29
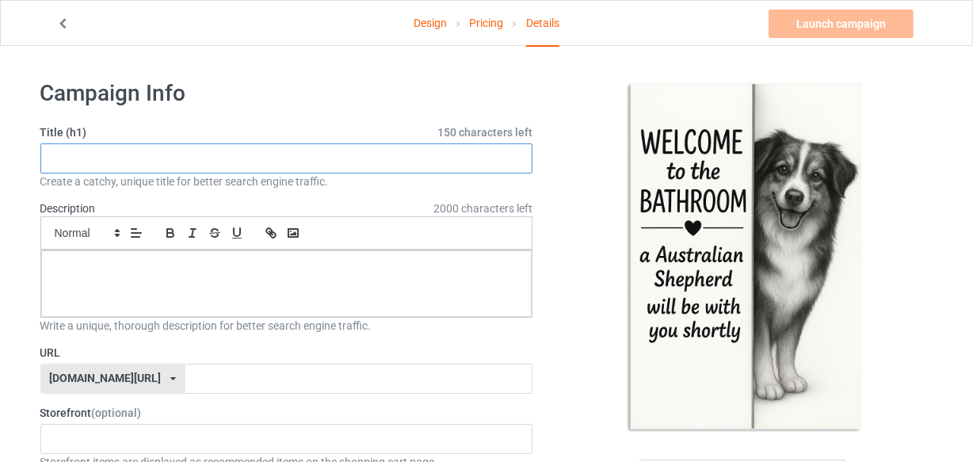
click at [229, 160] on input "text" at bounding box center [286, 158] width 493 height 30
click at [215, 161] on input "text" at bounding box center [286, 158] width 493 height 30
paste input "Australian Shepherd"
click at [52, 158] on input "Australian Shepherd" at bounding box center [286, 158] width 493 height 30
paste input "WELCOME to the BATHROOM a australian cattle dog will be with you shortly"
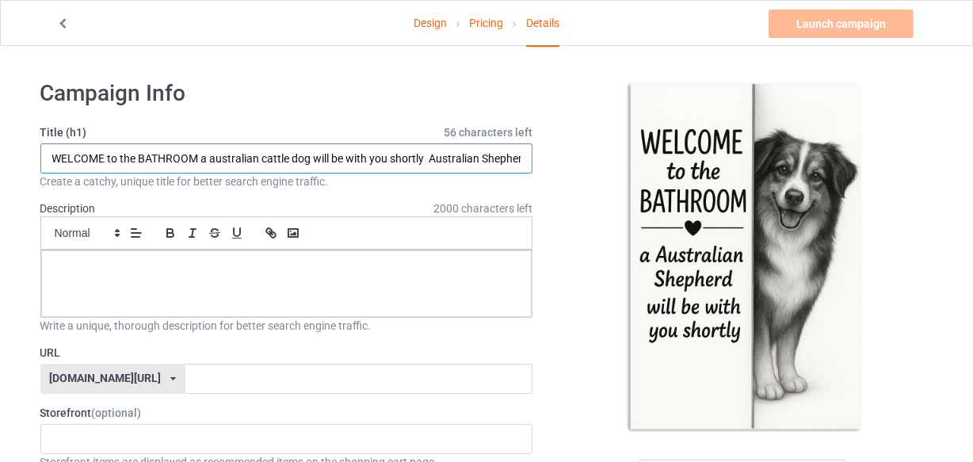
scroll to position [0, 11]
drag, startPoint x: 430, startPoint y: 156, endPoint x: 523, endPoint y: 163, distance: 92.9
click at [523, 163] on input "WELCOME to the BATHROOM a australian cattle dog will be with you shortly Austra…" at bounding box center [286, 158] width 493 height 30
drag, startPoint x: 225, startPoint y: 158, endPoint x: 297, endPoint y: 158, distance: 72.1
click at [297, 158] on input "WELCOME to the BATHROOM a australian cattle dog will be with you shortly Austra…" at bounding box center [286, 158] width 493 height 30
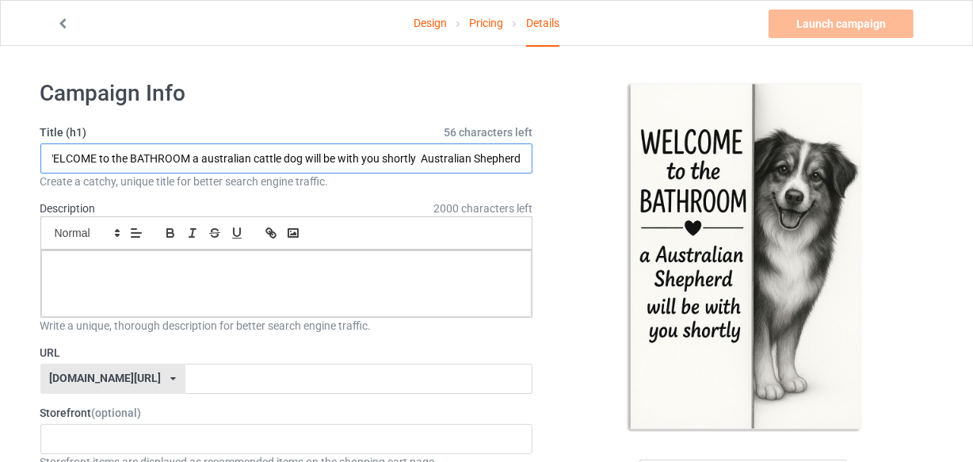
click at [298, 158] on input "WELCOME to the BATHROOM a australian cattle dog will be with you shortly Austra…" at bounding box center [286, 158] width 493 height 30
drag, startPoint x: 300, startPoint y: 160, endPoint x: 201, endPoint y: 150, distance: 99.5
click at [201, 150] on input "WELCOME to the BATHROOM a australian cattle dog will be with you shortly Austra…" at bounding box center [286, 158] width 493 height 30
paste input "Australian Shepherd"
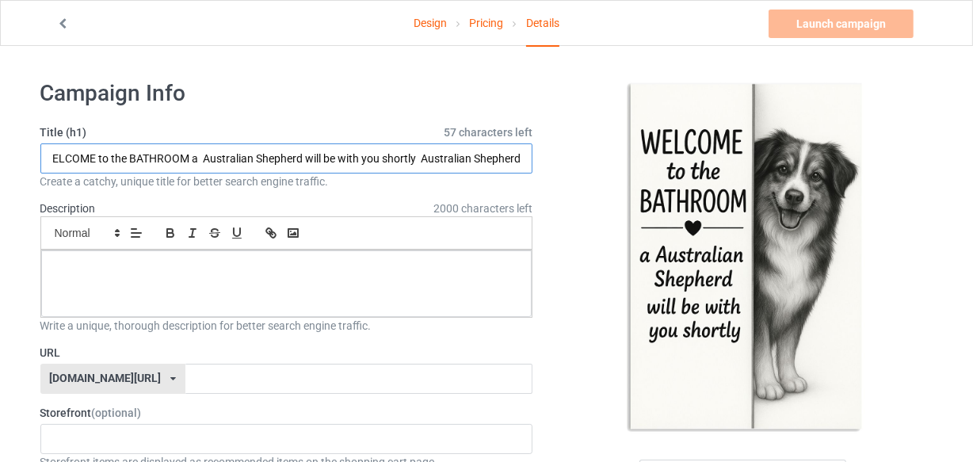
drag, startPoint x: 424, startPoint y: 157, endPoint x: 655, endPoint y: 155, distance: 231.3
type input "WELCOME to the BATHROOM a Australian Shepherd will be with you shortly"
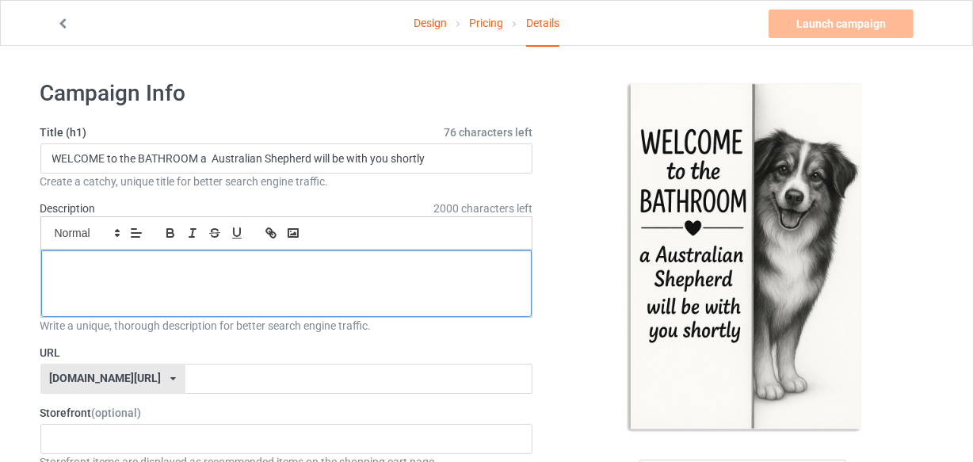
click at [277, 271] on p at bounding box center [287, 268] width 466 height 15
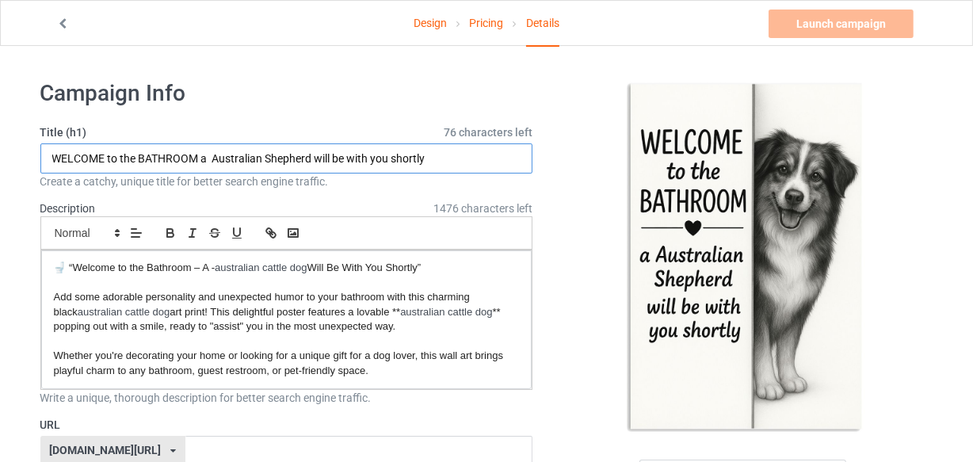
drag, startPoint x: 215, startPoint y: 158, endPoint x: 311, endPoint y: 155, distance: 95.9
click at [311, 155] on input "WELCOME to the BATHROOM a Australian Shepherd will be with you shortly" at bounding box center [286, 158] width 493 height 30
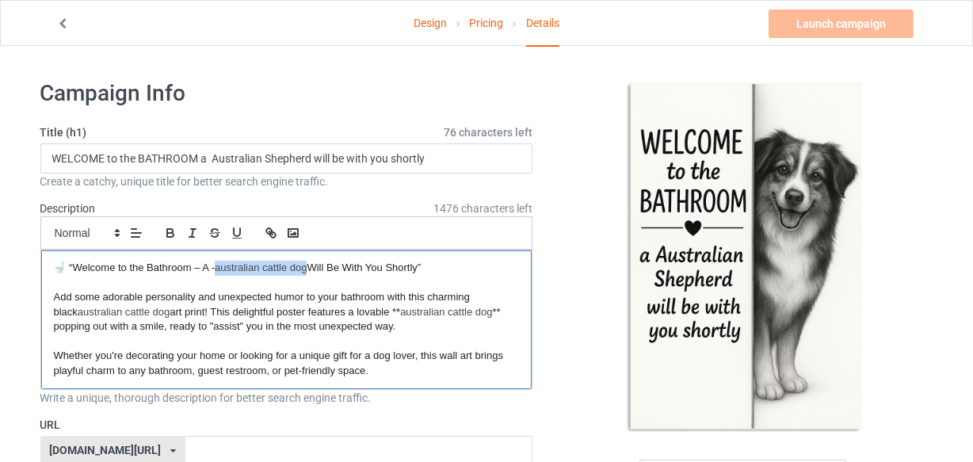
drag, startPoint x: 219, startPoint y: 265, endPoint x: 308, endPoint y: 263, distance: 88.7
click at [308, 263] on p "🚽 “Welcome to the Bathroom – A - australian cattle dog Will Be With You Shortly”" at bounding box center [287, 268] width 466 height 15
drag, startPoint x: 403, startPoint y: 310, endPoint x: 497, endPoint y: 317, distance: 94.5
click at [497, 317] on p "Add some adorable personality and unexpected humor to your bathroom with this c…" at bounding box center [287, 312] width 466 height 44
drag, startPoint x: 81, startPoint y: 310, endPoint x: 169, endPoint y: 308, distance: 88.7
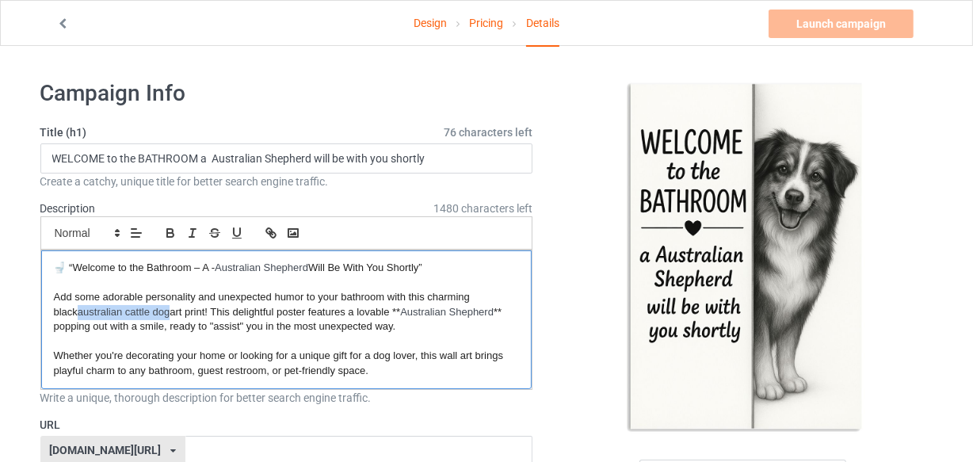
click at [169, 308] on p "Add some adorable personality and unexpected humor to your bathroom with this c…" at bounding box center [287, 312] width 466 height 44
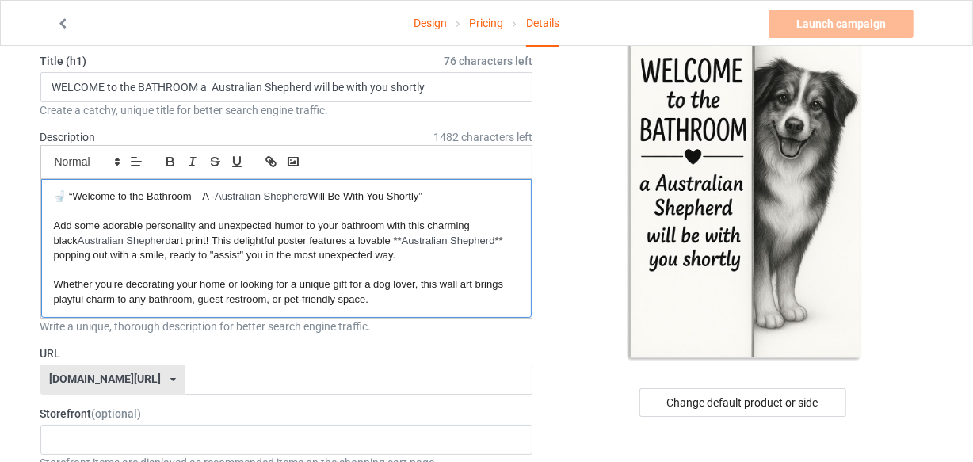
scroll to position [143, 0]
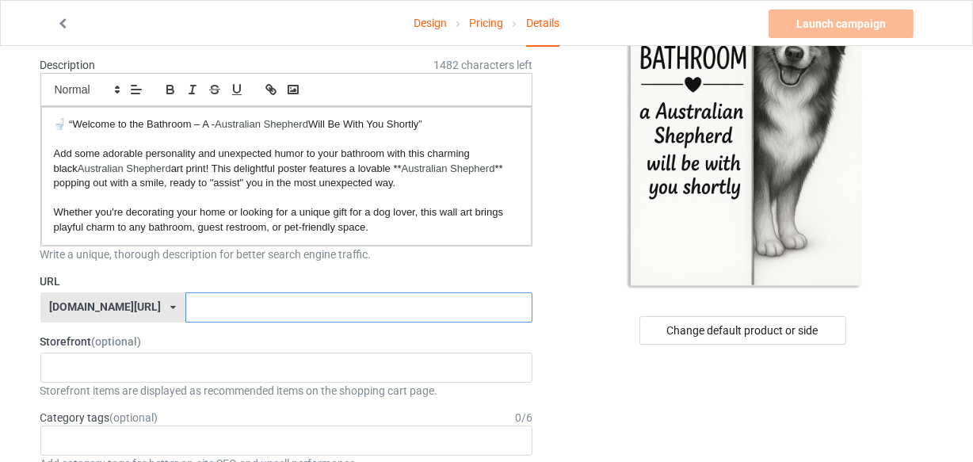
click at [206, 304] on input "text" at bounding box center [358, 307] width 347 height 30
paste input "Australian Shepherd"
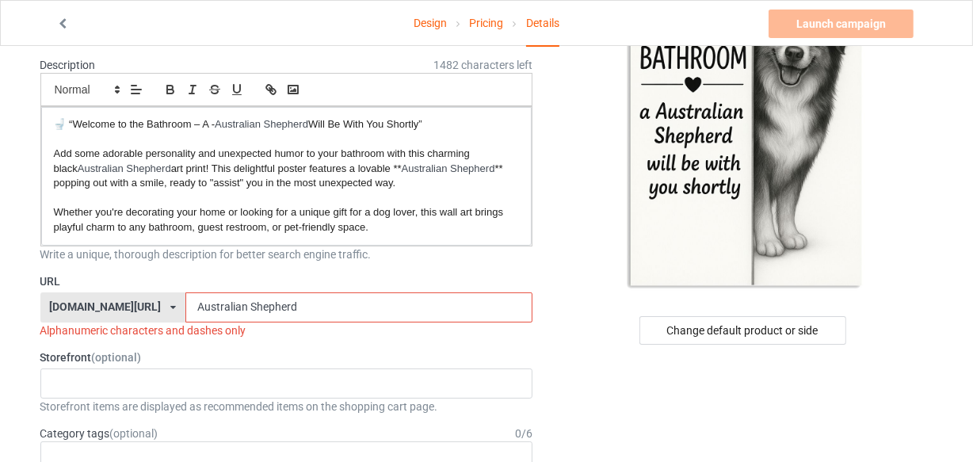
click at [214, 301] on input "Australian Shepherd" at bounding box center [358, 307] width 347 height 30
click at [261, 292] on input "Australian-Shepherd" at bounding box center [358, 307] width 347 height 30
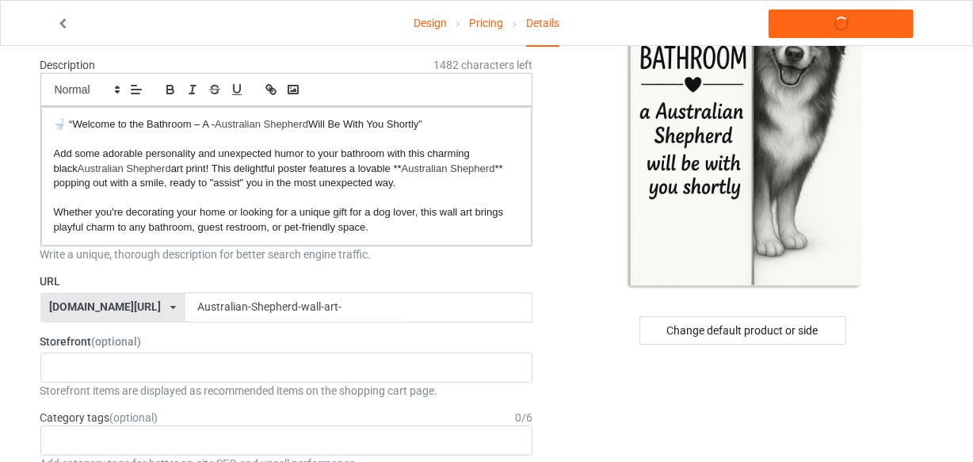
click at [352, 278] on label "URL" at bounding box center [286, 281] width 493 height 16
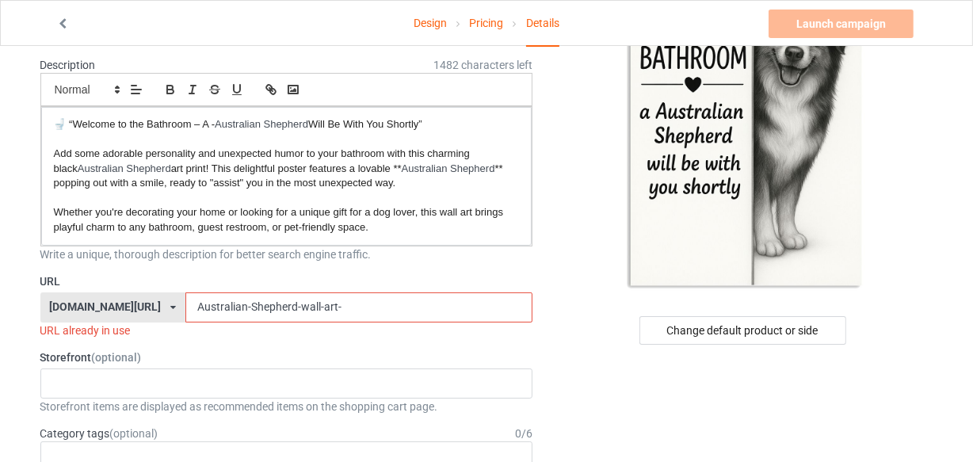
click at [260, 306] on input "Australian-Shepherd-wall-art-" at bounding box center [358, 307] width 347 height 30
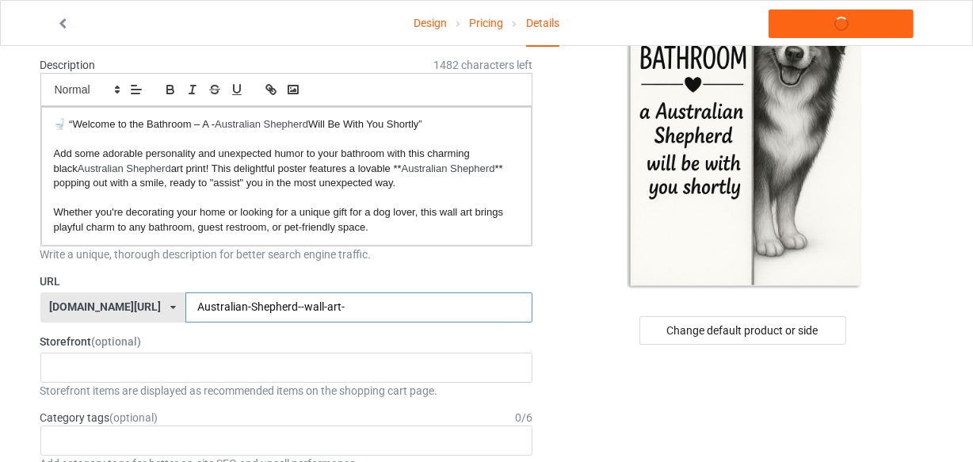
type input "Australian-Shepherd--wall-art-"
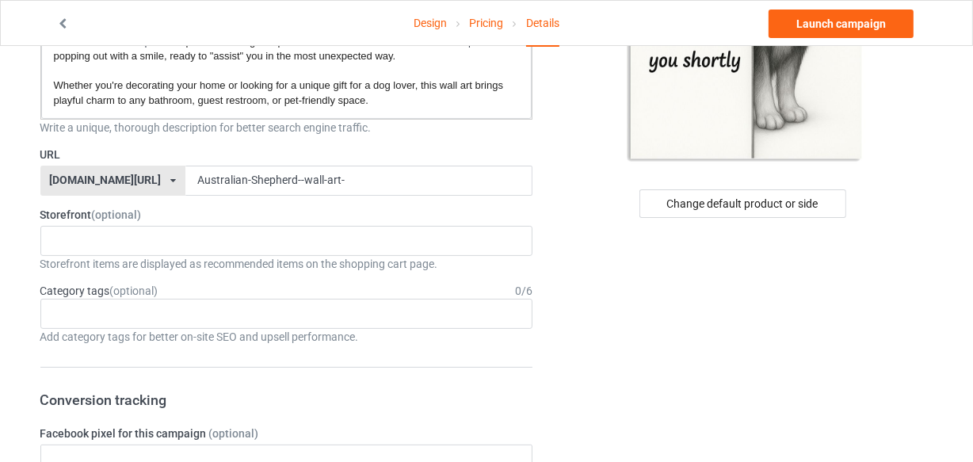
scroll to position [287, 0]
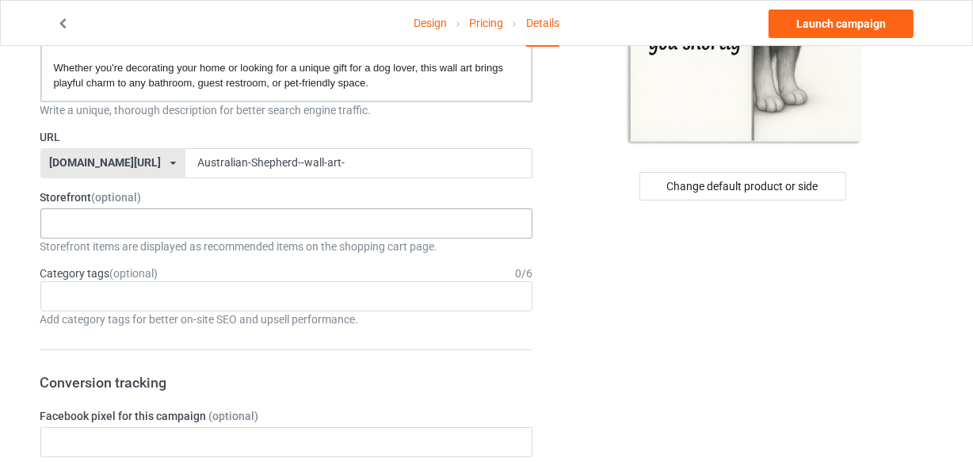
click at [200, 219] on div "LOOFDOGS 6625e2e5548ffa0031acfe30" at bounding box center [286, 223] width 493 height 30
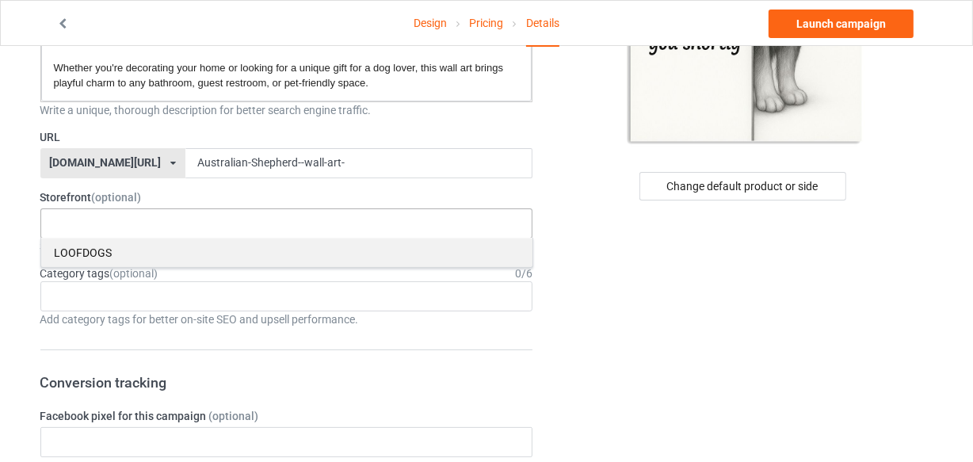
click at [126, 245] on div "LOOFDOGS" at bounding box center [286, 252] width 491 height 29
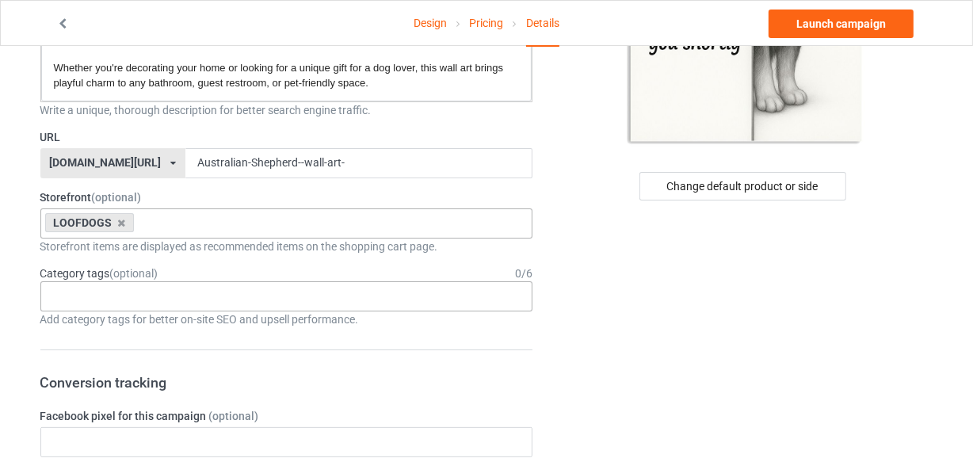
click at [144, 294] on div "Age > [DEMOGRAPHIC_DATA] > 1 Age > [DEMOGRAPHIC_DATA] Months > 1 Month Age > [D…" at bounding box center [286, 296] width 493 height 30
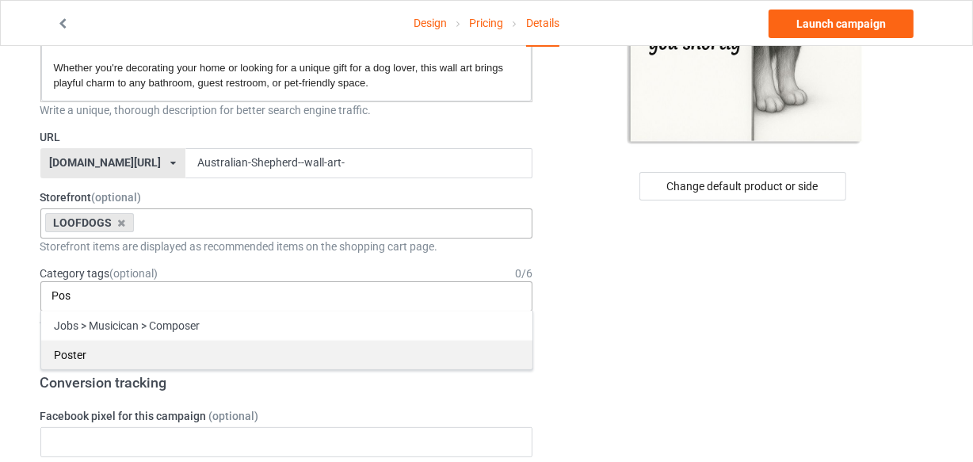
type input "Pos"
click at [78, 352] on div "Poster" at bounding box center [286, 354] width 491 height 29
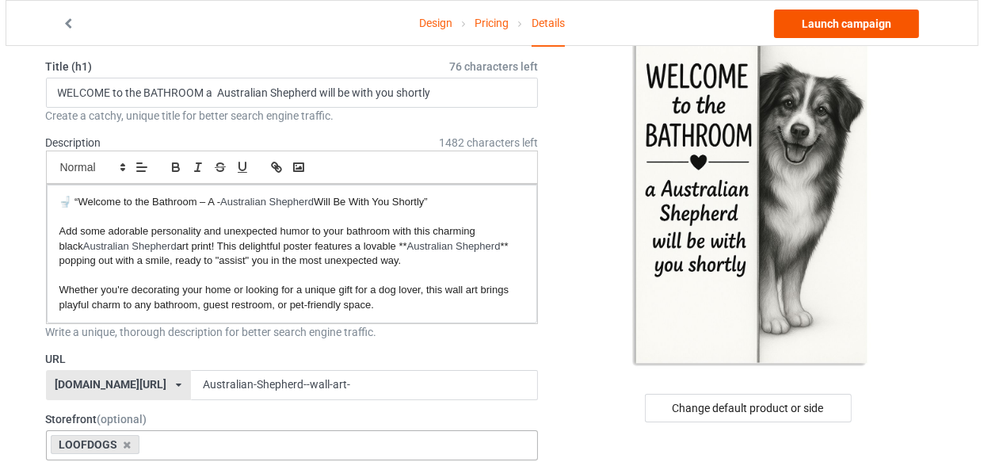
scroll to position [0, 0]
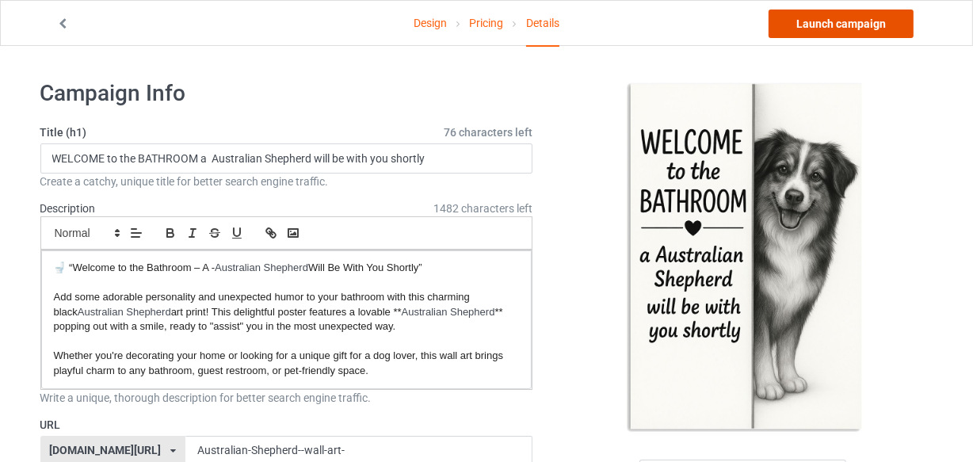
click at [835, 36] on link "Launch campaign" at bounding box center [840, 24] width 145 height 29
